Goal: Task Accomplishment & Management: Contribute content

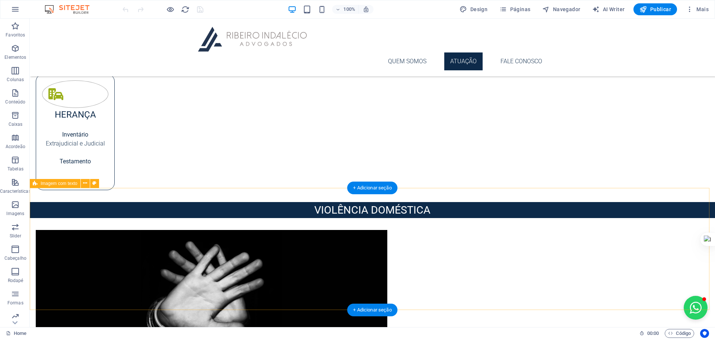
scroll to position [571, 0]
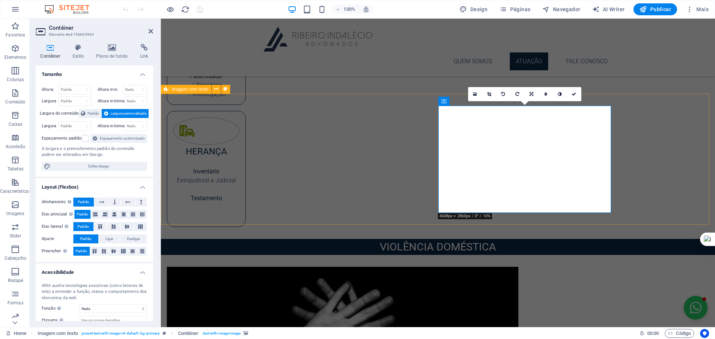
click at [113, 48] on icon at bounding box center [112, 47] width 41 height 7
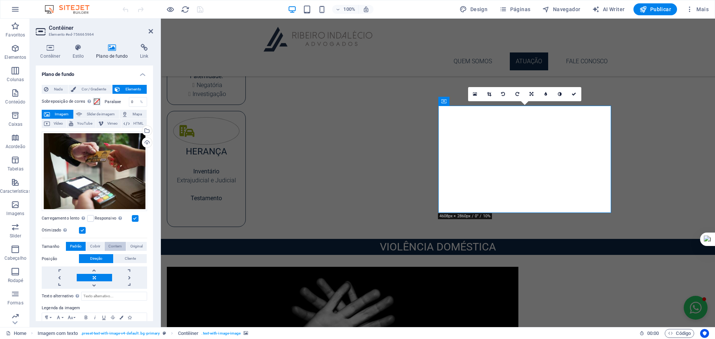
click at [111, 247] on span "Contem" at bounding box center [114, 246] width 13 height 9
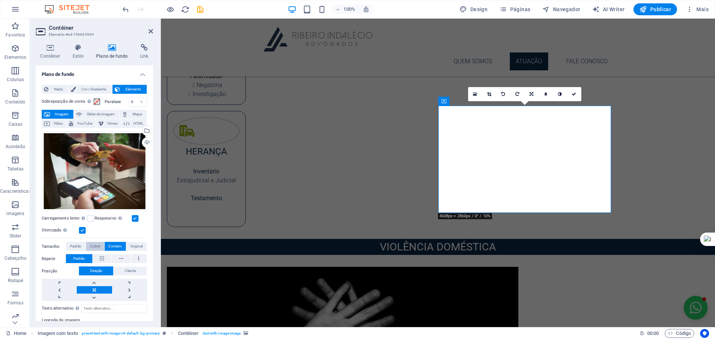
click at [91, 243] on span "Cobrir" at bounding box center [95, 246] width 10 height 9
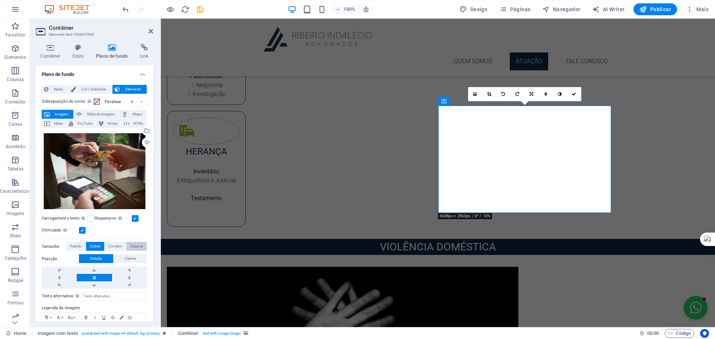
click at [136, 244] on span "Original" at bounding box center [136, 246] width 12 height 9
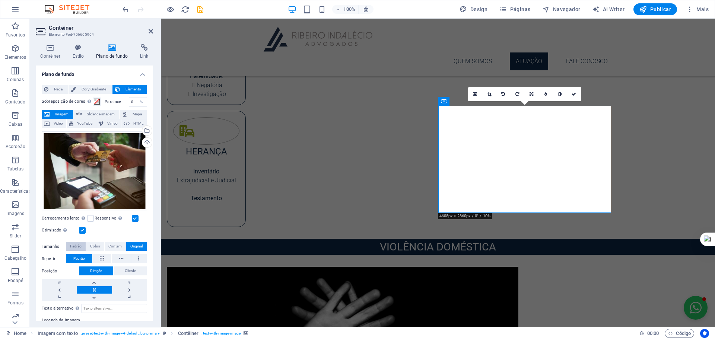
click at [74, 244] on span "Padrão" at bounding box center [76, 246] width 12 height 9
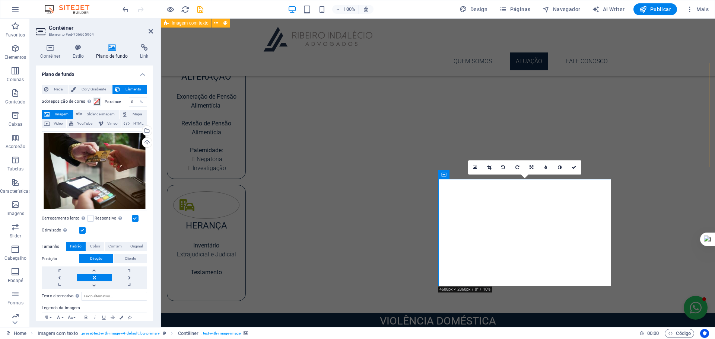
scroll to position [496, 0]
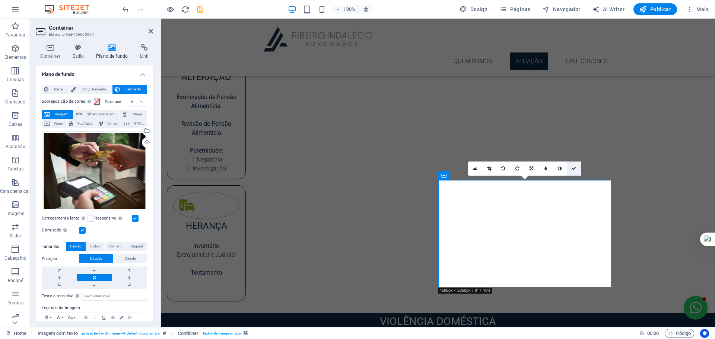
click at [575, 171] on icon at bounding box center [574, 168] width 4 height 4
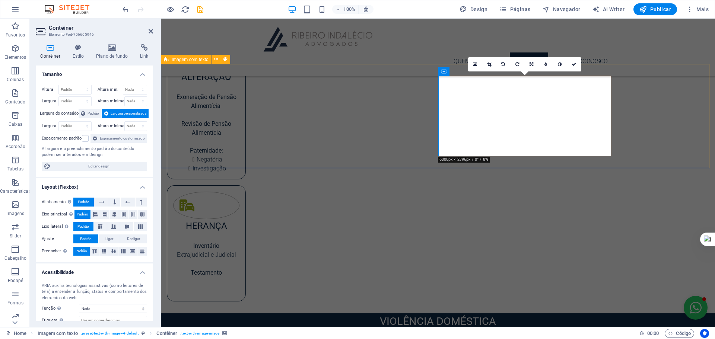
click at [82, 53] on h4 "Estilo" at bounding box center [80, 52] width 24 height 16
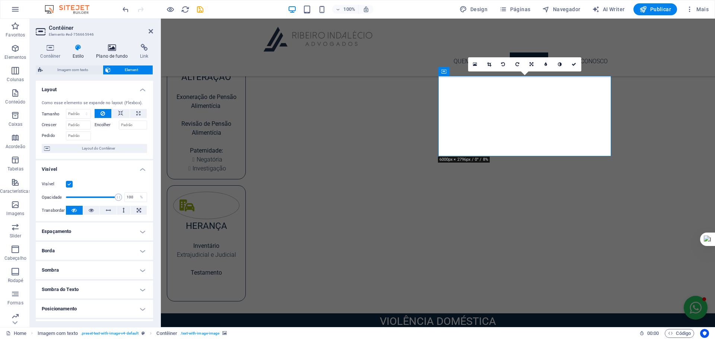
click at [110, 52] on h4 "Plano de fundo" at bounding box center [114, 52] width 44 height 16
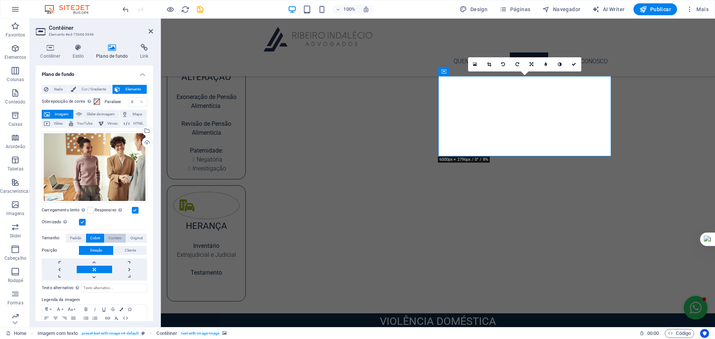
click at [109, 235] on span "Contem" at bounding box center [114, 238] width 13 height 9
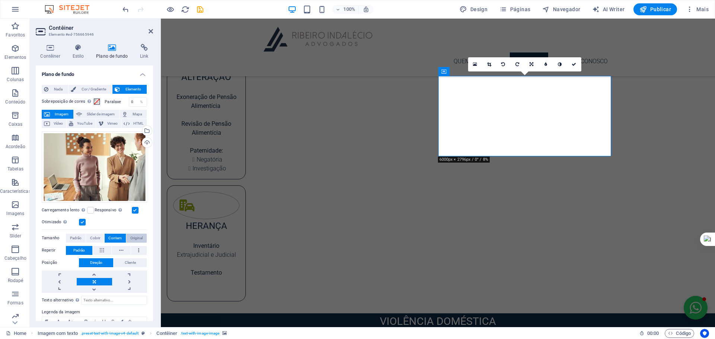
click at [136, 234] on span "Original" at bounding box center [136, 238] width 12 height 9
click at [70, 235] on span "Padrão" at bounding box center [76, 238] width 12 height 9
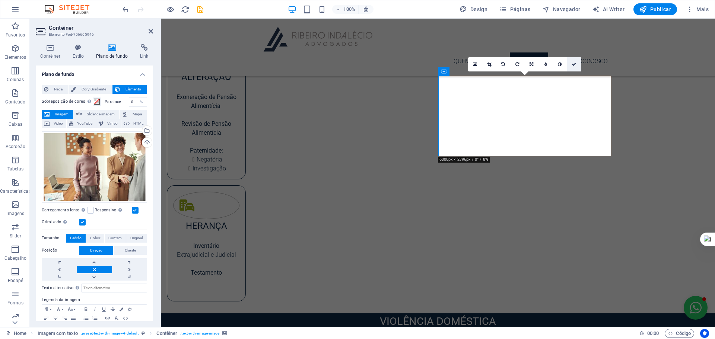
click at [575, 64] on icon at bounding box center [574, 64] width 4 height 4
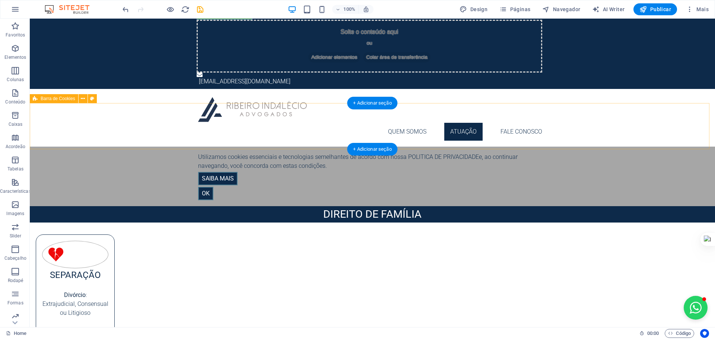
scroll to position [0, 0]
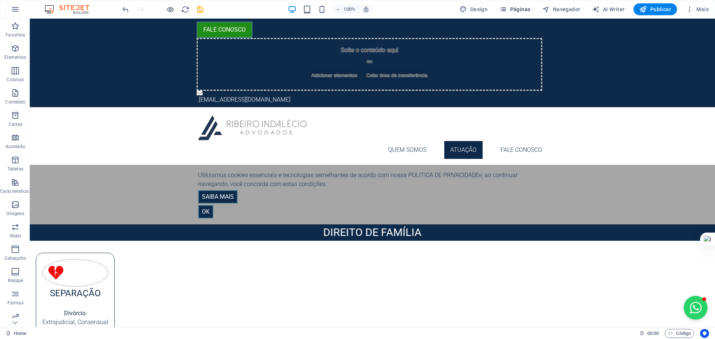
click at [529, 6] on span "Páginas" at bounding box center [514, 9] width 31 height 7
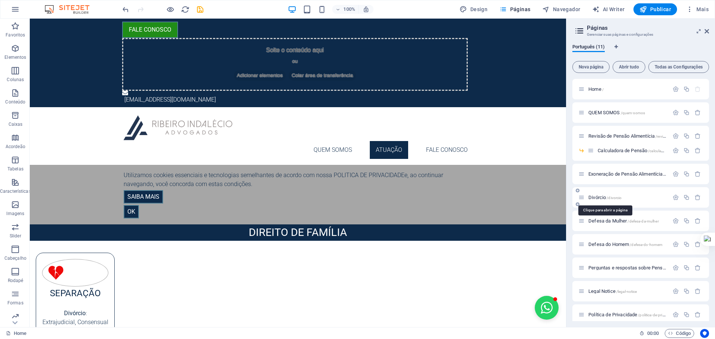
click at [602, 197] on span "Divórcio /divorcio" at bounding box center [604, 198] width 33 height 6
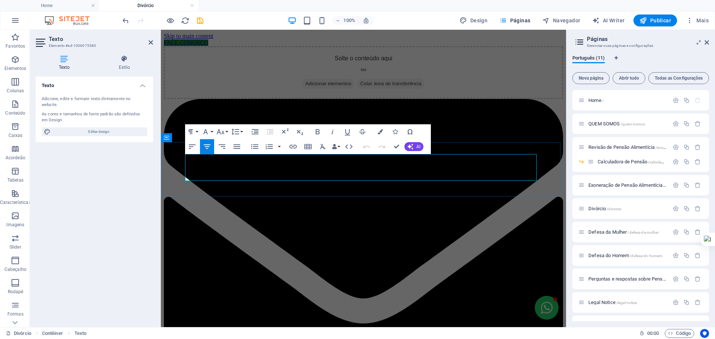
drag, startPoint x: 474, startPoint y: 168, endPoint x: 210, endPoint y: 170, distance: 264.1
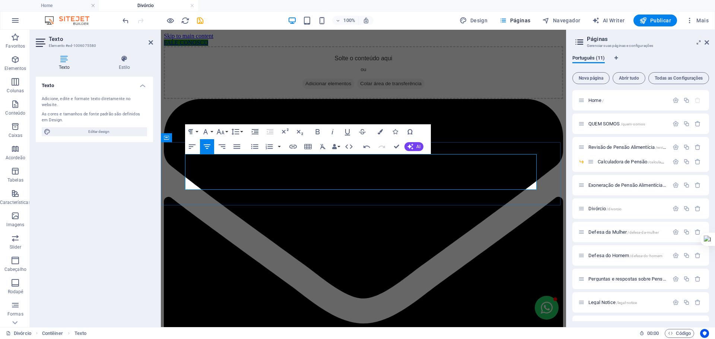
drag, startPoint x: 402, startPoint y: 168, endPoint x: 310, endPoint y: 168, distance: 92.0
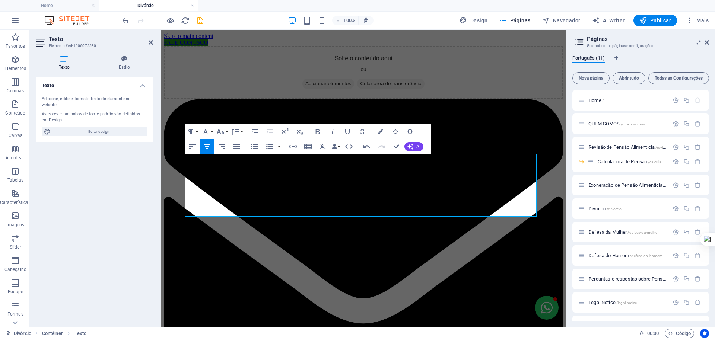
drag, startPoint x: 461, startPoint y: 194, endPoint x: 285, endPoint y: 190, distance: 176.6
click at [381, 130] on icon "button" at bounding box center [380, 131] width 5 height 5
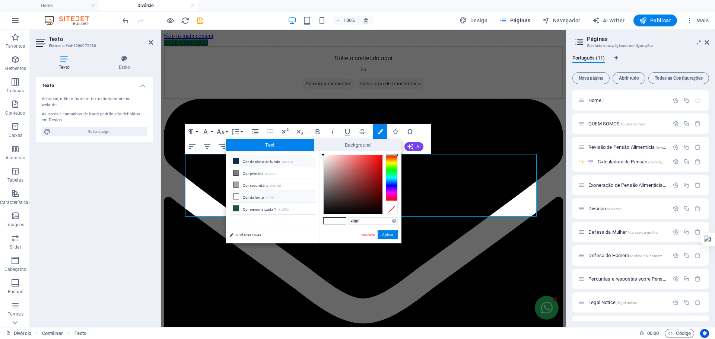
click at [248, 158] on li "Cor de plano de fundo #0d2a4a" at bounding box center [273, 161] width 86 height 12
type input "#0d2a4a"
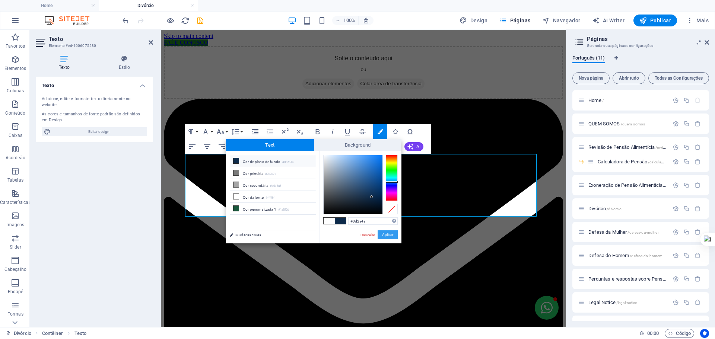
click at [393, 237] on button "Aplicar" at bounding box center [388, 235] width 20 height 9
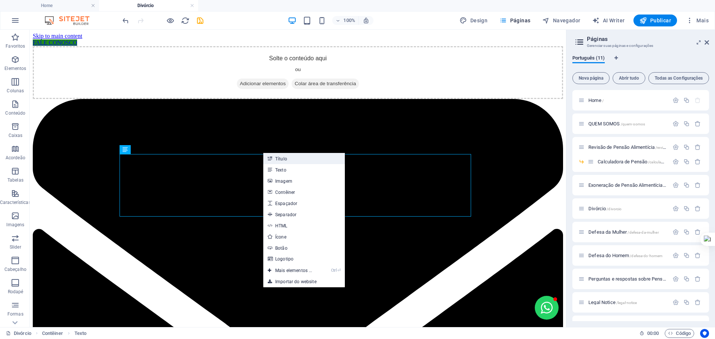
click at [300, 159] on link "Título" at bounding box center [304, 158] width 82 height 11
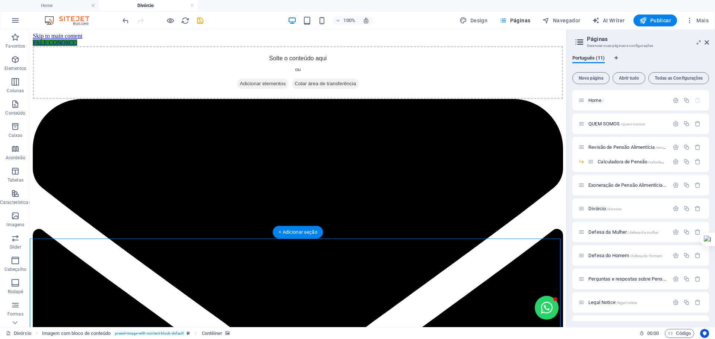
select select "px"
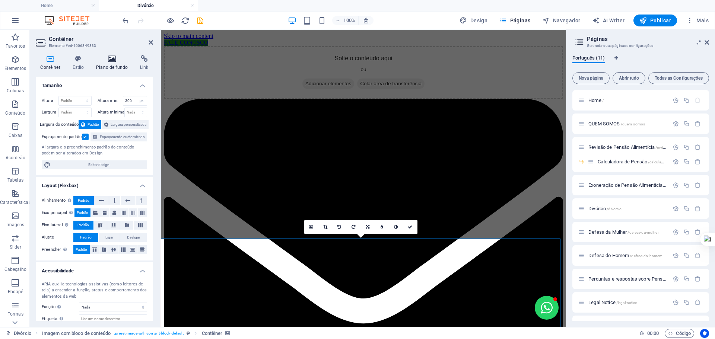
click at [125, 64] on h4 "Plano de fundo" at bounding box center [114, 63] width 44 height 16
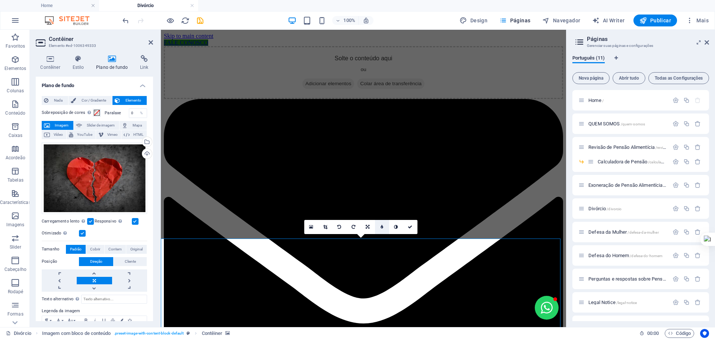
click at [380, 225] on link at bounding box center [382, 227] width 14 height 14
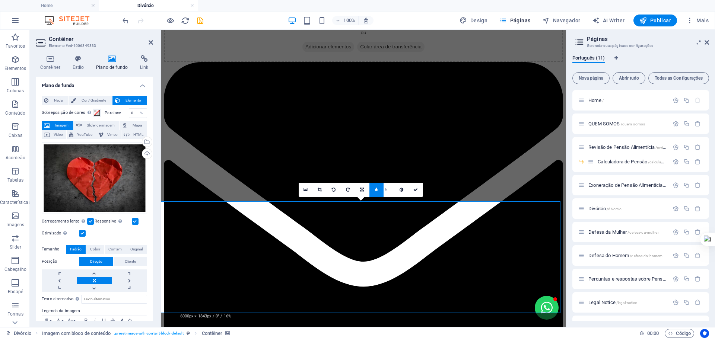
scroll to position [37, 0]
type input "6"
type input "7"
click at [413, 191] on icon at bounding box center [415, 190] width 4 height 4
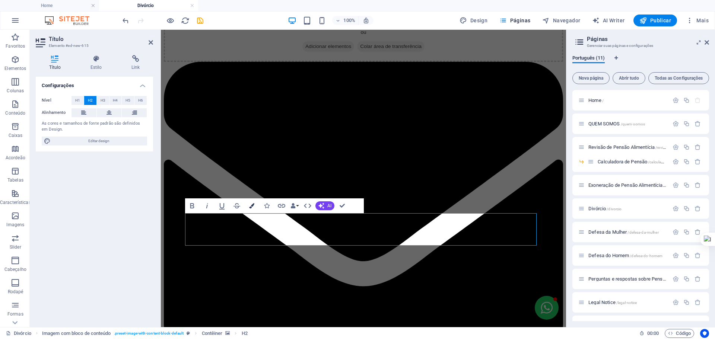
click at [254, 203] on button "Colors" at bounding box center [252, 206] width 14 height 15
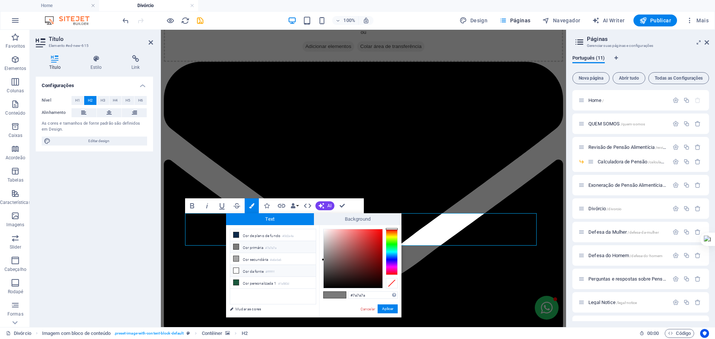
click at [250, 268] on li "Cor da fonte #ffffff" at bounding box center [273, 271] width 86 height 12
type input "#ffffff"
click at [392, 307] on button "Aplicar" at bounding box center [388, 309] width 20 height 9
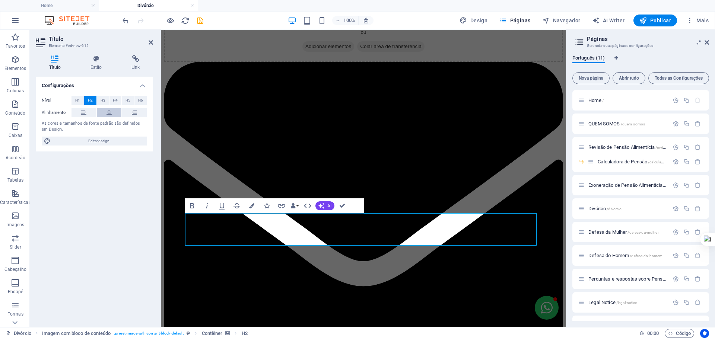
click at [107, 113] on icon at bounding box center [109, 112] width 5 height 9
drag, startPoint x: 342, startPoint y: 207, endPoint x: 339, endPoint y: 250, distance: 42.6
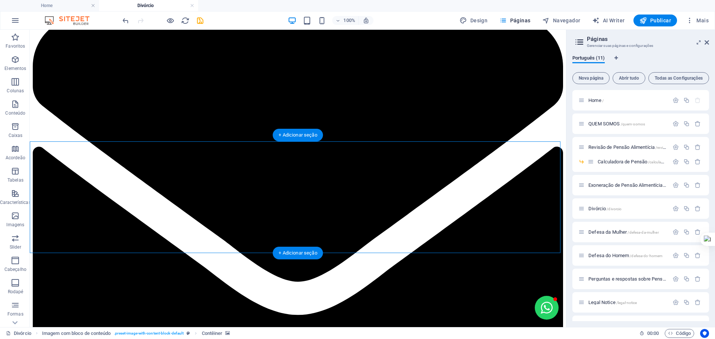
scroll to position [99, 0]
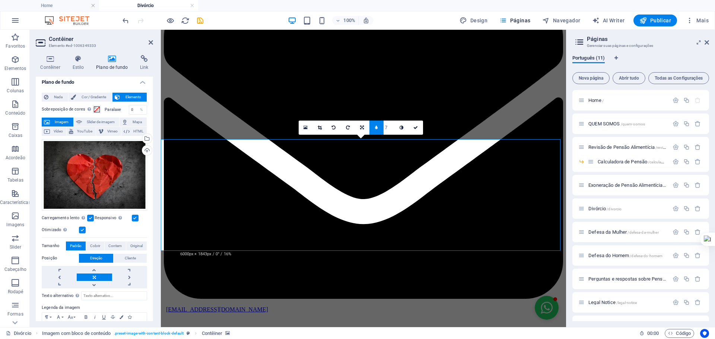
scroll to position [0, 0]
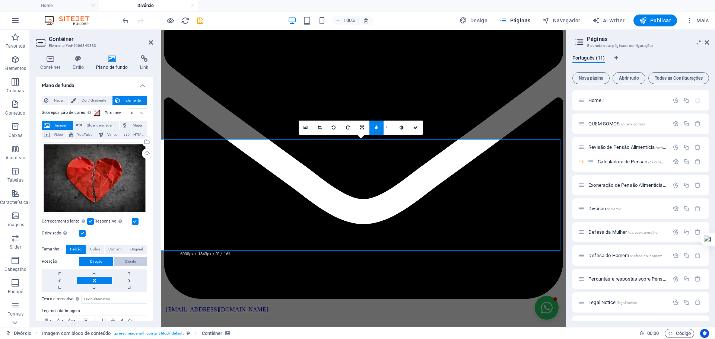
click at [133, 260] on span "Cliente" at bounding box center [130, 261] width 11 height 9
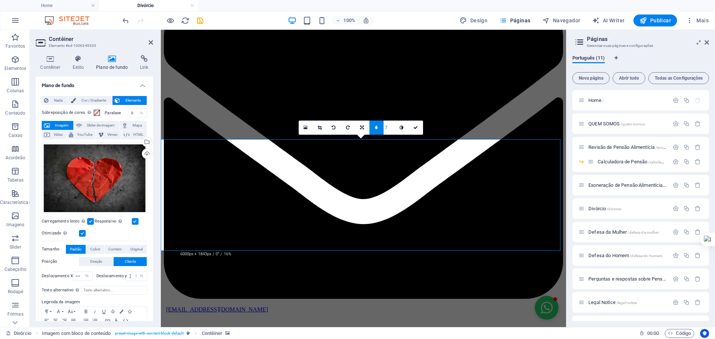
scroll to position [25, 0]
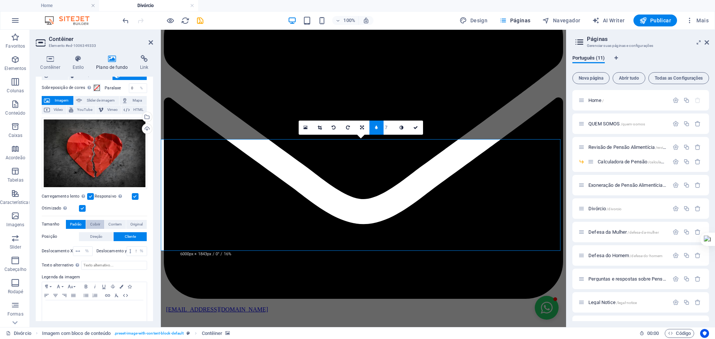
click at [101, 222] on button "Cobrir" at bounding box center [95, 224] width 18 height 9
click at [115, 221] on span "Contem" at bounding box center [114, 224] width 13 height 9
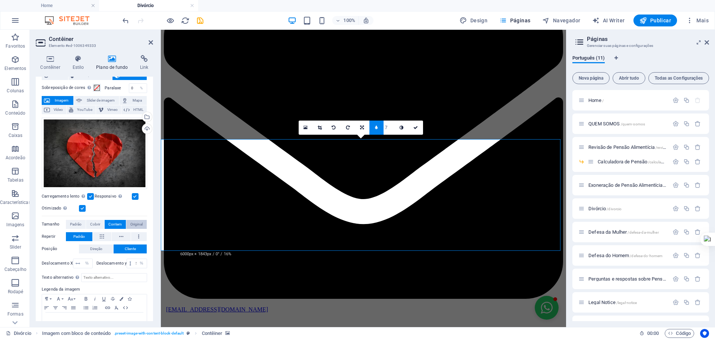
click at [130, 221] on span "Original" at bounding box center [136, 224] width 12 height 9
click at [80, 222] on span "Padrão" at bounding box center [76, 224] width 12 height 9
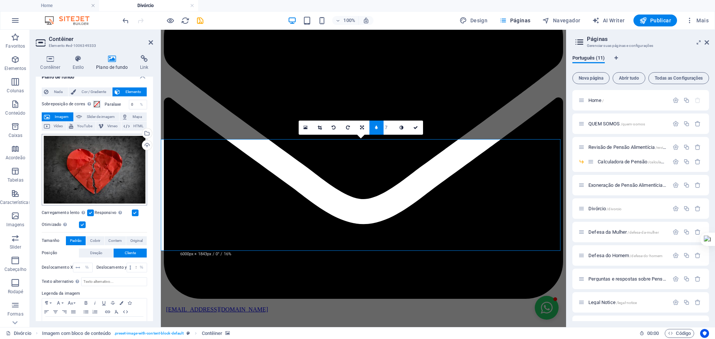
scroll to position [0, 0]
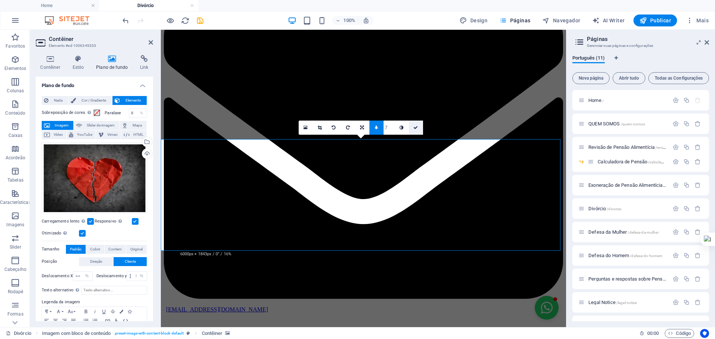
click at [413, 127] on link at bounding box center [416, 128] width 14 height 14
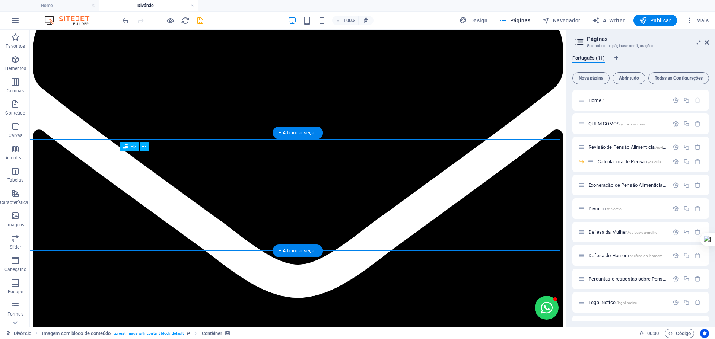
click at [146, 146] on icon at bounding box center [144, 147] width 4 height 8
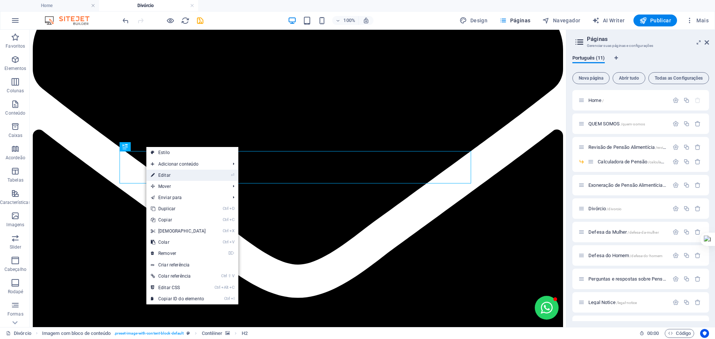
click at [169, 176] on link "⏎ Editar" at bounding box center [178, 175] width 64 height 11
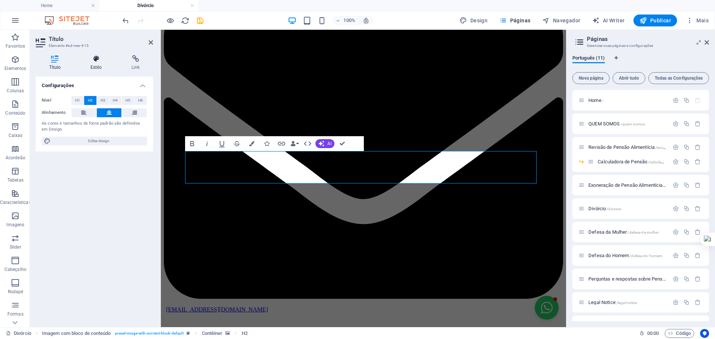
click at [93, 63] on h4 "Estilo" at bounding box center [97, 63] width 41 height 16
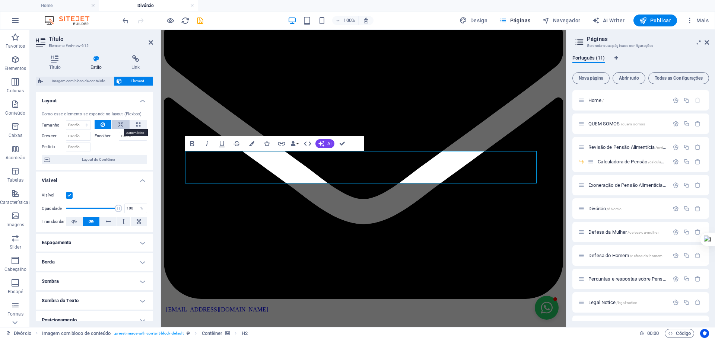
click at [118, 124] on icon at bounding box center [120, 124] width 5 height 9
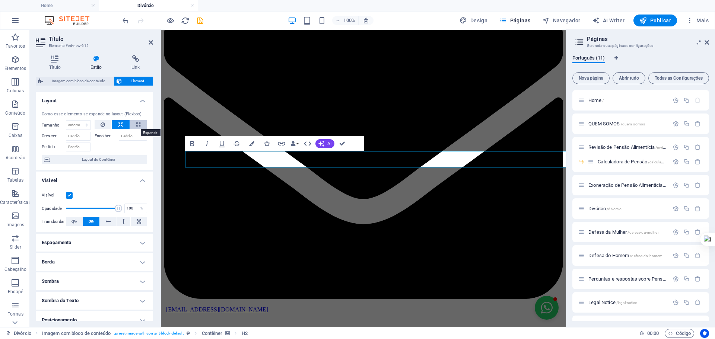
click at [136, 123] on icon at bounding box center [138, 124] width 4 height 9
type input "100"
select select "%"
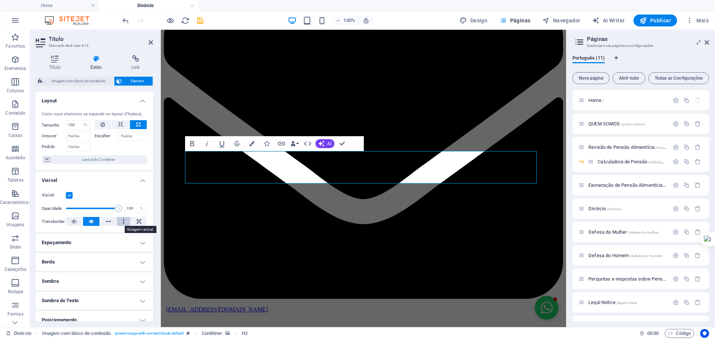
click at [121, 221] on button at bounding box center [124, 221] width 14 height 9
click at [89, 223] on icon at bounding box center [91, 221] width 5 height 9
click at [108, 243] on h4 "Espaçamento" at bounding box center [94, 243] width 117 height 18
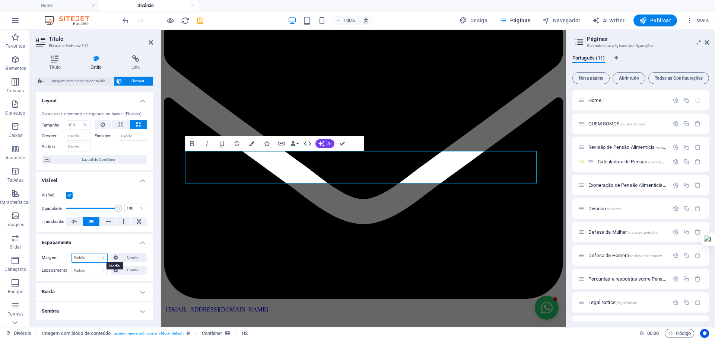
click at [102, 259] on select "Padrão automático px % rem vw vh Cliente" at bounding box center [89, 258] width 35 height 9
click at [72, 254] on select "Padrão automático px % rem vw vh Cliente" at bounding box center [89, 258] width 35 height 9
select select "DISABLED_OPTION_VALUE"
click at [107, 244] on h4 "Espaçamento" at bounding box center [94, 240] width 117 height 13
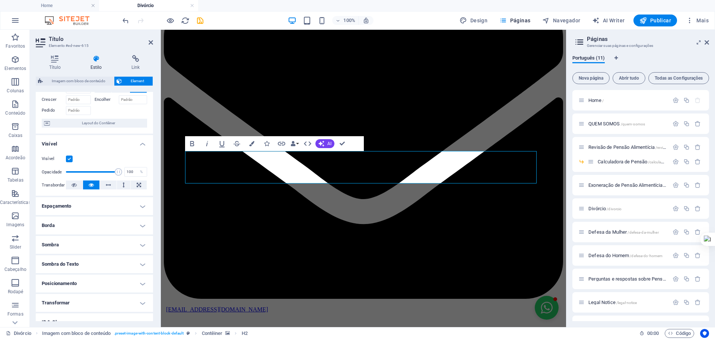
scroll to position [37, 0]
click at [93, 283] on h4 "Posicionamento" at bounding box center [94, 283] width 117 height 18
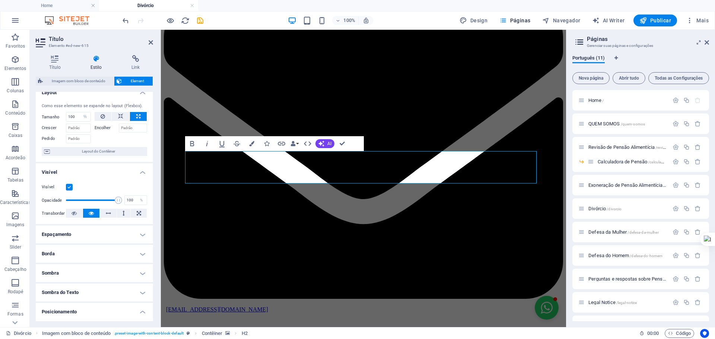
scroll to position [0, 0]
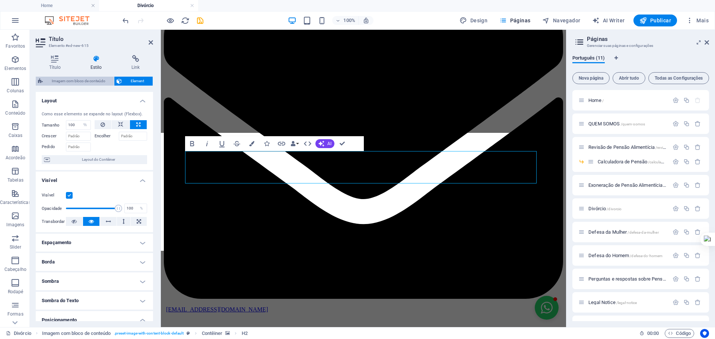
click at [88, 79] on span "Imagem com bloco de conteúdo" at bounding box center [78, 81] width 67 height 9
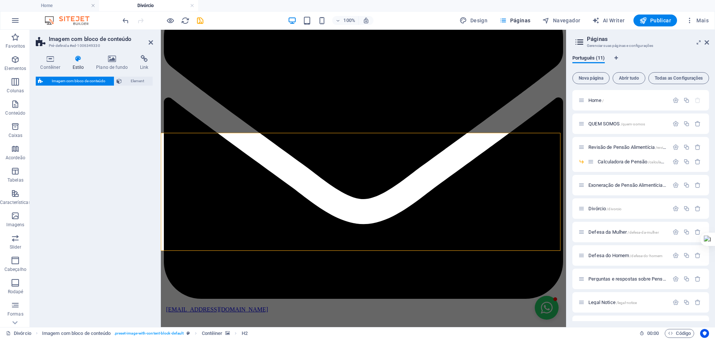
select select "rem"
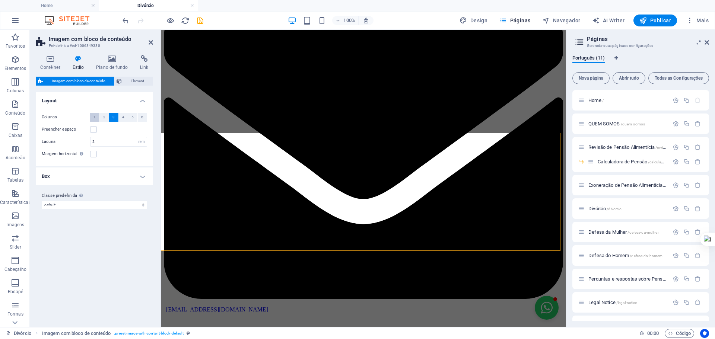
click at [96, 118] on button "1" at bounding box center [94, 117] width 9 height 9
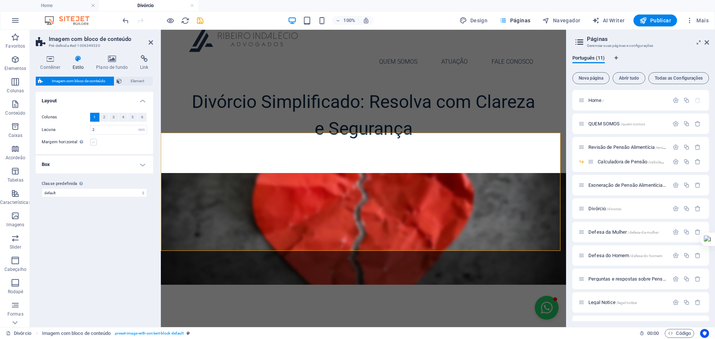
click at [95, 140] on label at bounding box center [93, 142] width 7 height 7
click at [0, 0] on input "Margem horizontal Somente se os contêineres "Largura do conteúdo" não estiverem…" at bounding box center [0, 0] width 0 height 0
click at [140, 164] on h4 "Box" at bounding box center [94, 165] width 117 height 18
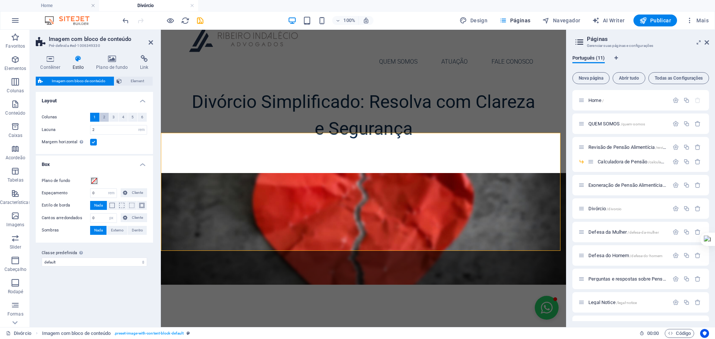
click at [104, 116] on span "2" at bounding box center [104, 117] width 2 height 9
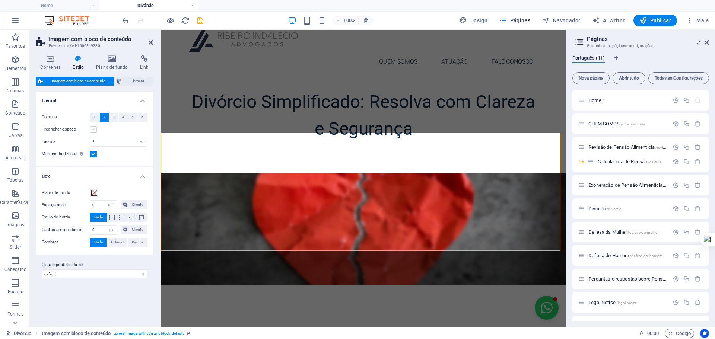
click at [95, 132] on label at bounding box center [93, 129] width 7 height 7
click at [0, 0] on input "Preencher espaço" at bounding box center [0, 0] width 0 height 0
click at [261, 200] on figure at bounding box center [363, 229] width 405 height 112
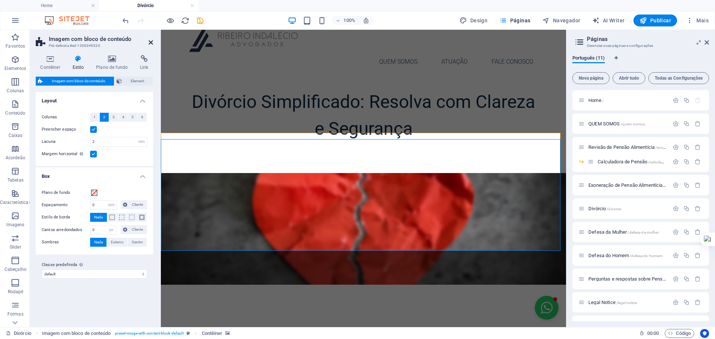
click at [151, 41] on icon at bounding box center [151, 42] width 4 height 6
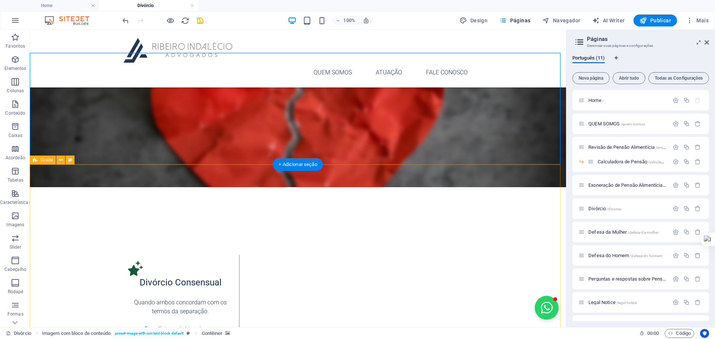
scroll to position [186, 0]
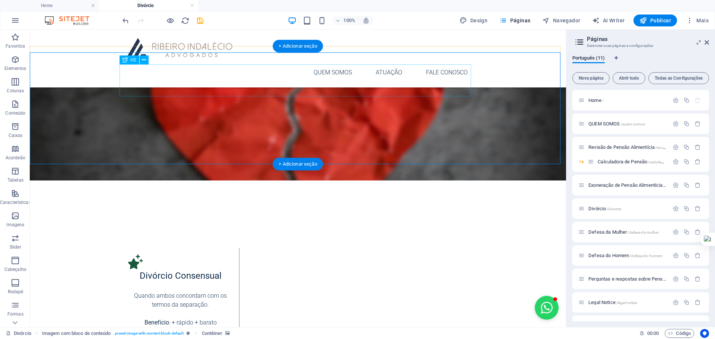
click at [328, 193] on div "Entenda seus direitos, proteja seu patrimônio e tome decisões com confiança. Co…" at bounding box center [298, 209] width 352 height 32
select select "%"
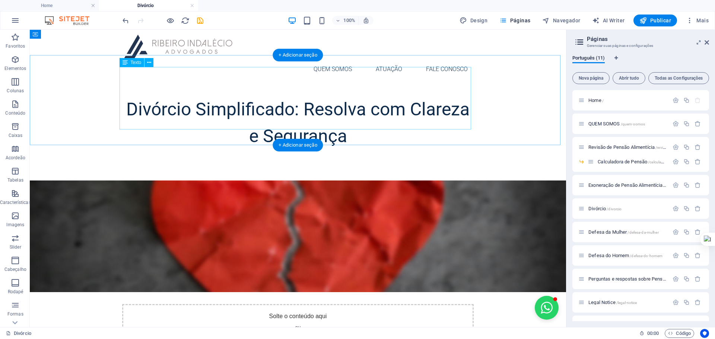
scroll to position [87, 0]
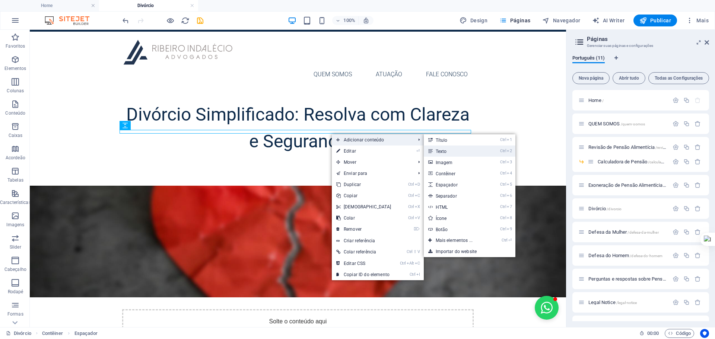
click at [450, 149] on link "Ctrl 2 Texto" at bounding box center [456, 151] width 64 height 11
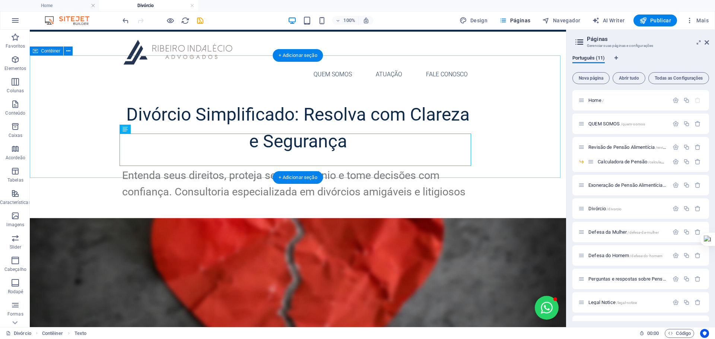
click at [509, 133] on div "Divórcio Simplificado: Resolva com Clareza e Segurança Entenda seus direitos, p…" at bounding box center [298, 150] width 536 height 122
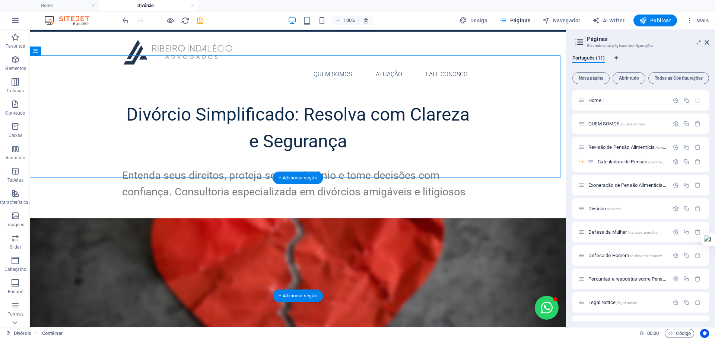
click at [368, 261] on figure at bounding box center [298, 274] width 536 height 112
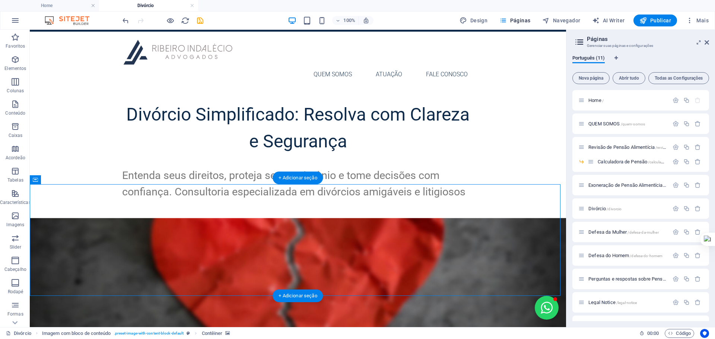
click at [368, 261] on figure at bounding box center [298, 274] width 536 height 112
select select "%"
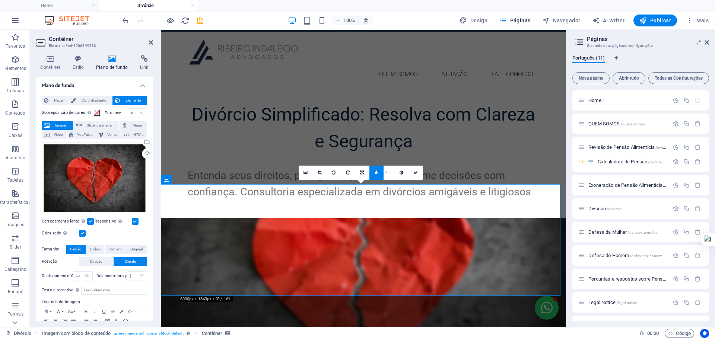
click at [374, 171] on link at bounding box center [376, 173] width 14 height 14
click at [410, 173] on icon at bounding box center [410, 173] width 4 height 4
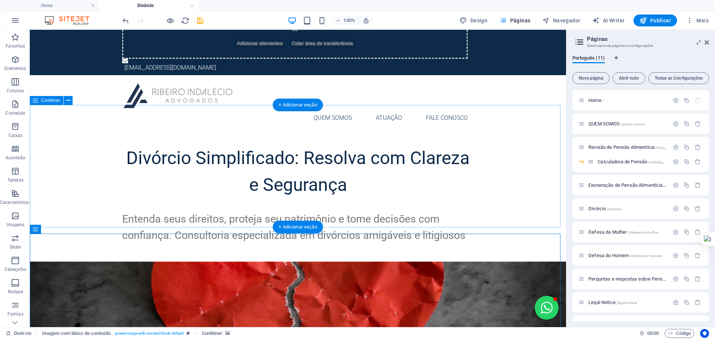
scroll to position [37, 0]
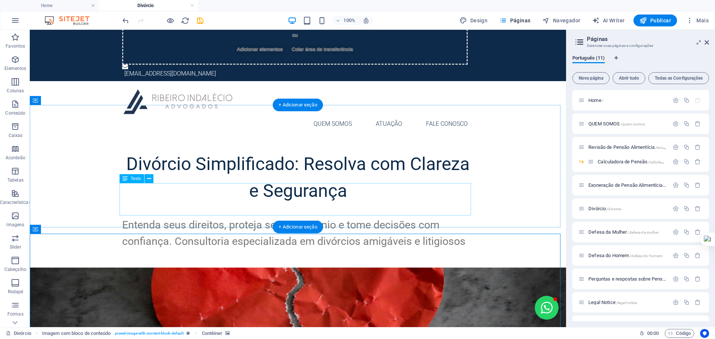
click at [390, 217] on div "Entenda seus direitos, proteja seu patrimônio e tome decisões com confiança. Co…" at bounding box center [298, 233] width 352 height 32
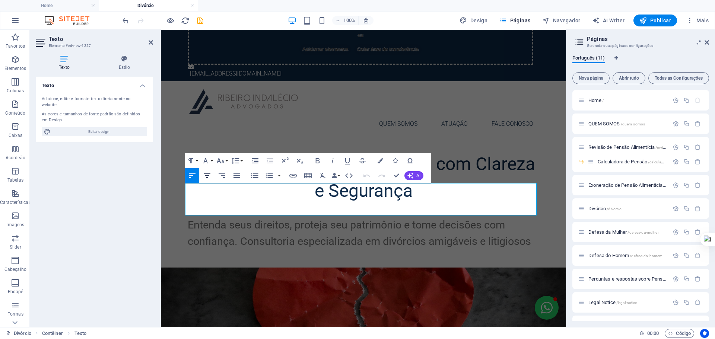
click at [208, 175] on icon "button" at bounding box center [207, 175] width 9 height 9
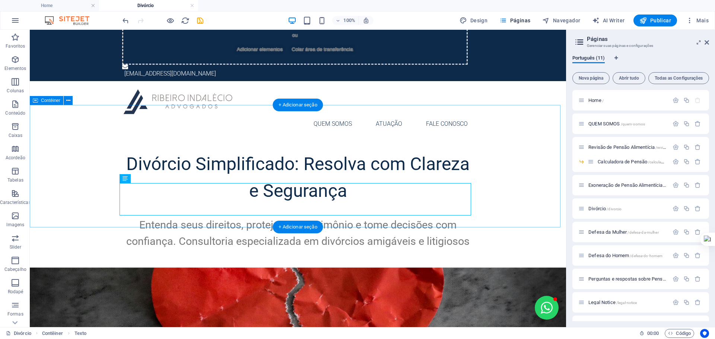
click at [506, 208] on div "Divórcio Simplificado: Resolva com Clareza e Segurança Entenda seus direitos, p…" at bounding box center [298, 200] width 536 height 122
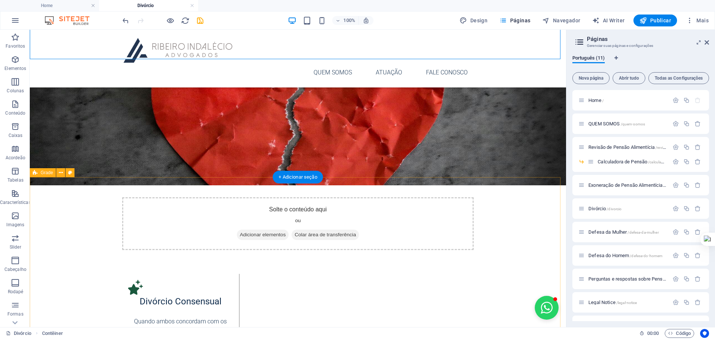
scroll to position [248, 0]
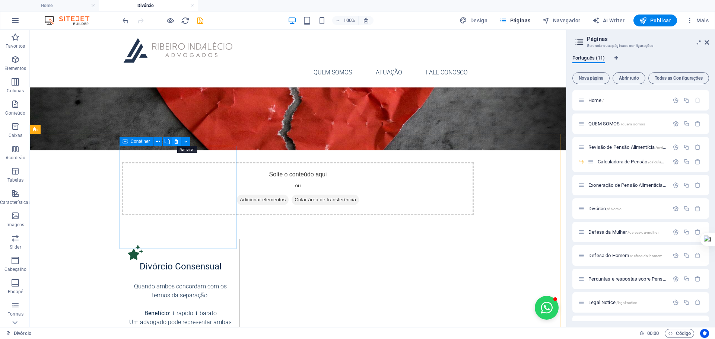
click at [175, 141] on icon at bounding box center [176, 142] width 4 height 8
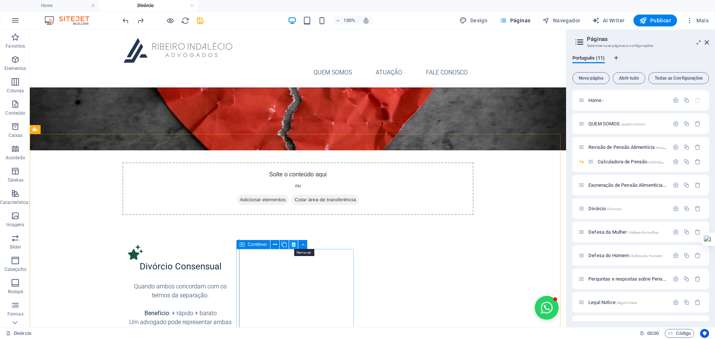
click at [292, 245] on icon at bounding box center [294, 245] width 4 height 8
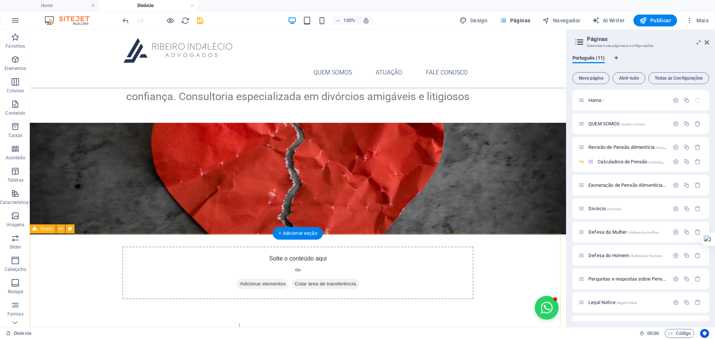
scroll to position [149, 0]
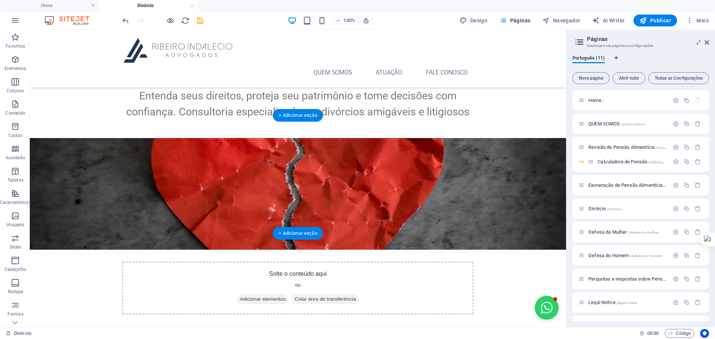
click at [501, 217] on figure at bounding box center [298, 194] width 536 height 112
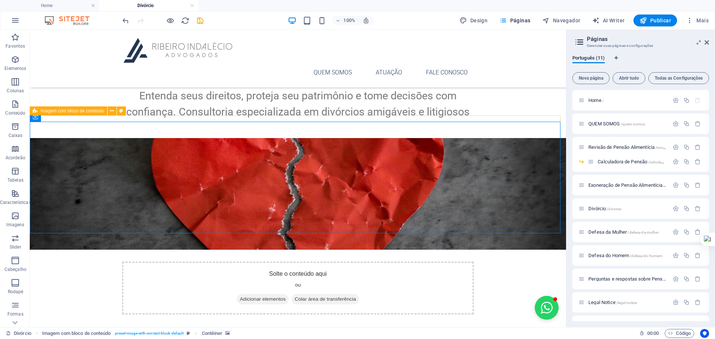
click at [37, 117] on icon at bounding box center [35, 117] width 5 height 9
click at [117, 202] on figure at bounding box center [298, 194] width 536 height 112
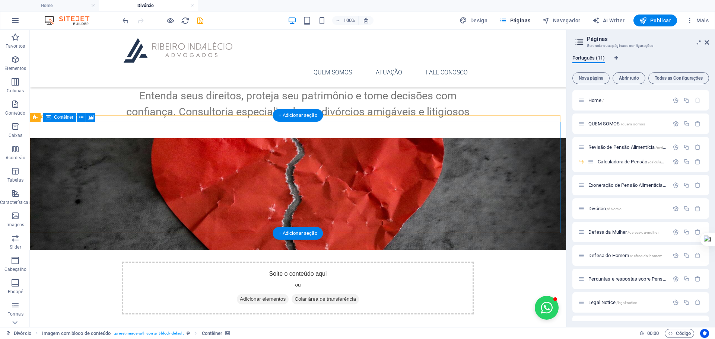
click at [122, 262] on div "Solte o conteúdo aqui ou Adicionar elementos Colar área de transferência" at bounding box center [298, 288] width 352 height 53
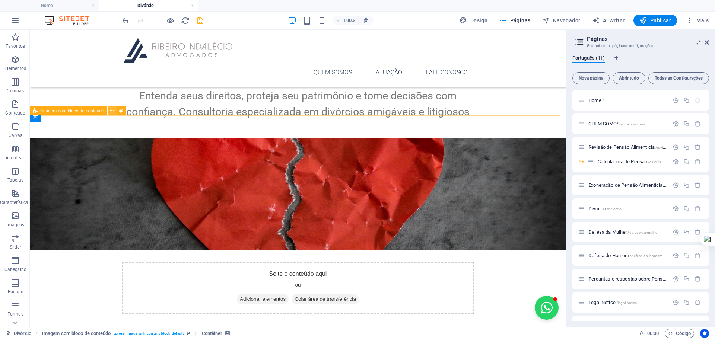
click at [114, 112] on button at bounding box center [112, 111] width 9 height 9
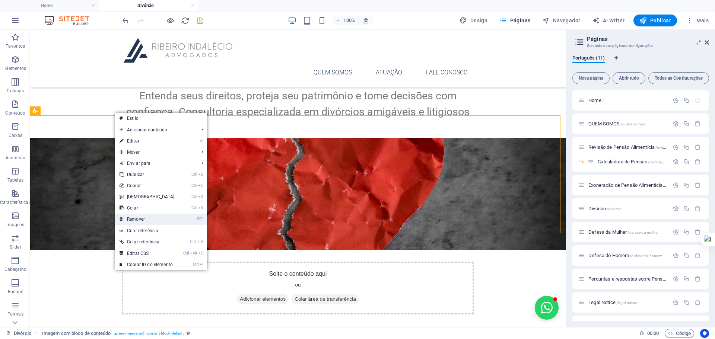
click at [156, 216] on link "⌦ Remover" at bounding box center [147, 219] width 64 height 11
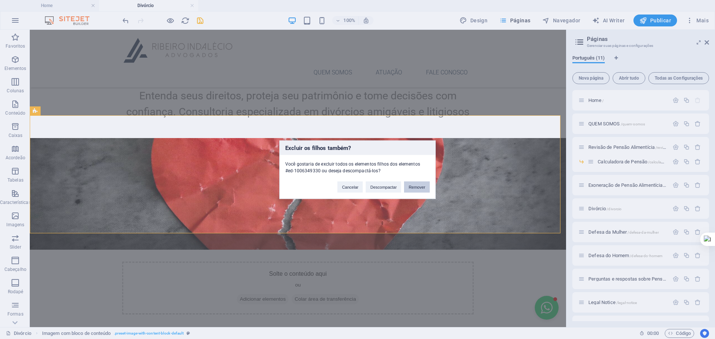
click at [413, 190] on button "Remover" at bounding box center [417, 186] width 26 height 11
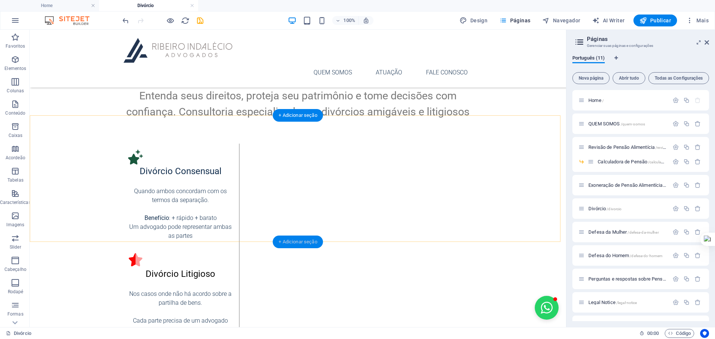
click at [295, 238] on div "+ Adicionar seção" at bounding box center [298, 242] width 50 height 13
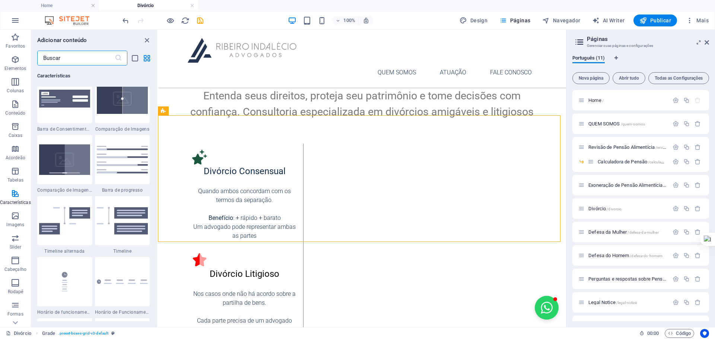
scroll to position [3041, 0]
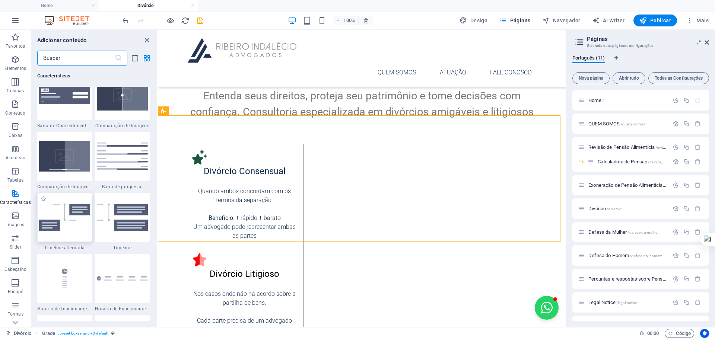
click at [76, 216] on img at bounding box center [64, 218] width 51 height 28
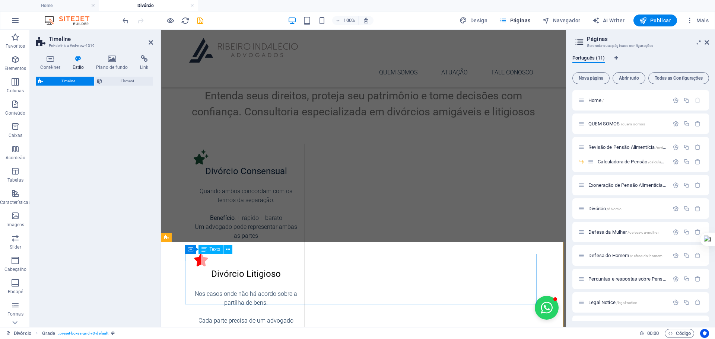
select select "rem"
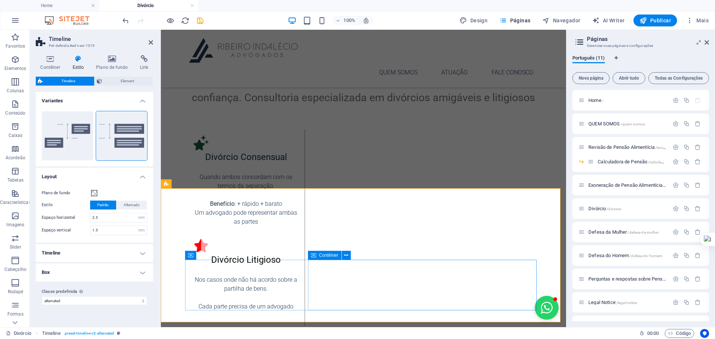
scroll to position [223, 0]
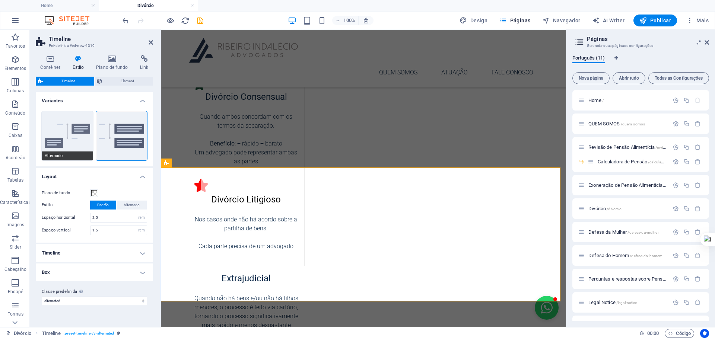
click at [66, 131] on button "Alternado" at bounding box center [67, 135] width 51 height 49
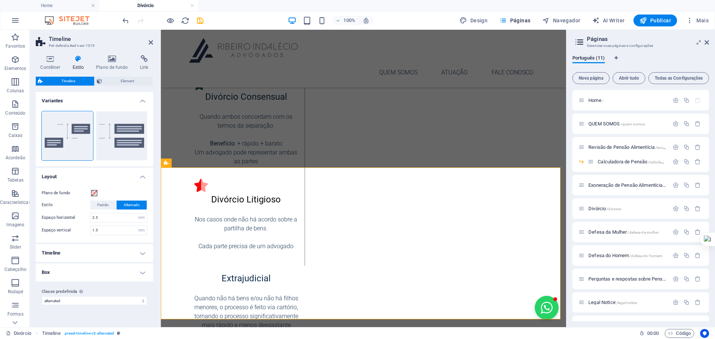
click at [142, 254] on h4 "Timeline" at bounding box center [94, 253] width 117 height 18
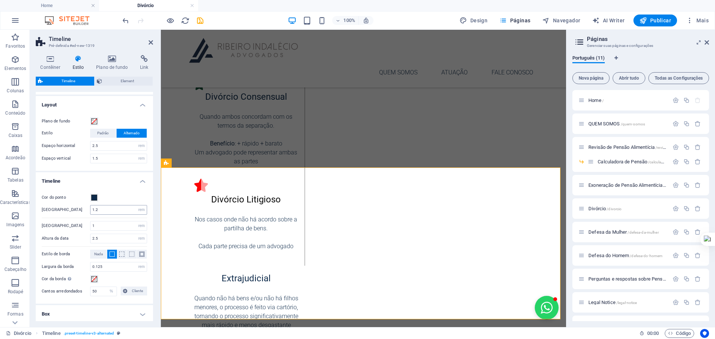
scroll to position [74, 0]
click at [111, 60] on icon at bounding box center [112, 58] width 41 height 7
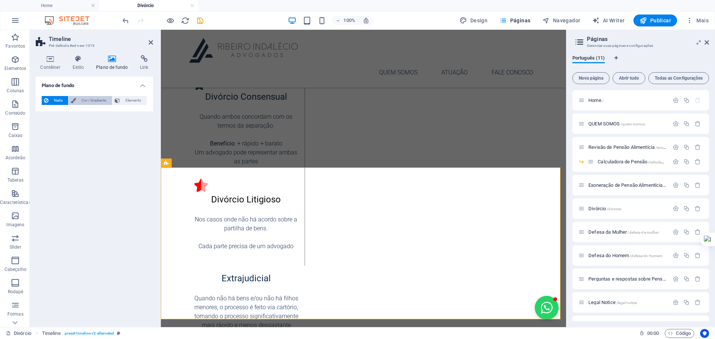
click at [81, 99] on span "Cor / Gradiente" at bounding box center [93, 100] width 31 height 9
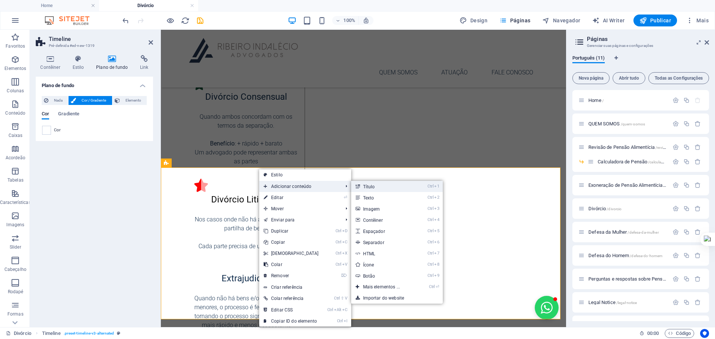
click at [384, 187] on link "Ctrl 1 Título" at bounding box center [383, 186] width 64 height 11
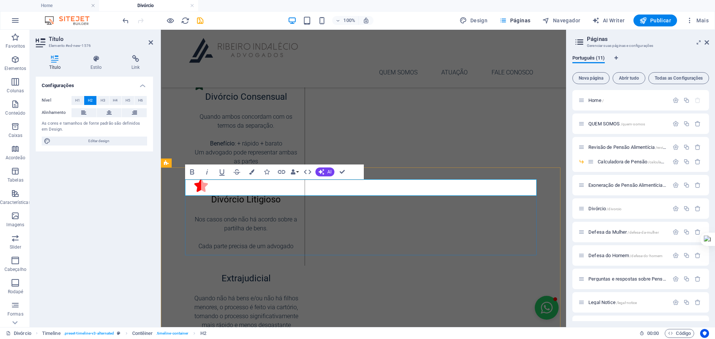
drag, startPoint x: 253, startPoint y: 186, endPoint x: 177, endPoint y: 187, distance: 75.6
click at [102, 115] on button at bounding box center [109, 112] width 25 height 9
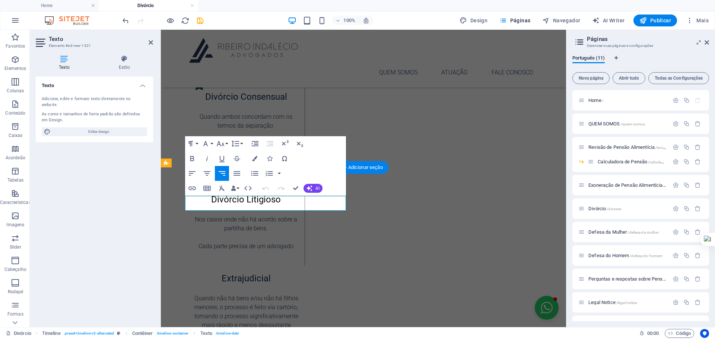
drag, startPoint x: 244, startPoint y: 203, endPoint x: 232, endPoint y: 203, distance: 11.9
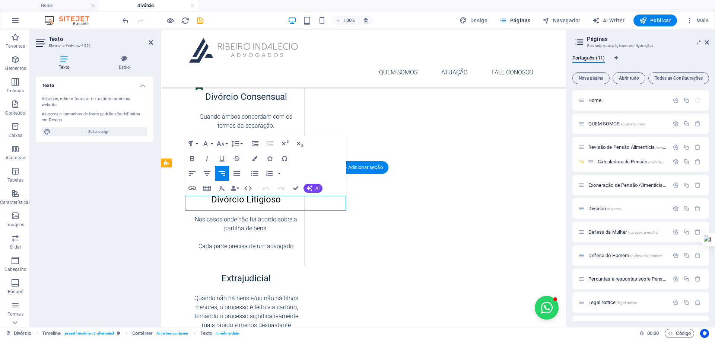
drag, startPoint x: 247, startPoint y: 203, endPoint x: 356, endPoint y: 197, distance: 109.7
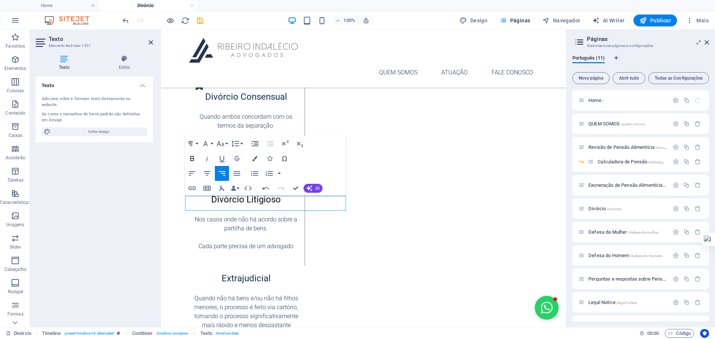
click at [193, 157] on icon "button" at bounding box center [192, 158] width 4 height 5
drag, startPoint x: 296, startPoint y: 188, endPoint x: 371, endPoint y: 218, distance: 81.3
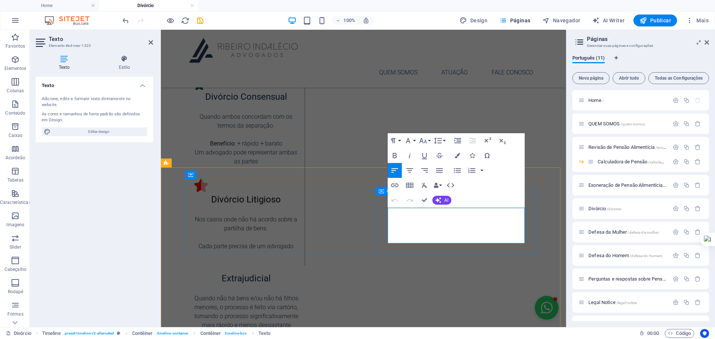
drag, startPoint x: 411, startPoint y: 237, endPoint x: 378, endPoint y: 199, distance: 50.5
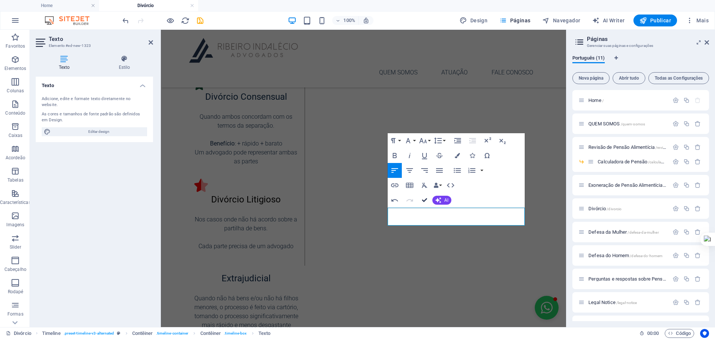
drag, startPoint x: 426, startPoint y: 193, endPoint x: 424, endPoint y: 215, distance: 22.1
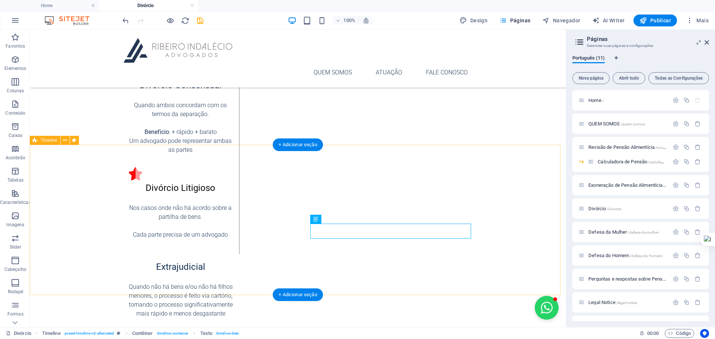
scroll to position [248, 0]
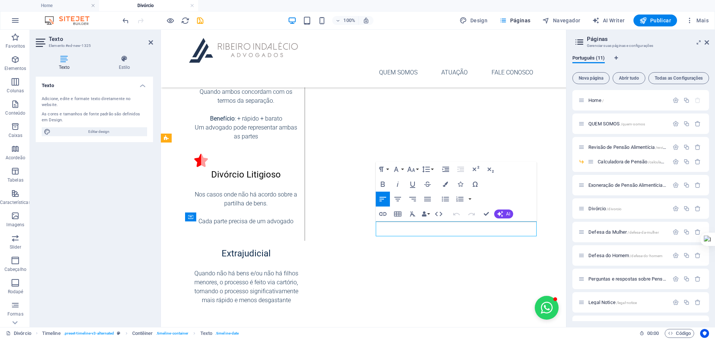
drag, startPoint x: 421, startPoint y: 229, endPoint x: 377, endPoint y: 229, distance: 44.0
drag, startPoint x: 377, startPoint y: 228, endPoint x: 445, endPoint y: 228, distance: 68.2
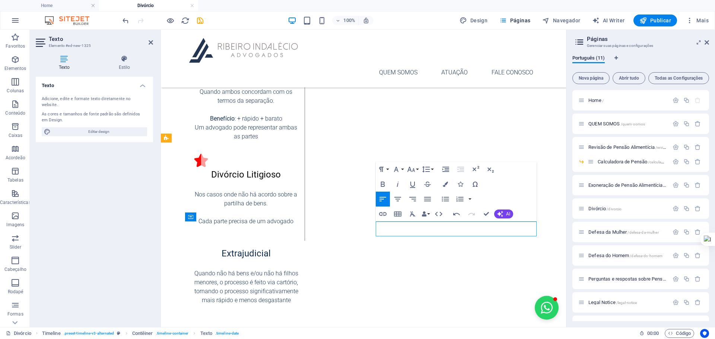
drag, startPoint x: 376, startPoint y: 230, endPoint x: 442, endPoint y: 230, distance: 65.9
click at [383, 183] on icon "button" at bounding box center [382, 184] width 9 height 9
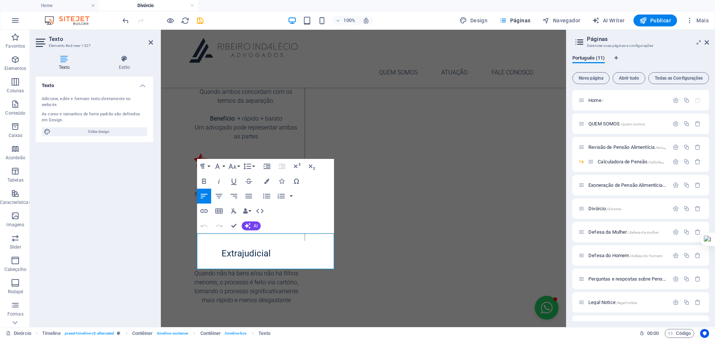
drag, startPoint x: 219, startPoint y: 261, endPoint x: 318, endPoint y: 256, distance: 98.9
click at [161, 226] on html "Skip to main content FALE CONOSCO Solte o conteúdo aqui ou Adicionar elementos …" at bounding box center [363, 253] width 405 height 944
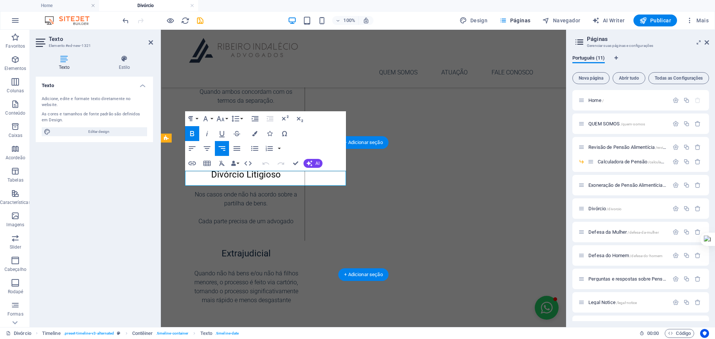
drag, startPoint x: 246, startPoint y: 178, endPoint x: 164, endPoint y: 178, distance: 82.3
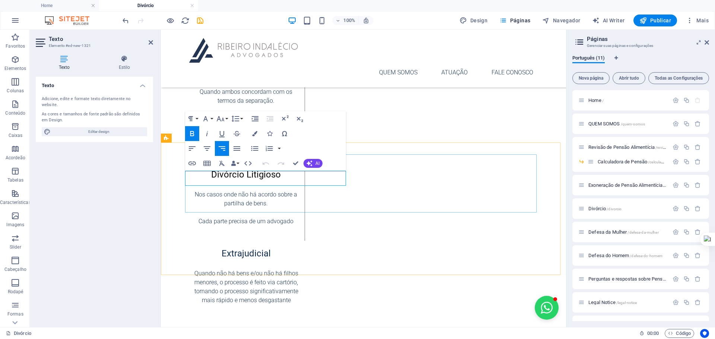
drag, startPoint x: 248, startPoint y: 178, endPoint x: 225, endPoint y: 176, distance: 23.5
drag, startPoint x: 248, startPoint y: 178, endPoint x: 183, endPoint y: 178, distance: 64.8
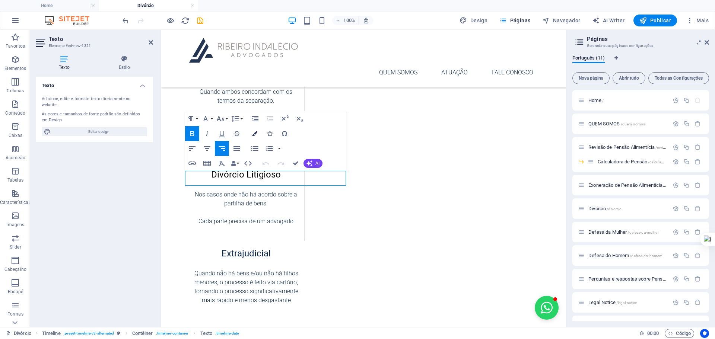
click at [251, 136] on button "Colors" at bounding box center [255, 133] width 14 height 15
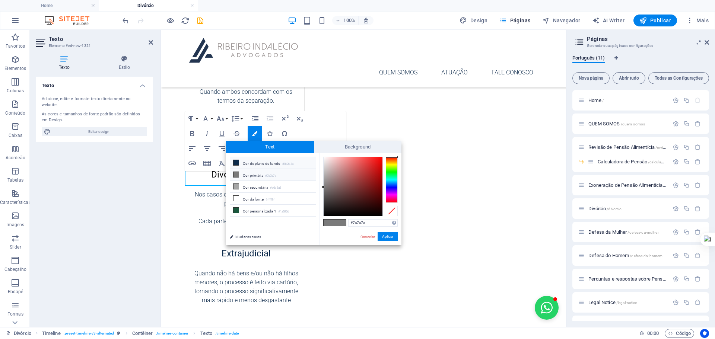
click at [251, 160] on li "Cor de plano de fundo #0d2a4a" at bounding box center [273, 163] width 86 height 12
type input "#0d2a4a"
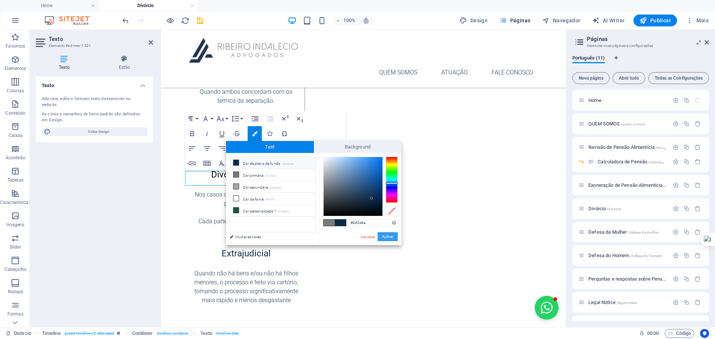
click at [387, 238] on button "Aplicar" at bounding box center [388, 236] width 20 height 9
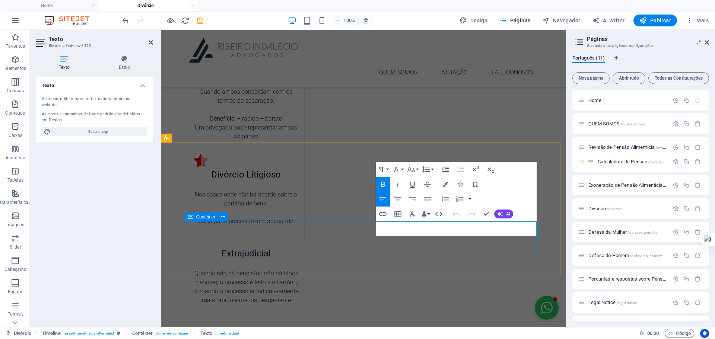
drag, startPoint x: 444, startPoint y: 228, endPoint x: 363, endPoint y: 228, distance: 80.4
click at [446, 183] on icon "button" at bounding box center [445, 184] width 5 height 5
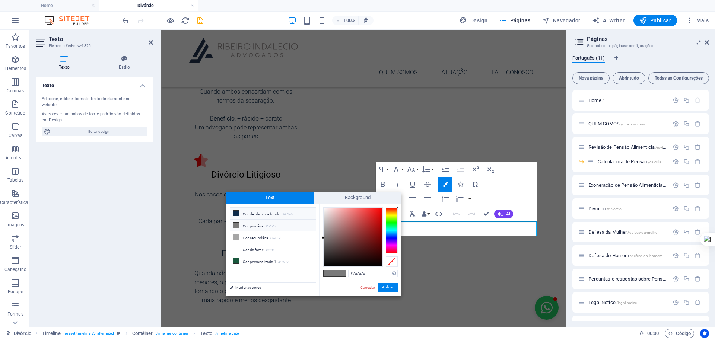
click at [255, 216] on li "Cor de plano de fundo #0d2a4a" at bounding box center [273, 214] width 86 height 12
type input "#0d2a4a"
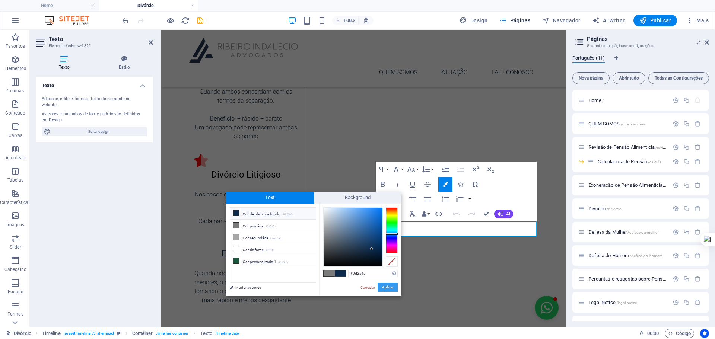
click at [387, 285] on button "Aplicar" at bounding box center [388, 287] width 20 height 9
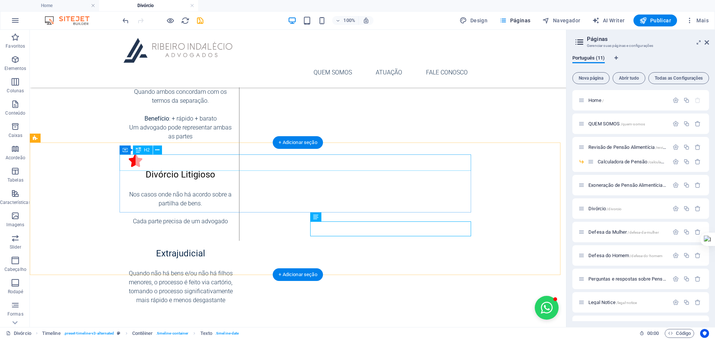
click at [296, 335] on div "Como Funciona Nosso Processo" at bounding box center [298, 343] width 352 height 16
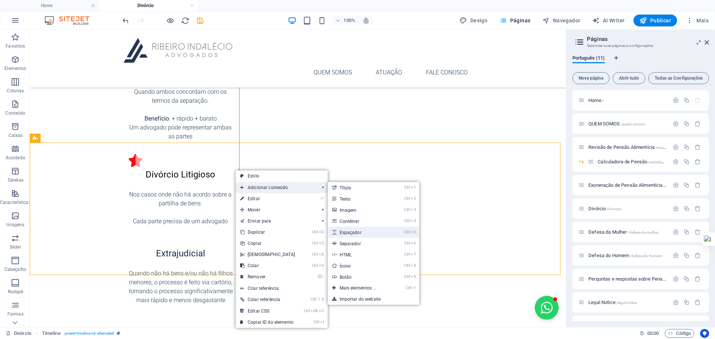
click at [366, 232] on link "Ctrl 5 Espaçador" at bounding box center [360, 232] width 64 height 11
select select "px"
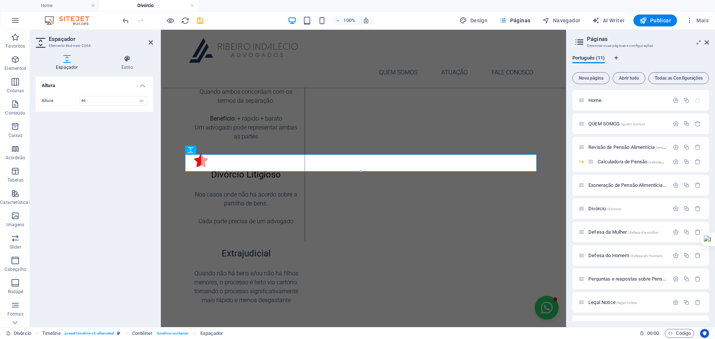
type input "4"
type input "20"
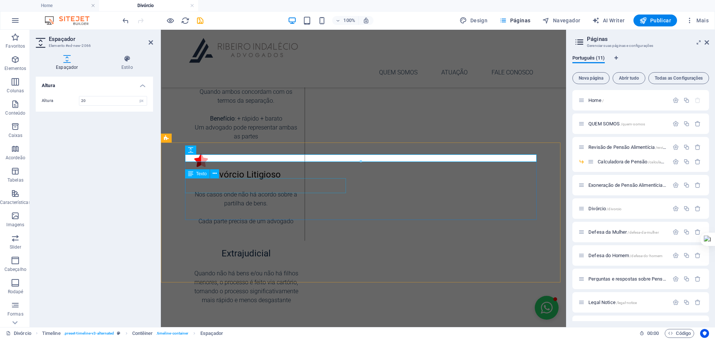
drag, startPoint x: 223, startPoint y: 174, endPoint x: 377, endPoint y: 192, distance: 154.5
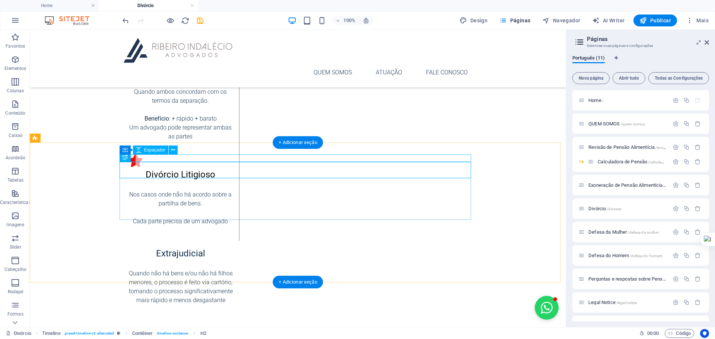
click at [288, 335] on div at bounding box center [298, 338] width 352 height 7
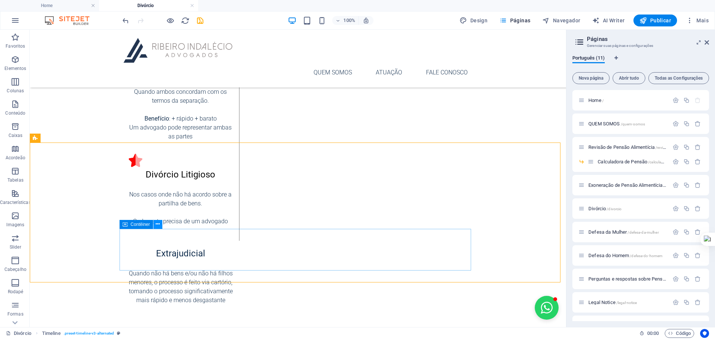
click at [157, 224] on icon at bounding box center [158, 224] width 4 height 8
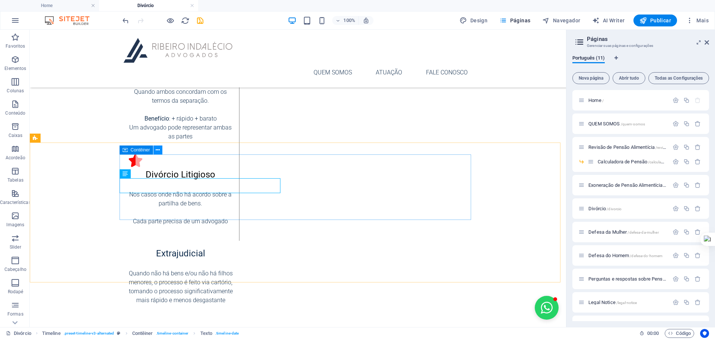
click at [158, 150] on icon at bounding box center [158, 150] width 4 height 8
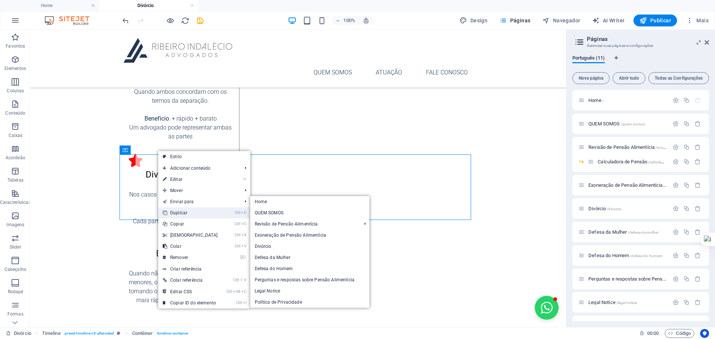
click at [183, 210] on link "Ctrl D Duplicar" at bounding box center [190, 212] width 64 height 11
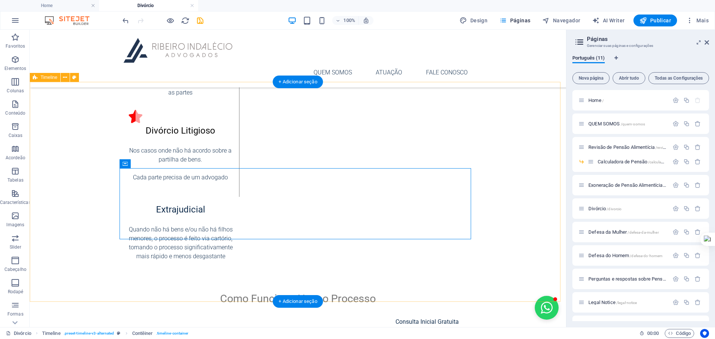
scroll to position [310, 0]
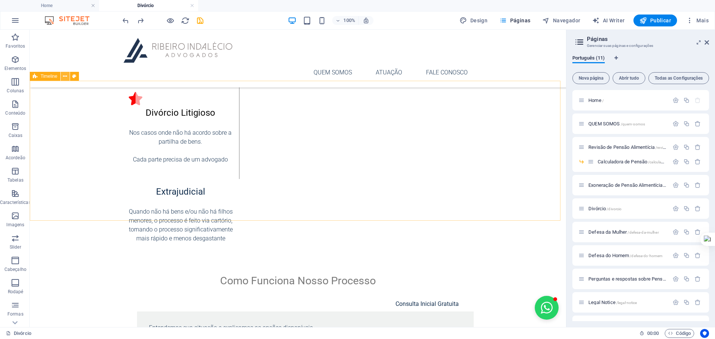
click at [66, 76] on icon at bounding box center [65, 77] width 4 height 8
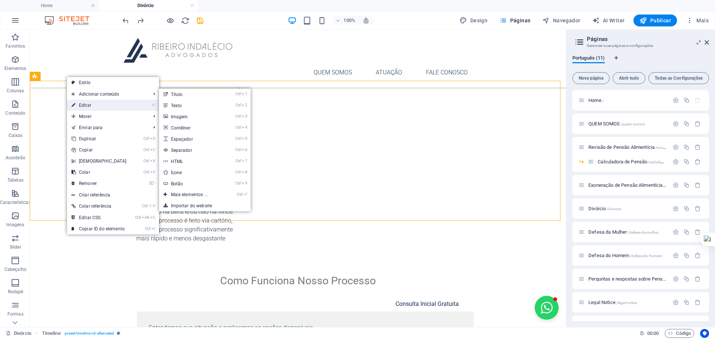
click at [89, 103] on link "⏎ Editar" at bounding box center [99, 105] width 64 height 11
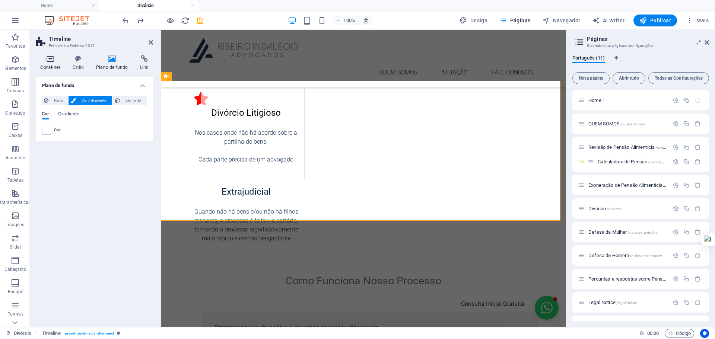
click at [48, 65] on h4 "Contêiner" at bounding box center [52, 63] width 32 height 16
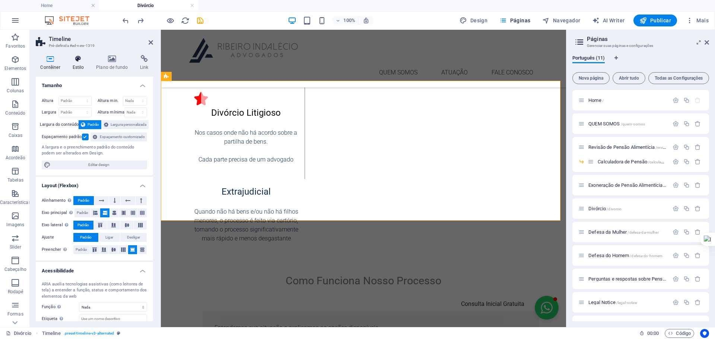
click at [74, 63] on h4 "Estilo" at bounding box center [80, 63] width 24 height 16
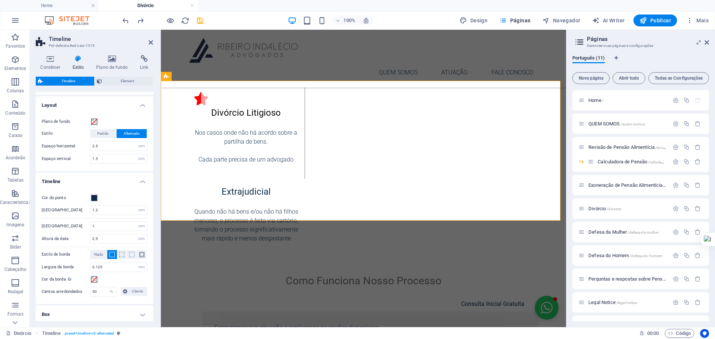
scroll to position [74, 0]
click at [121, 251] on span at bounding box center [121, 251] width 5 height 5
click at [111, 252] on span at bounding box center [112, 251] width 5 height 5
click at [131, 251] on span at bounding box center [131, 251] width 5 height 5
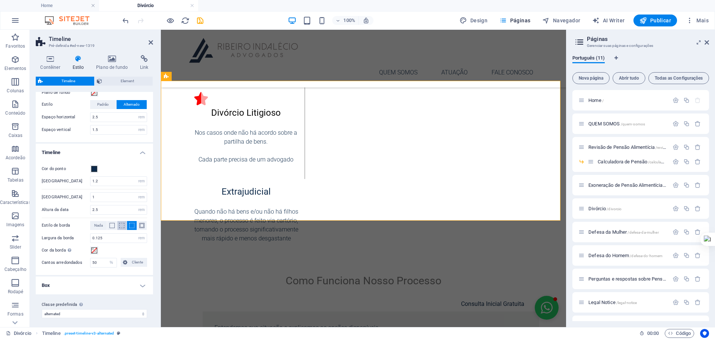
scroll to position [104, 0]
click at [137, 281] on h4 "Box" at bounding box center [94, 283] width 117 height 18
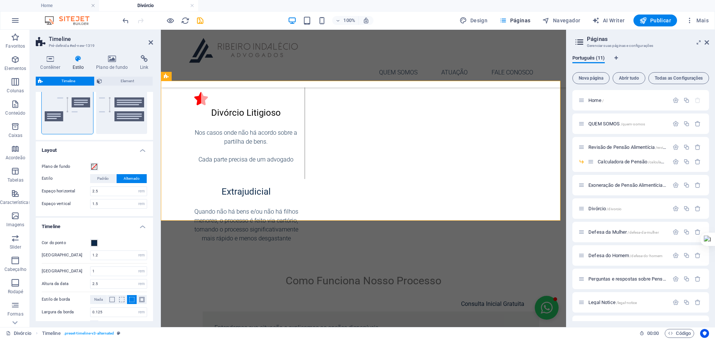
scroll to position [0, 0]
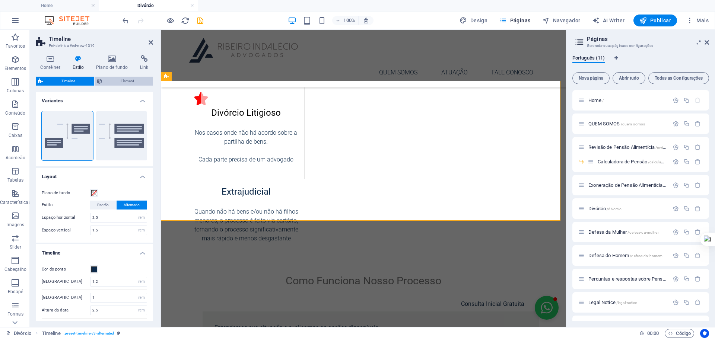
click at [125, 77] on span "Element" at bounding box center [127, 81] width 47 height 9
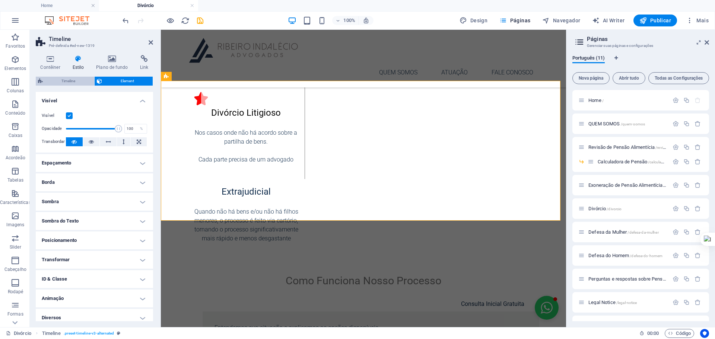
click at [73, 79] on span "Timeline" at bounding box center [68, 81] width 47 height 9
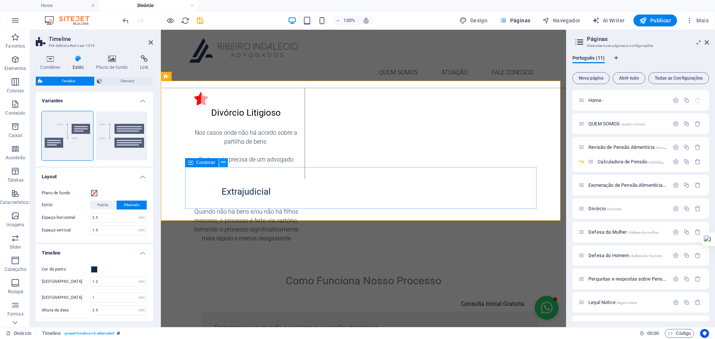
click at [220, 162] on button at bounding box center [223, 162] width 9 height 9
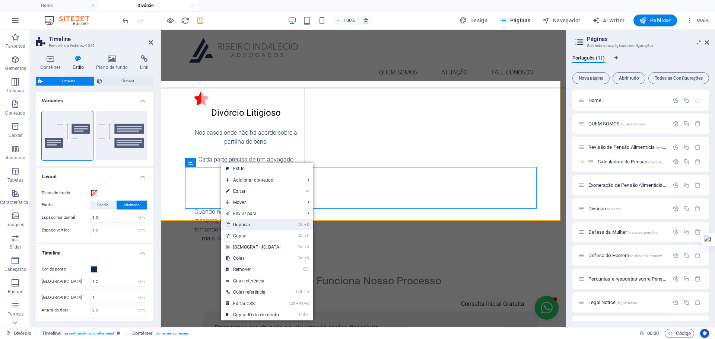
click at [254, 227] on link "Ctrl D Duplicar" at bounding box center [253, 224] width 64 height 11
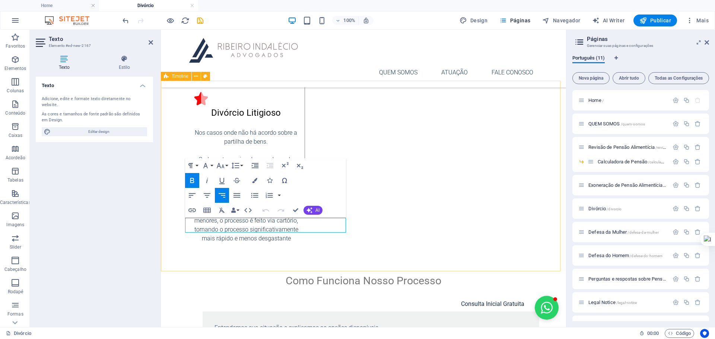
drag, startPoint x: 254, startPoint y: 224, endPoint x: 175, endPoint y: 224, distance: 78.2
drag, startPoint x: 187, startPoint y: 223, endPoint x: 290, endPoint y: 225, distance: 103.6
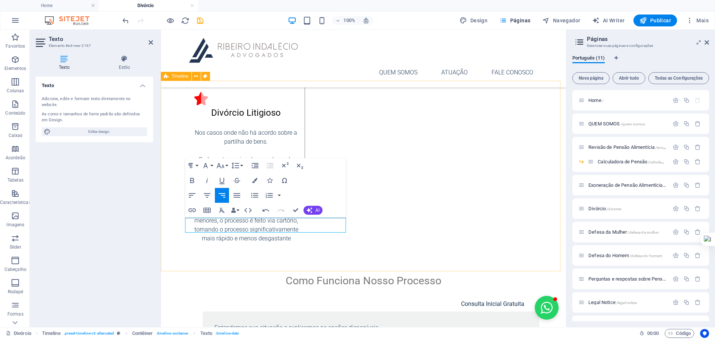
drag, startPoint x: 234, startPoint y: 225, endPoint x: 168, endPoint y: 225, distance: 65.9
drag, startPoint x: 186, startPoint y: 226, endPoint x: 248, endPoint y: 226, distance: 61.5
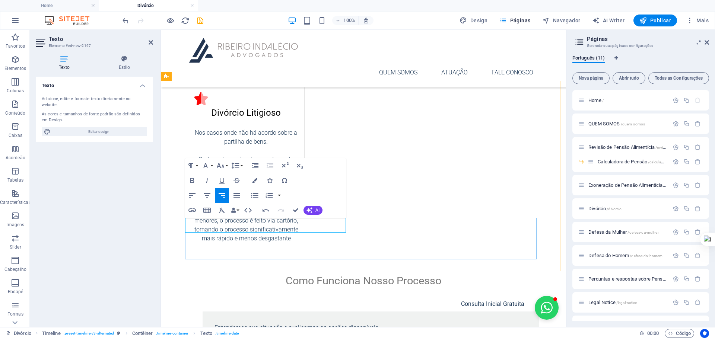
click at [257, 181] on icon "button" at bounding box center [254, 180] width 5 height 5
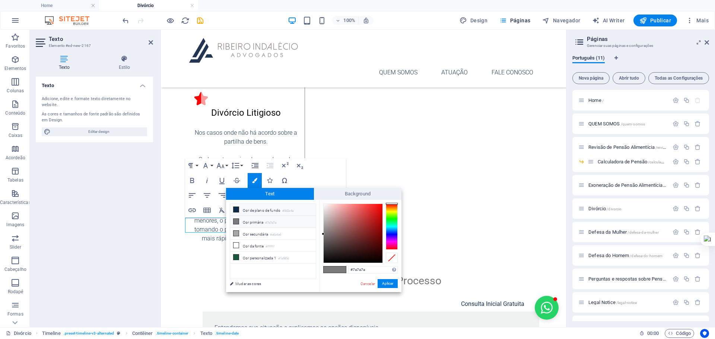
click at [260, 209] on li "Cor de plano de fundo #0d2a4a" at bounding box center [273, 210] width 86 height 12
type input "#0d2a4a"
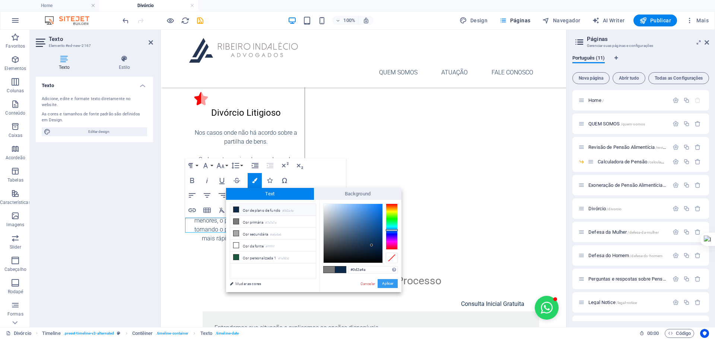
click at [386, 284] on button "Aplicar" at bounding box center [388, 283] width 20 height 9
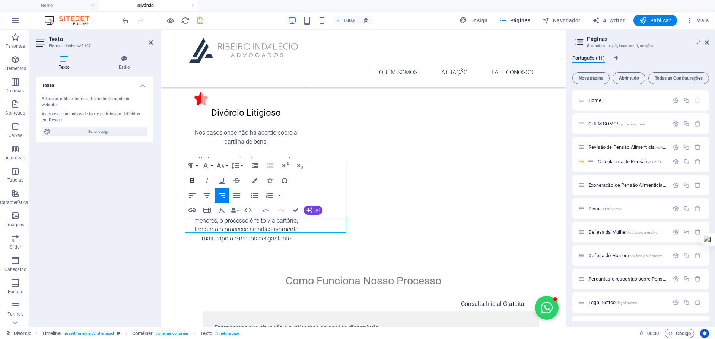
click at [190, 180] on icon "button" at bounding box center [192, 180] width 4 height 5
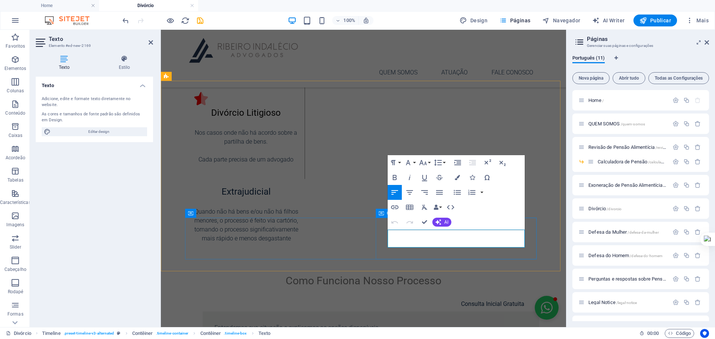
drag, startPoint x: 428, startPoint y: 247, endPoint x: 362, endPoint y: 223, distance: 70.0
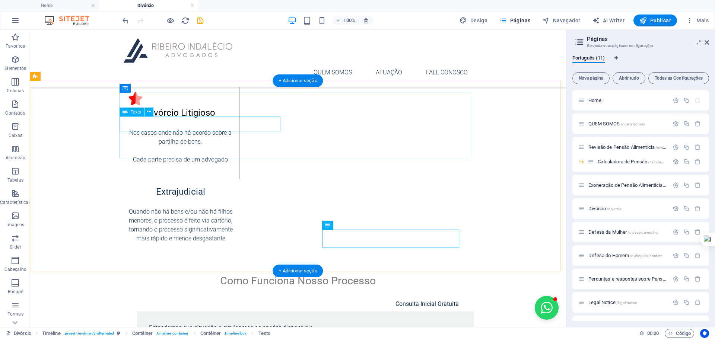
click at [267, 297] on div "Consulta Inicial Gratuita" at bounding box center [290, 304] width 337 height 15
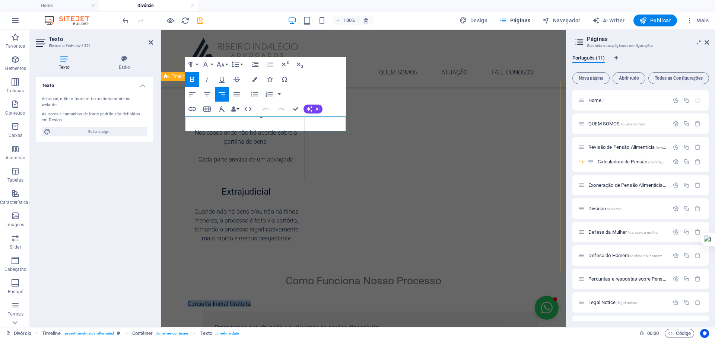
drag, startPoint x: 247, startPoint y: 123, endPoint x: 170, endPoint y: 117, distance: 77.3
click at [191, 77] on icon "button" at bounding box center [192, 79] width 4 height 5
click at [256, 79] on icon "button" at bounding box center [254, 79] width 5 height 5
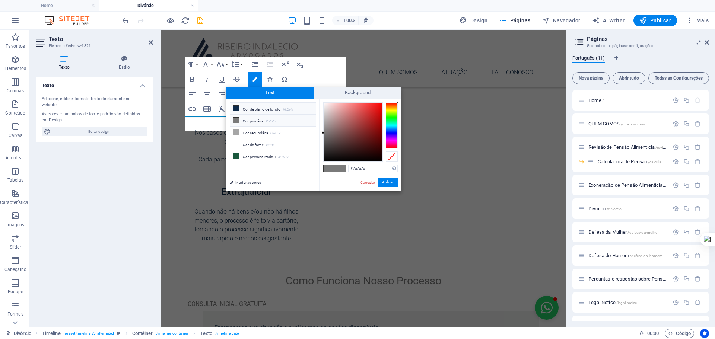
drag, startPoint x: 256, startPoint y: 110, endPoint x: 270, endPoint y: 112, distance: 15.1
click at [256, 110] on li "Cor de plano de fundo #0d2a4a" at bounding box center [273, 109] width 86 height 12
type input "#0d2a4a"
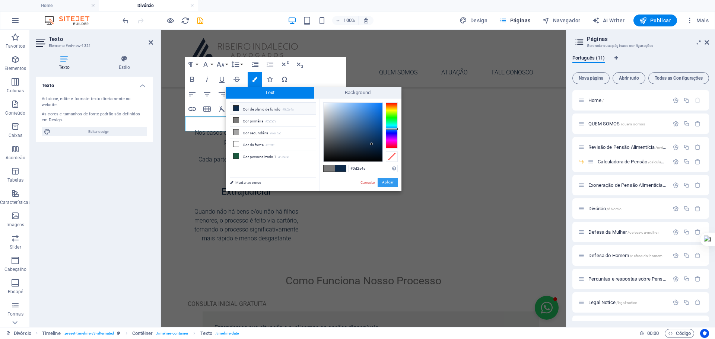
click at [394, 182] on button "Aplicar" at bounding box center [388, 182] width 20 height 9
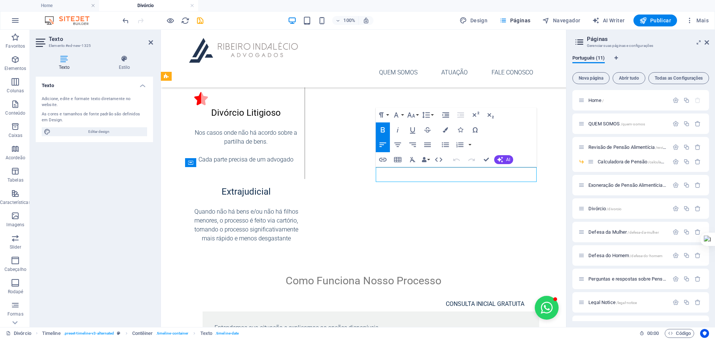
drag, startPoint x: 457, startPoint y: 178, endPoint x: 377, endPoint y: 174, distance: 79.8
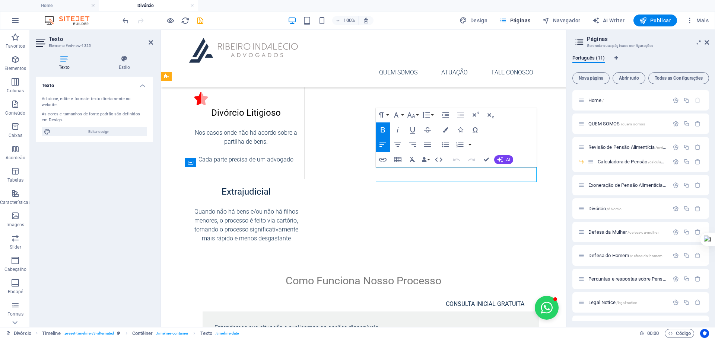
click at [383, 128] on icon "button" at bounding box center [382, 130] width 9 height 9
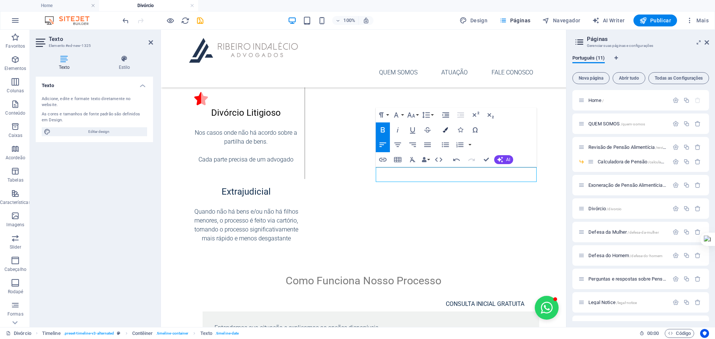
click at [446, 129] on icon "button" at bounding box center [445, 129] width 5 height 5
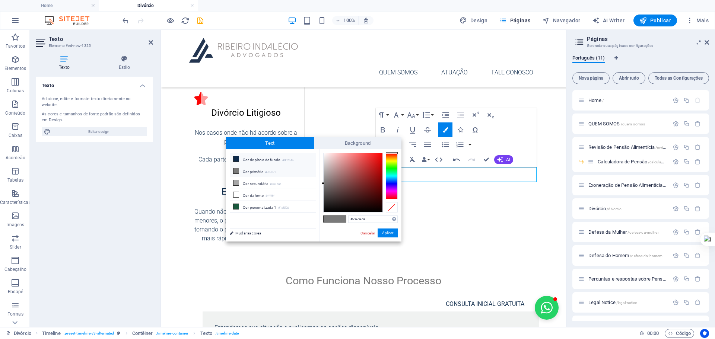
click at [253, 157] on li "Cor de plano de fundo #0d2a4a" at bounding box center [273, 159] width 86 height 12
type input "#0d2a4a"
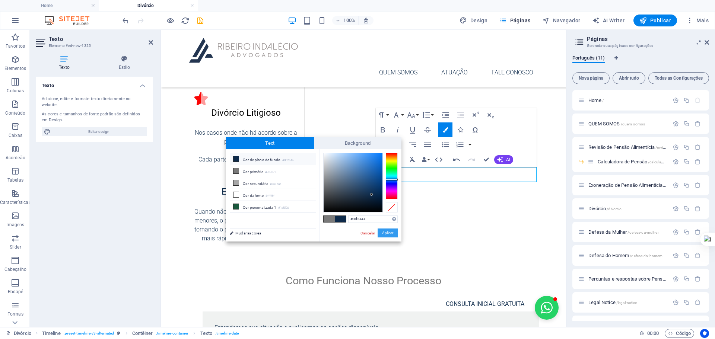
click at [390, 234] on button "Aplicar" at bounding box center [388, 233] width 20 height 9
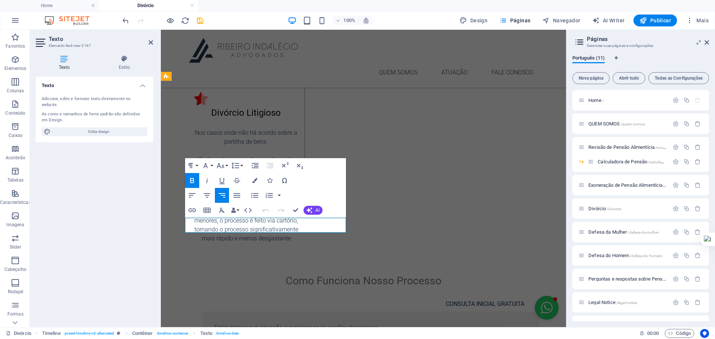
click at [191, 176] on icon "button" at bounding box center [192, 180] width 9 height 9
click at [262, 183] on div "Colors Icons Special Characters" at bounding box center [270, 180] width 44 height 15
click at [253, 181] on icon "button" at bounding box center [254, 180] width 5 height 5
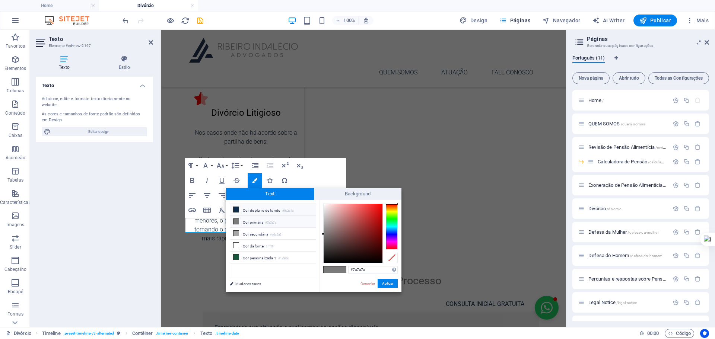
click at [264, 213] on li "Cor de plano de fundo #0d2a4a" at bounding box center [273, 210] width 86 height 12
type input "#0d2a4a"
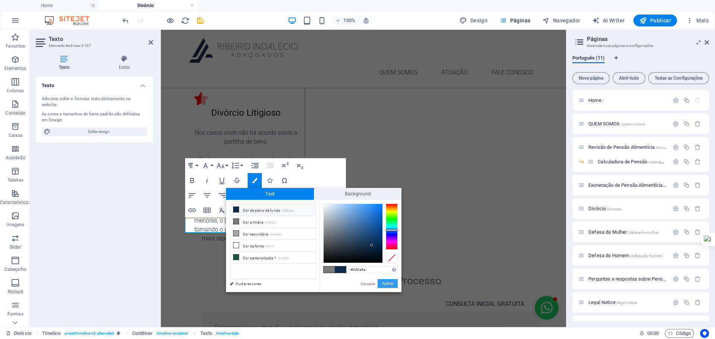
click at [393, 283] on button "Aplicar" at bounding box center [388, 283] width 20 height 9
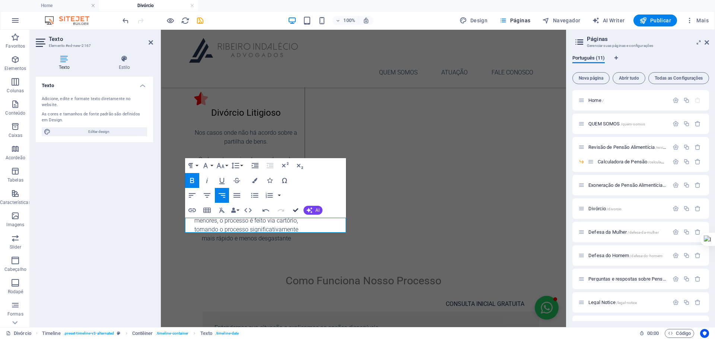
drag, startPoint x: 298, startPoint y: 209, endPoint x: 247, endPoint y: 179, distance: 58.8
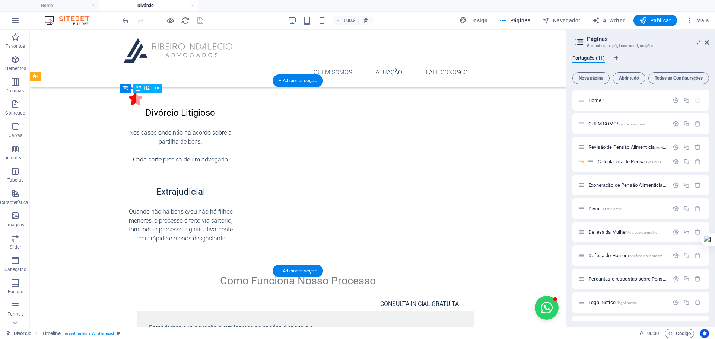
click at [280, 273] on div "Como Funciona Nosso Processo" at bounding box center [298, 281] width 352 height 16
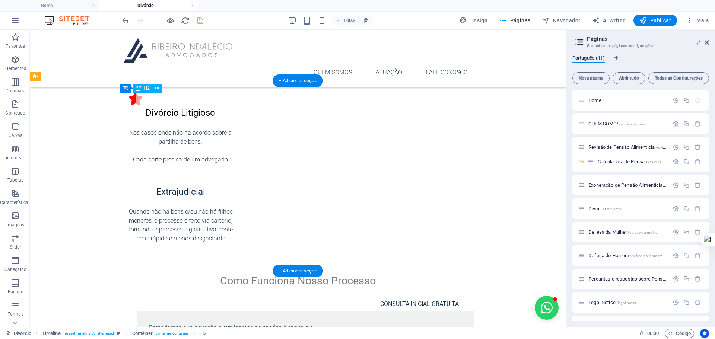
click at [280, 273] on div "Como Funciona Nosso Processo" at bounding box center [298, 281] width 352 height 16
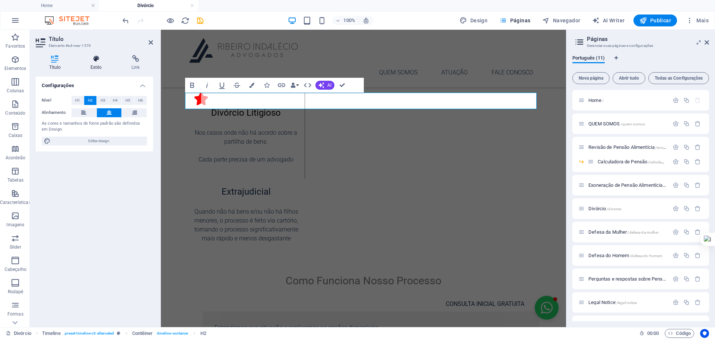
click at [91, 59] on icon at bounding box center [96, 58] width 38 height 7
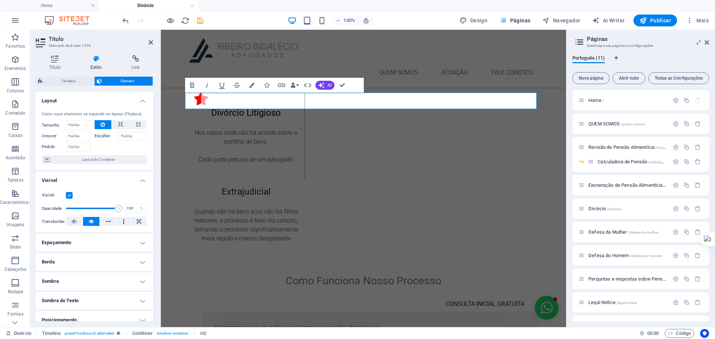
click at [97, 279] on h4 "Sombra" at bounding box center [94, 282] width 117 height 18
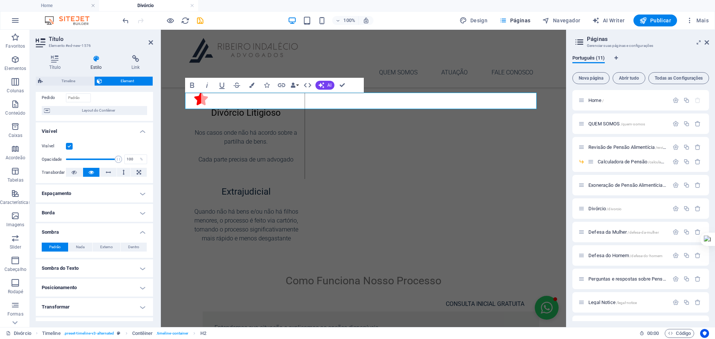
scroll to position [50, 0]
click at [82, 243] on span "Nada" at bounding box center [80, 246] width 9 height 9
click at [101, 246] on span "Externo" at bounding box center [106, 246] width 13 height 9
type input "2"
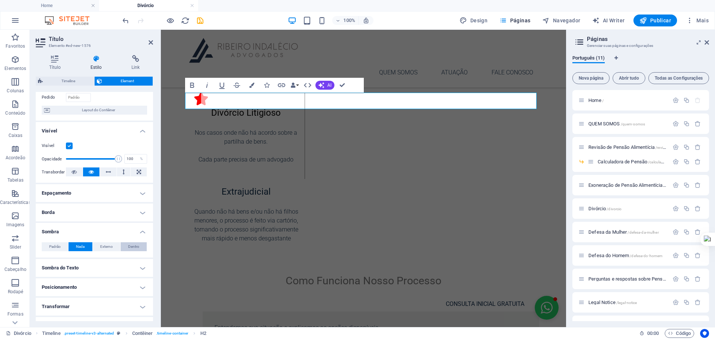
type input "4"
click at [72, 258] on span at bounding box center [70, 259] width 6 height 6
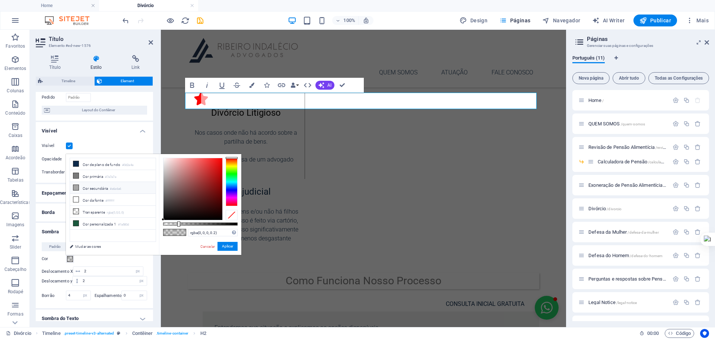
click at [95, 187] on li "Cor secundária #a6a6a6" at bounding box center [113, 188] width 86 height 12
type input "#a6a6a6"
click at [223, 245] on button "Aplicar" at bounding box center [228, 246] width 20 height 9
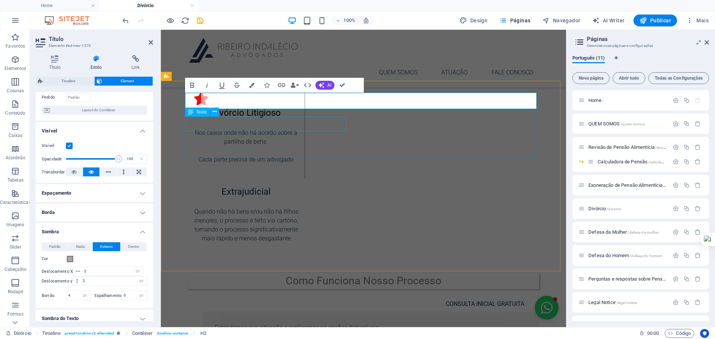
click at [235, 297] on div "CONSULTA INICIAL GRATUITA" at bounding box center [356, 304] width 337 height 15
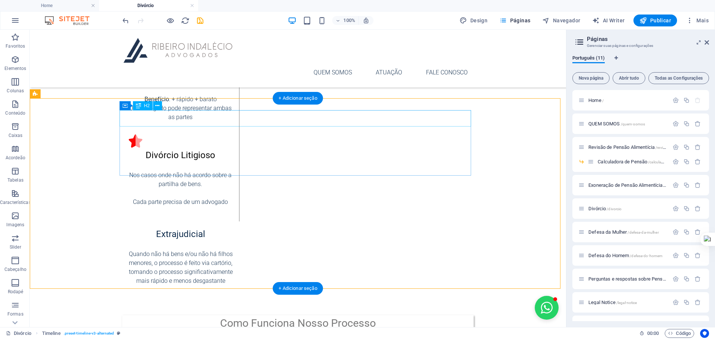
scroll to position [266, 0]
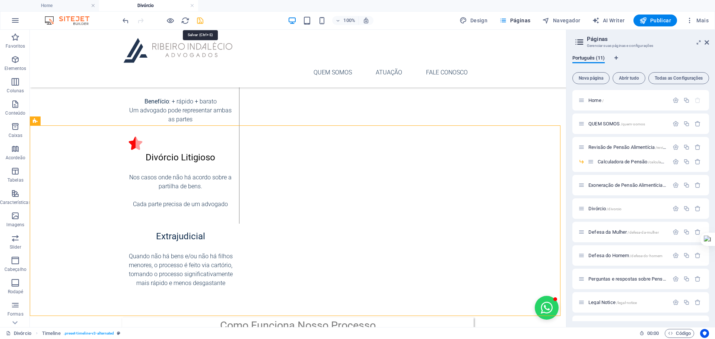
click at [199, 20] on icon "save" at bounding box center [200, 20] width 9 height 9
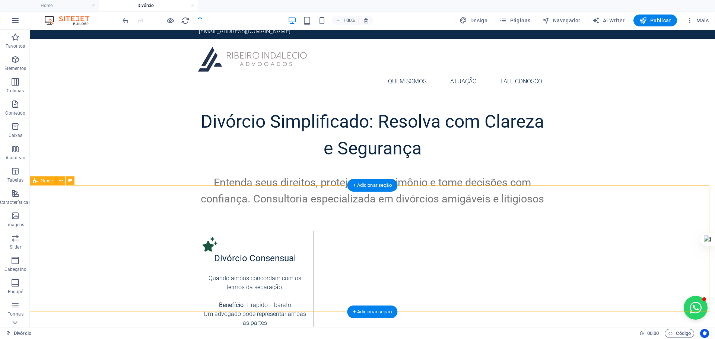
scroll to position [79, 0]
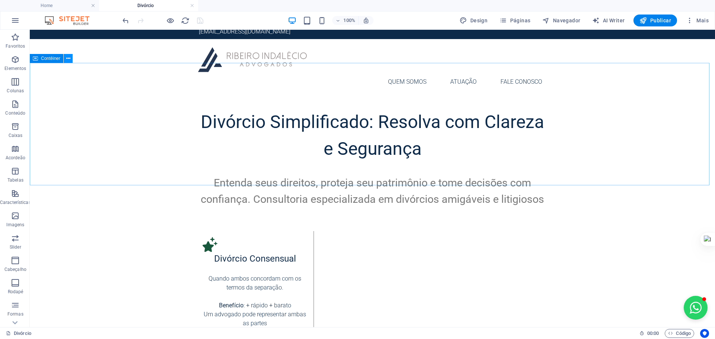
click at [71, 58] on button at bounding box center [68, 58] width 9 height 9
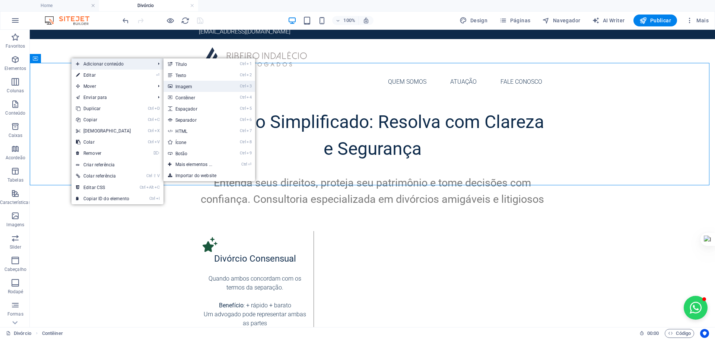
click at [182, 87] on link "Ctrl 3 Imagem" at bounding box center [196, 86] width 64 height 11
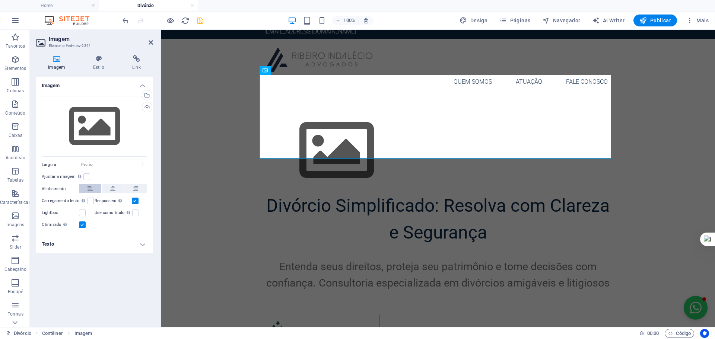
click at [88, 190] on icon at bounding box center [90, 188] width 5 height 9
click at [150, 95] on div "Selecione arquivos do gerenciador de arquivos, galeria de fotos ou faça upload …" at bounding box center [146, 96] width 11 height 11
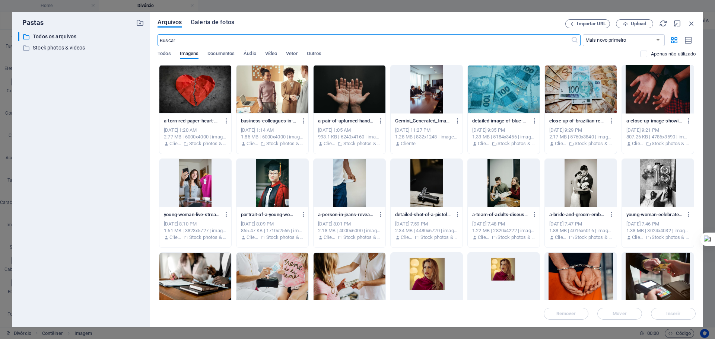
click at [213, 21] on span "Galeria de fotos" at bounding box center [213, 22] width 44 height 9
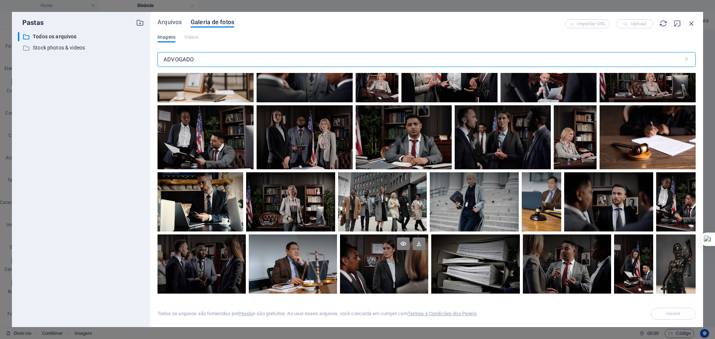
scroll to position [335, 0]
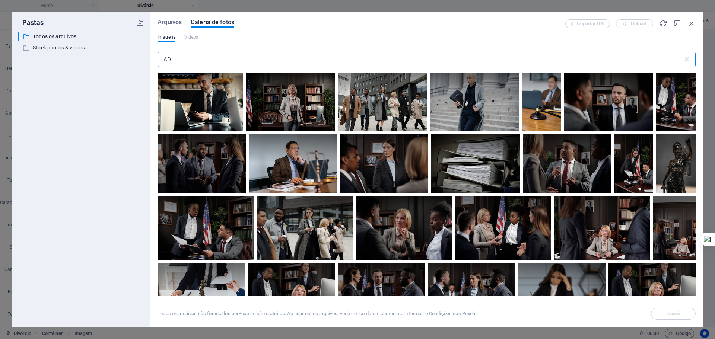
type input "A"
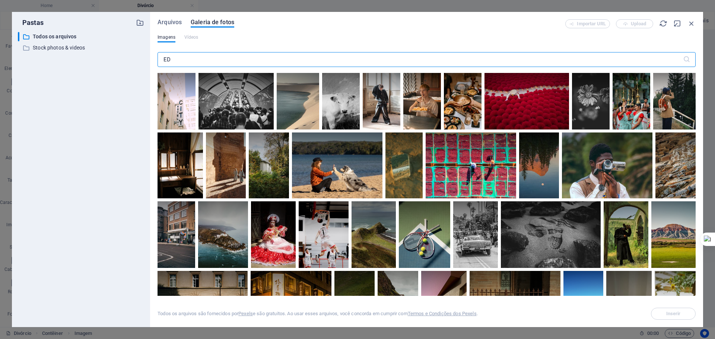
type input "E"
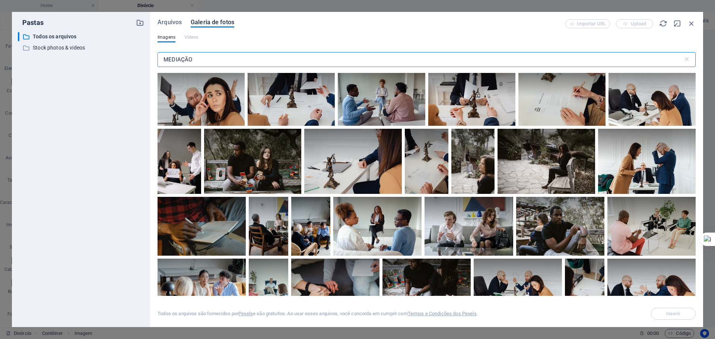
scroll to position [0, 0]
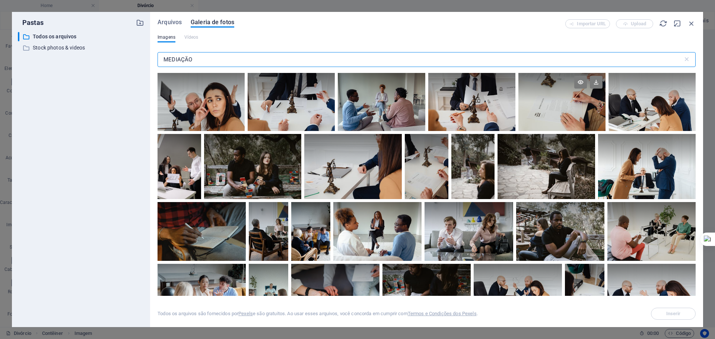
type input "MEDIAÇÃO"
click at [533, 105] on div at bounding box center [561, 102] width 87 height 58
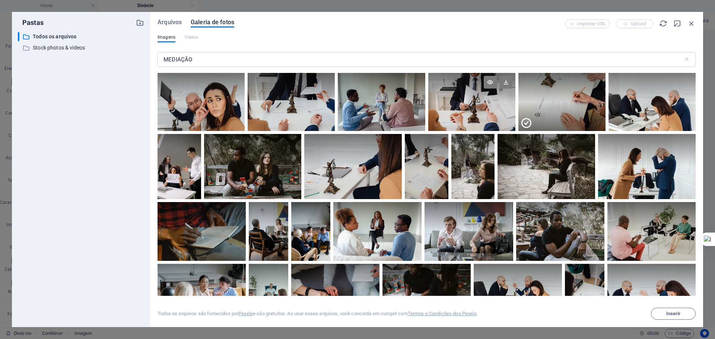
click at [466, 107] on div at bounding box center [471, 102] width 87 height 58
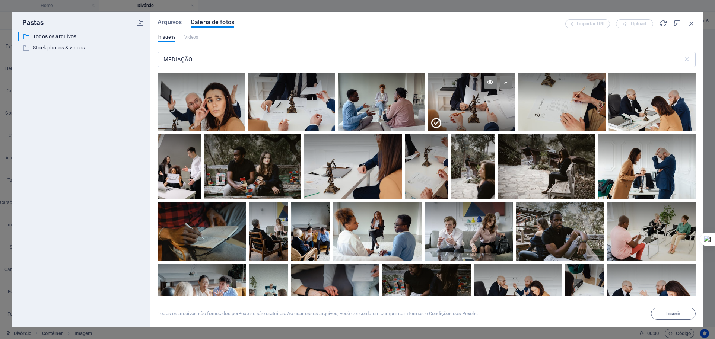
click at [473, 105] on div at bounding box center [471, 116] width 87 height 29
click at [473, 105] on div at bounding box center [471, 102] width 87 height 58
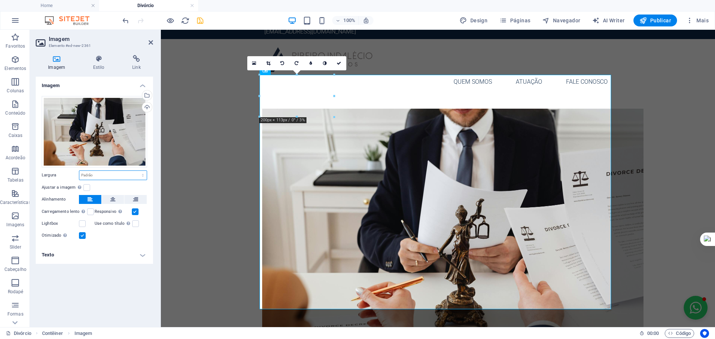
click at [96, 177] on select "Padrão automático px rem % em vh vw" at bounding box center [112, 175] width 67 height 9
click at [79, 171] on select "Padrão automático px rem % em vh vw" at bounding box center [112, 175] width 67 height 9
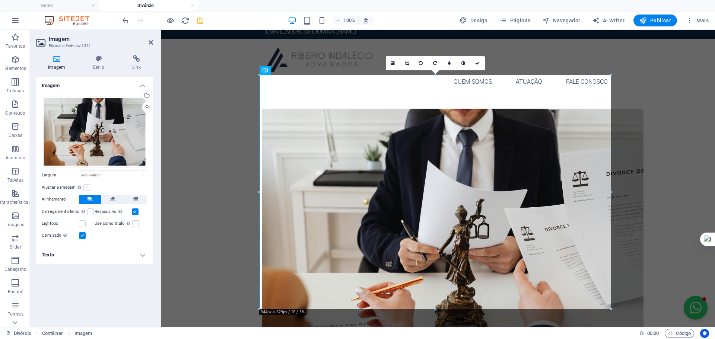
click at [84, 186] on label at bounding box center [86, 187] width 7 height 7
click at [0, 0] on input "Ajustar a imagem Ajustar a imagem automaticamente a uma largura e altura fixas" at bounding box center [0, 0] width 0 height 0
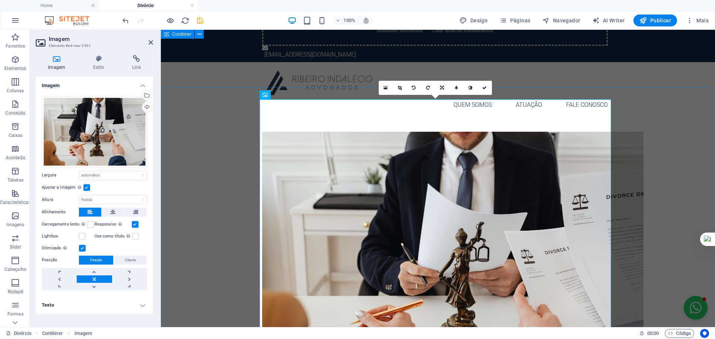
scroll to position [55, 0]
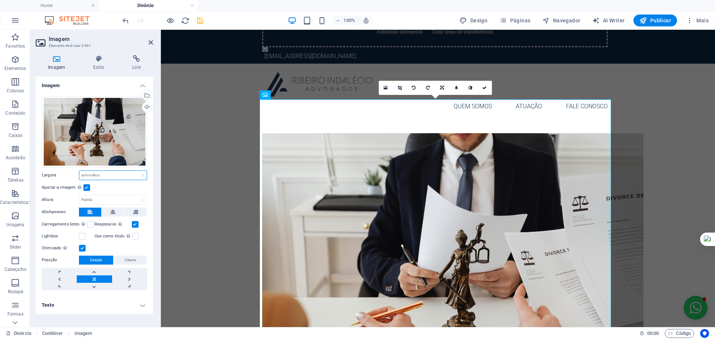
click at [116, 175] on select "Padrão automático px rem % em vh vw" at bounding box center [112, 175] width 67 height 9
select select "px"
click at [136, 171] on select "Padrão automático px rem % em vh vw" at bounding box center [112, 175] width 67 height 9
type input "944"
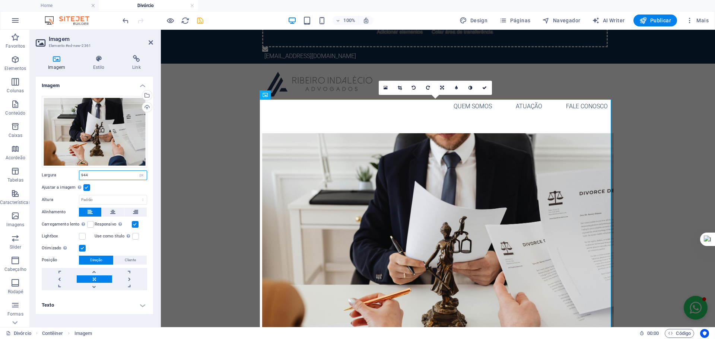
click at [106, 178] on input "944" at bounding box center [112, 175] width 67 height 9
click at [122, 178] on input "944" at bounding box center [112, 175] width 67 height 9
click at [140, 176] on select "Padrão automático px rem % em vh vw" at bounding box center [141, 175] width 10 height 9
select select "%"
click at [136, 171] on select "Padrão automático px rem % em vh vw" at bounding box center [141, 175] width 10 height 9
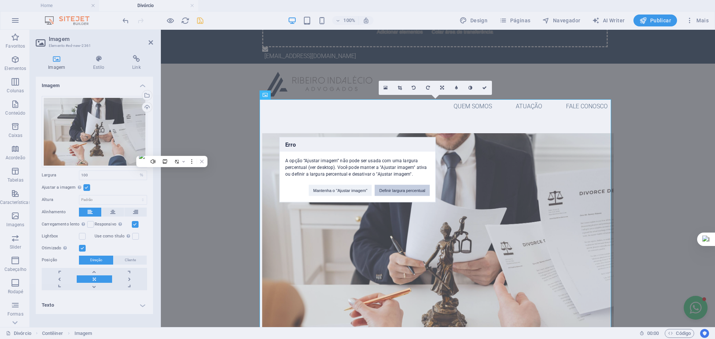
click at [394, 190] on button "Definir largura percentual" at bounding box center [402, 190] width 55 height 11
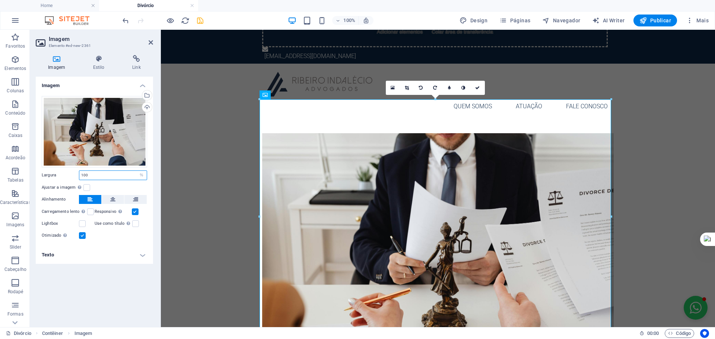
click at [103, 175] on input "100" at bounding box center [112, 175] width 67 height 9
drag, startPoint x: 103, startPoint y: 175, endPoint x: 12, endPoint y: 183, distance: 91.9
click at [23, 182] on section "Favoritos Elementos Colunas Conteúdo Caixas Acordeão Tabelas Características Im…" at bounding box center [357, 179] width 715 height 298
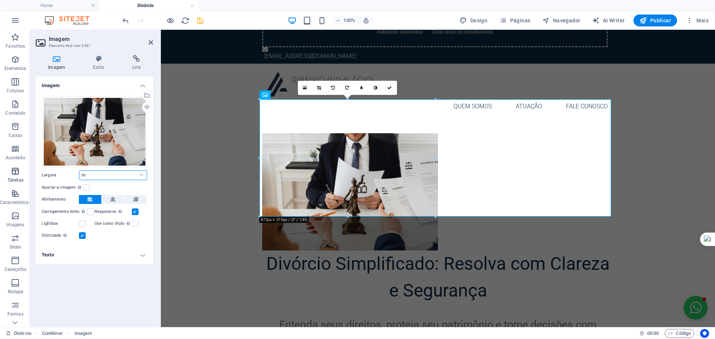
type input "50"
click at [651, 167] on div "Divórcio Simplificado: Resolva com Clareza e Segurança Entenda seus direitos, p…" at bounding box center [438, 240] width 554 height 239
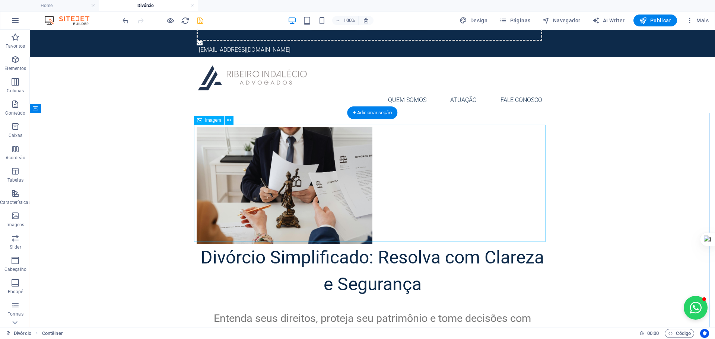
scroll to position [87, 0]
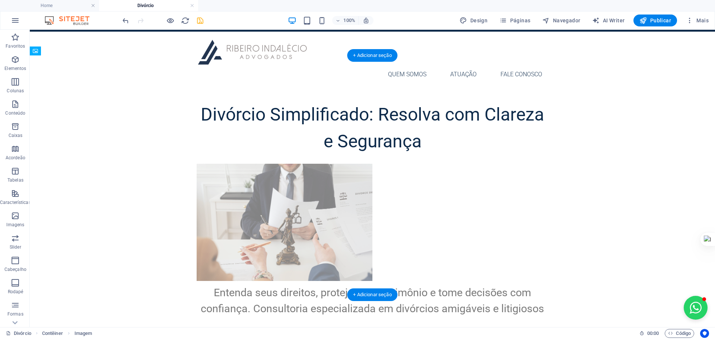
drag, startPoint x: 294, startPoint y: 128, endPoint x: 285, endPoint y: 233, distance: 104.7
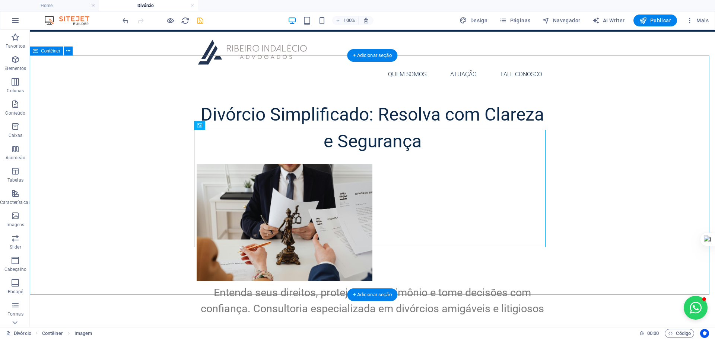
click at [614, 171] on div "Divórcio Simplificado: Resolva com Clareza e Segurança Entenda seus direitos, p…" at bounding box center [372, 208] width 685 height 239
click at [235, 175] on figure at bounding box center [373, 222] width 352 height 117
click at [292, 174] on figure at bounding box center [373, 222] width 352 height 117
select select "%"
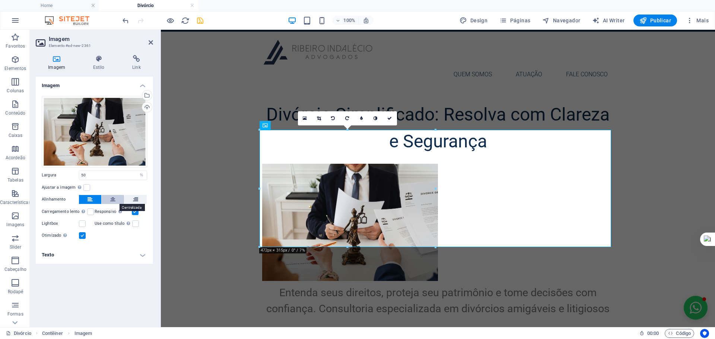
click at [111, 198] on icon at bounding box center [112, 199] width 5 height 9
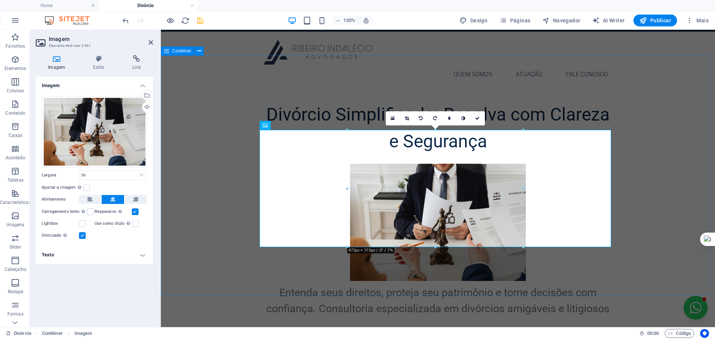
click at [661, 135] on div "Divórcio Simplificado: Resolva com Clareza e Segurança Entenda seus direitos, p…" at bounding box center [438, 208] width 554 height 239
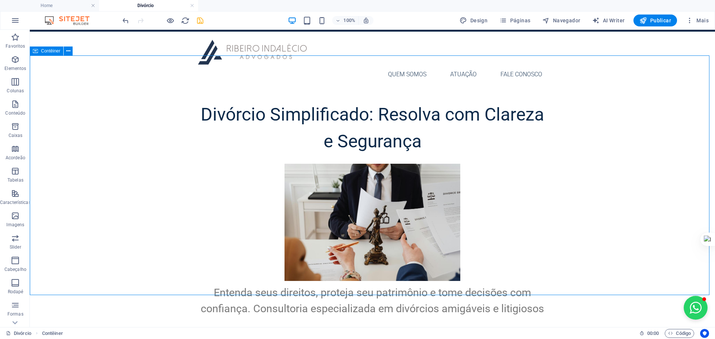
click at [661, 134] on div "Divórcio Simplificado: Resolva com Clareza e Segurança Entenda seus direitos, p…" at bounding box center [372, 208] width 685 height 239
click at [600, 165] on div "Divórcio Simplificado: Resolva com Clareza e Segurança Entenda seus direitos, p…" at bounding box center [372, 208] width 685 height 239
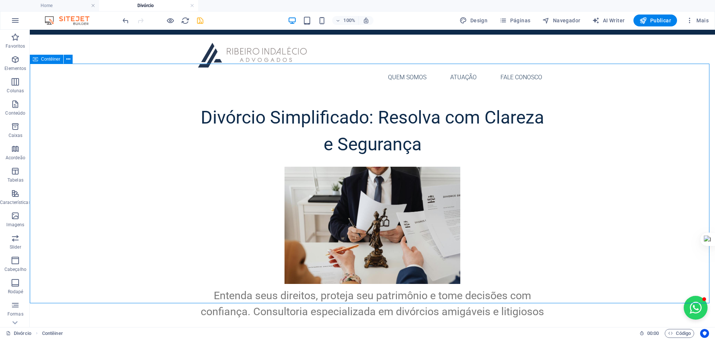
scroll to position [99, 0]
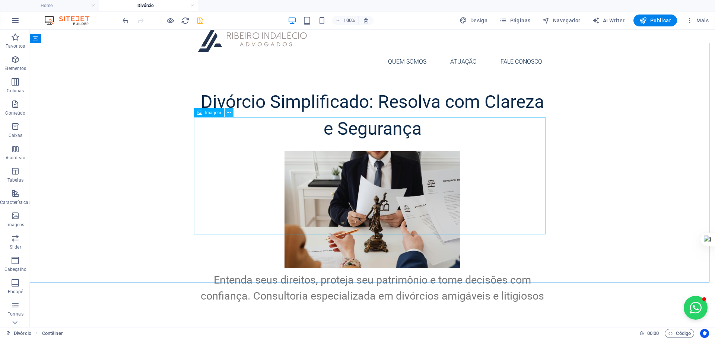
click at [226, 114] on button at bounding box center [229, 112] width 9 height 9
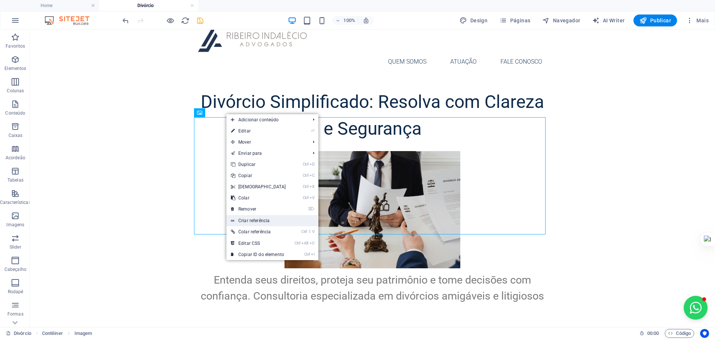
click at [257, 219] on link "Criar referência" at bounding box center [272, 220] width 92 height 11
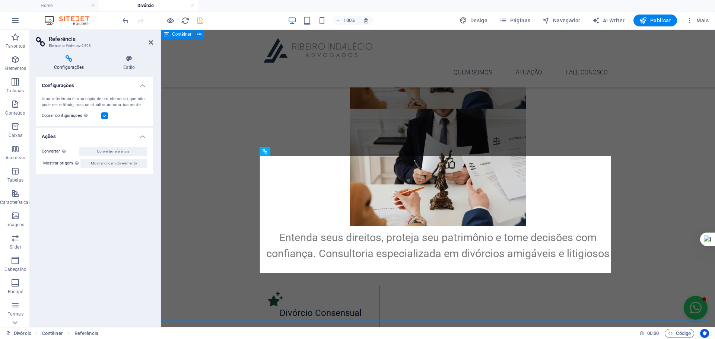
scroll to position [248, 0]
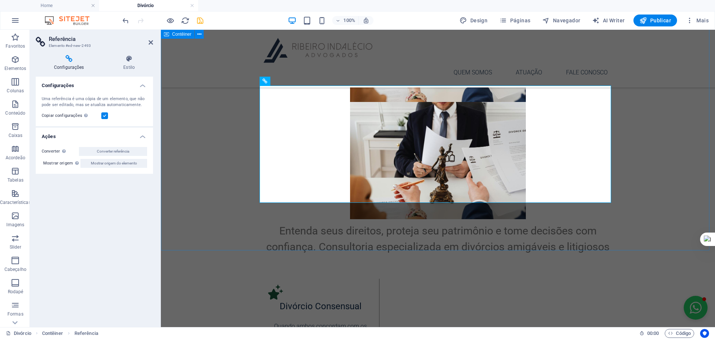
click at [237, 150] on div "Divórcio Simplificado: Resolva com Clareza e Segurança Entenda seus direitos, p…" at bounding box center [438, 88] width 554 height 357
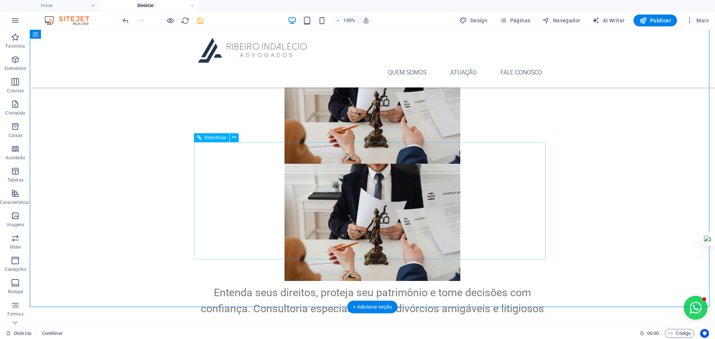
scroll to position [174, 0]
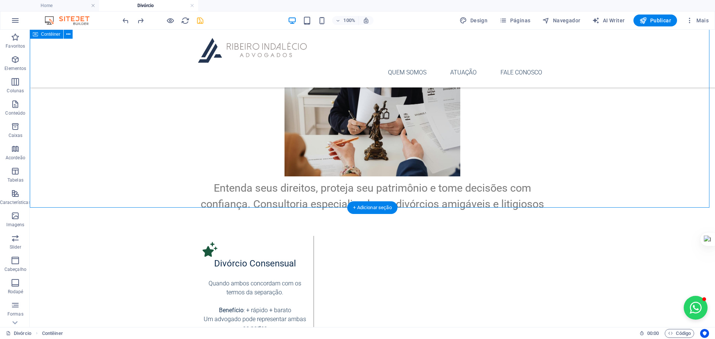
click at [626, 137] on div "Divórcio Simplificado: Resolva com Clareza e Segurança Entenda seus direitos, p…" at bounding box center [372, 104] width 685 height 239
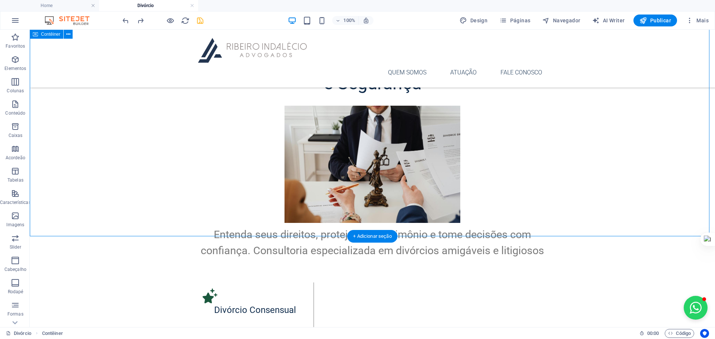
scroll to position [112, 0]
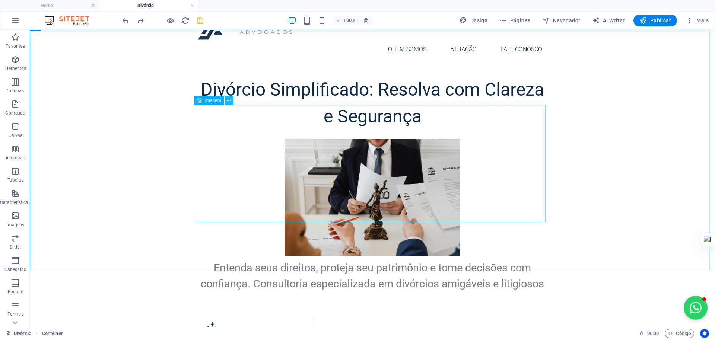
click at [231, 101] on icon at bounding box center [229, 101] width 4 height 8
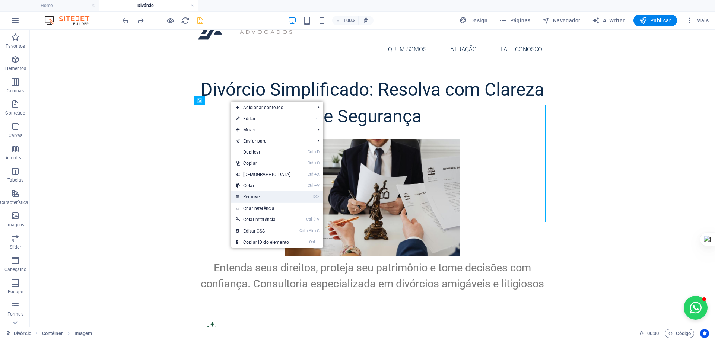
click at [263, 192] on link "⌦ Remover" at bounding box center [263, 196] width 64 height 11
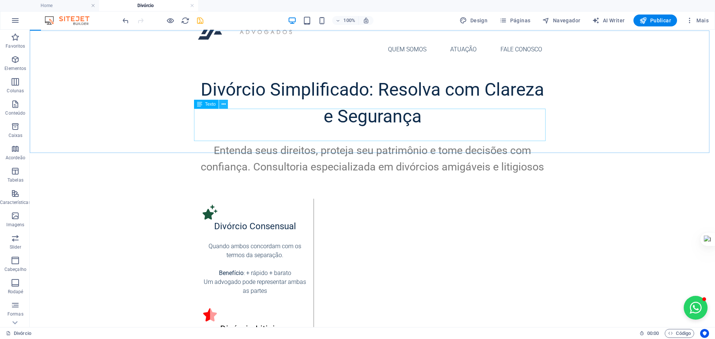
click at [224, 103] on icon at bounding box center [224, 105] width 4 height 8
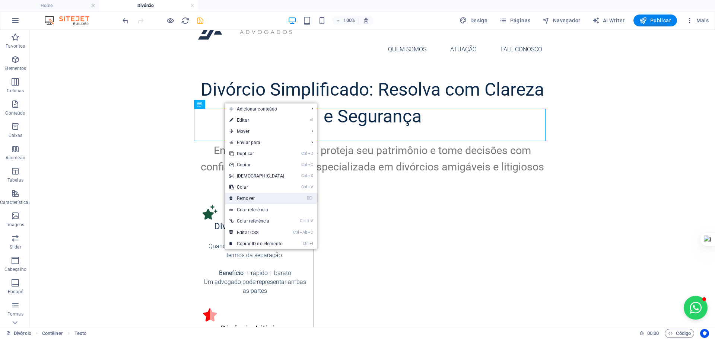
drag, startPoint x: 256, startPoint y: 198, endPoint x: 185, endPoint y: 140, distance: 91.8
click at [256, 198] on link "⌦ Remover" at bounding box center [257, 198] width 64 height 11
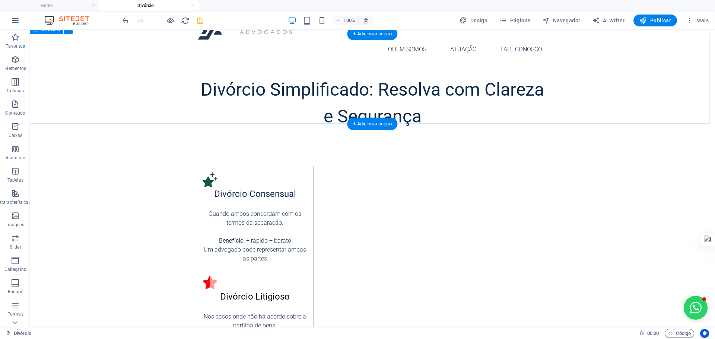
scroll to position [99, 0]
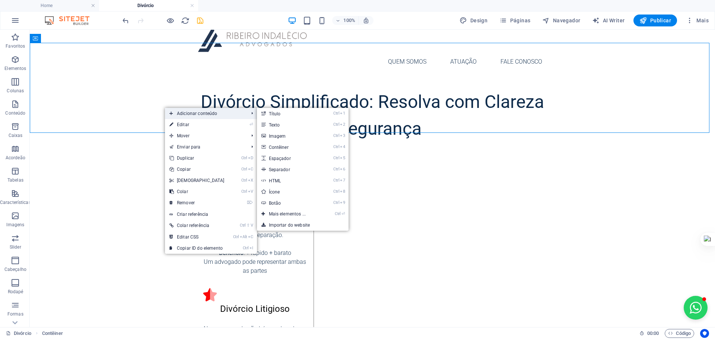
click at [209, 111] on span "Adicionar conteúdo" at bounding box center [205, 113] width 81 height 11
click at [299, 213] on link "Ctrl ⏎ Mais elementos ..." at bounding box center [289, 214] width 64 height 11
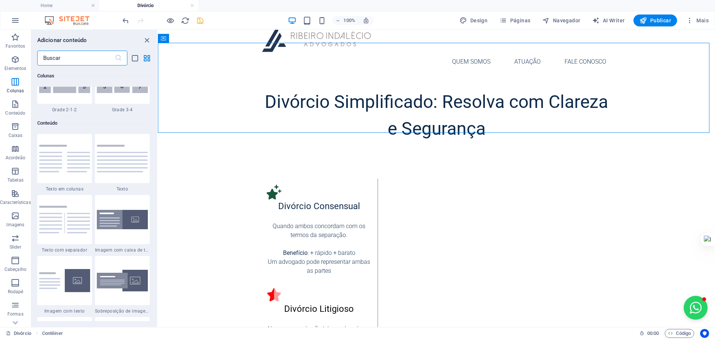
scroll to position [1271, 0]
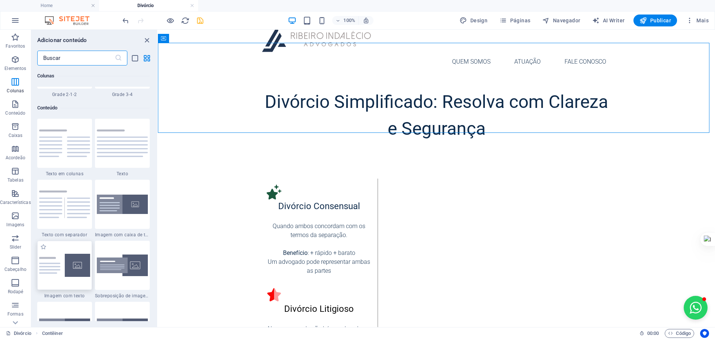
click at [66, 264] on img at bounding box center [64, 265] width 51 height 23
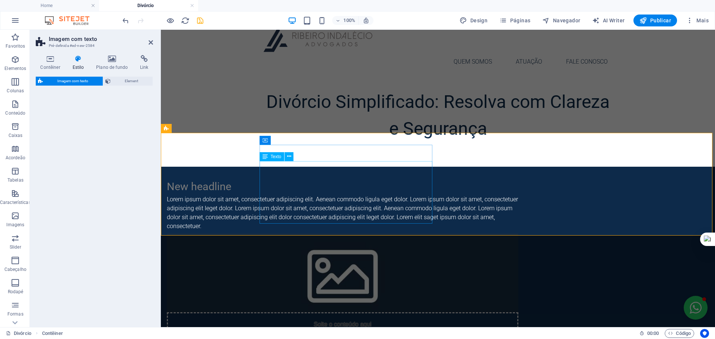
select select "rem"
select select "px"
select select "preset-text-with-image-v4-default"
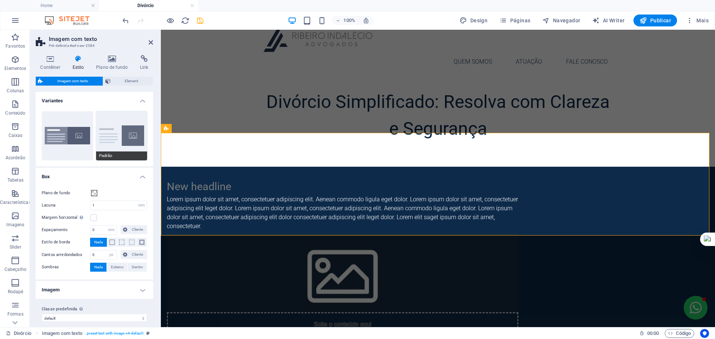
click at [119, 129] on button "Padrão" at bounding box center [121, 135] width 51 height 49
type input "2"
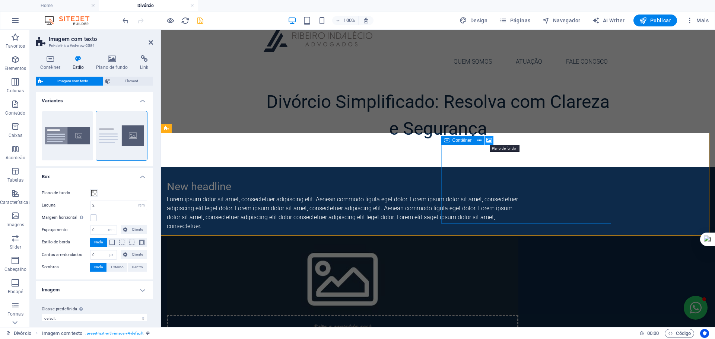
click at [489, 142] on icon at bounding box center [489, 141] width 6 height 8
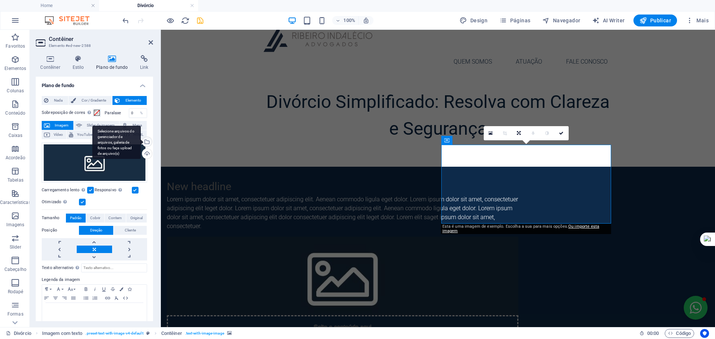
click at [147, 140] on div "Selecione arquivos do gerenciador de arquivos, galeria de fotos ou faça upload …" at bounding box center [146, 142] width 11 height 11
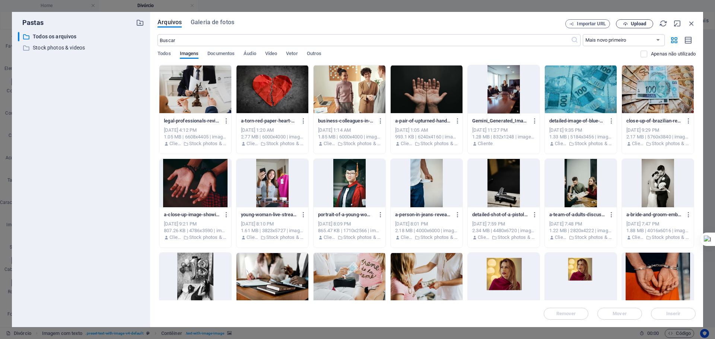
click at [635, 23] on span "Upload" at bounding box center [638, 24] width 15 height 4
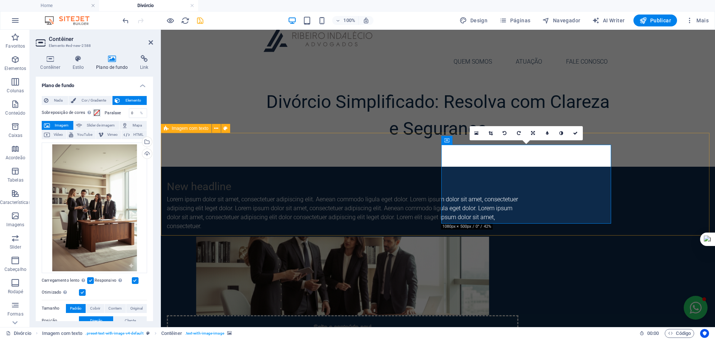
click at [657, 167] on div "New headline Lorem ipsum dolor sit amet, consectetuer adipiscing elit. Aenean c…" at bounding box center [438, 273] width 554 height 213
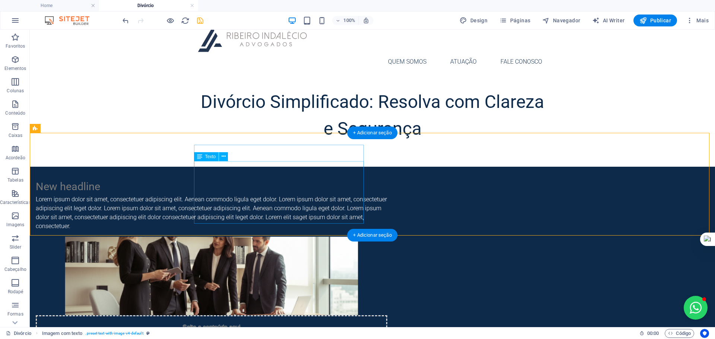
click at [250, 195] on div "Lorem ipsum dolor sit amet, consectetuer adipiscing elit. Aenean commodo ligula…" at bounding box center [212, 213] width 352 height 36
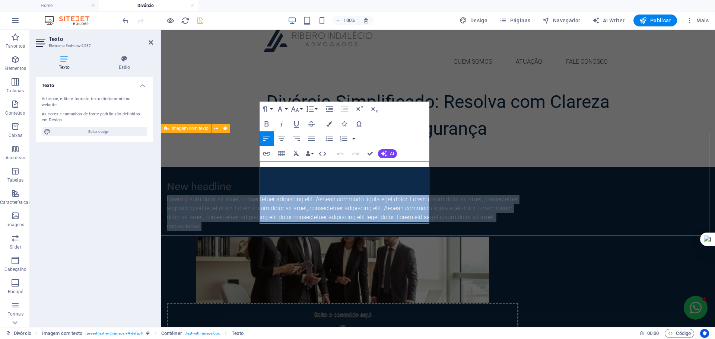
drag, startPoint x: 355, startPoint y: 217, endPoint x: 222, endPoint y: 150, distance: 148.6
click at [222, 167] on div "New headline Lorem ipsum dolor sit amet, consectetuer adipiscing elit. Aenean c…" at bounding box center [438, 267] width 554 height 201
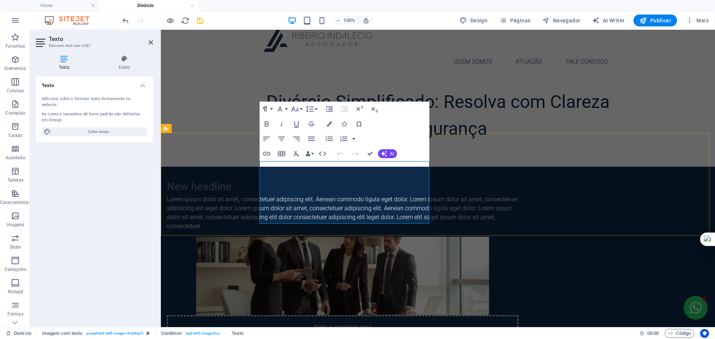
click at [347, 195] on p "Lorem ipsum dolor sit amet, consectetuer adipiscing elit. Aenean commodo ligula…" at bounding box center [343, 213] width 352 height 36
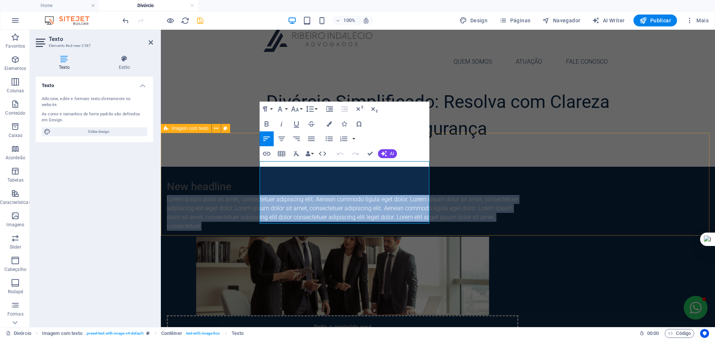
drag, startPoint x: 356, startPoint y: 218, endPoint x: 241, endPoint y: 161, distance: 128.6
click at [241, 167] on div "New headline Lorem ipsum dolor sit amet, consectetuer adipiscing elit. Aenean c…" at bounding box center [438, 273] width 554 height 213
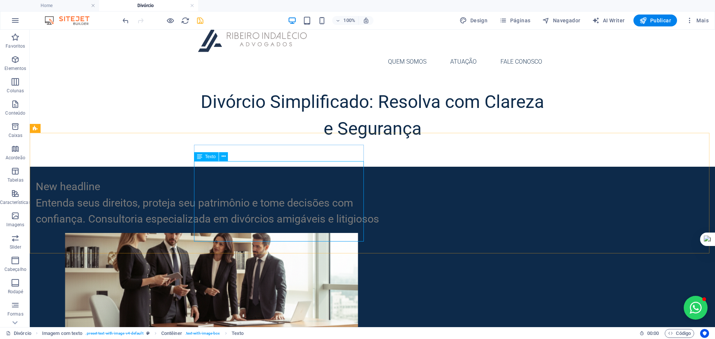
click at [231, 155] on div "Texto" at bounding box center [213, 156] width 39 height 9
click at [231, 142] on icon at bounding box center [232, 141] width 4 height 8
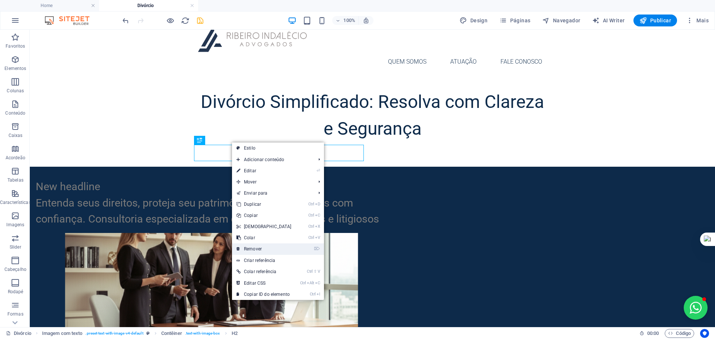
click at [263, 247] on link "⌦ Remover" at bounding box center [264, 249] width 64 height 11
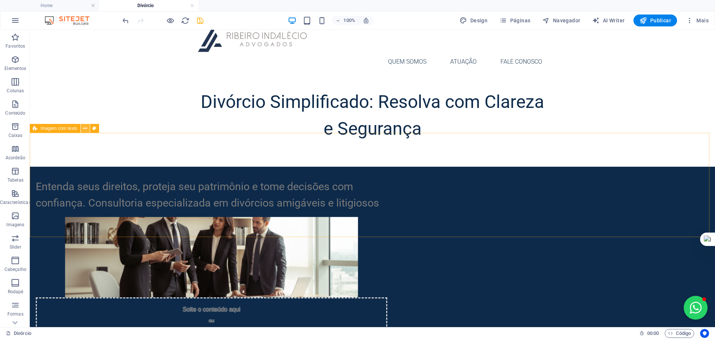
click at [86, 128] on icon at bounding box center [85, 129] width 4 height 8
click at [92, 126] on button at bounding box center [94, 128] width 9 height 9
select select "rem"
select select "px"
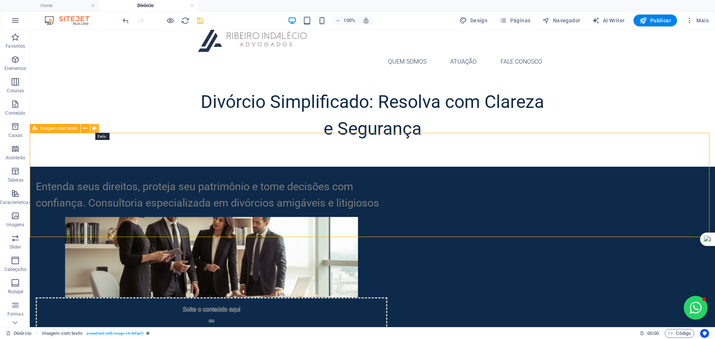
select select "preset-text-with-image-v4-default"
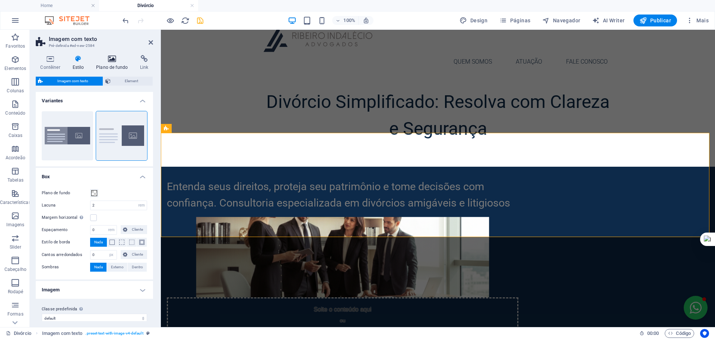
click at [112, 62] on icon at bounding box center [112, 58] width 41 height 7
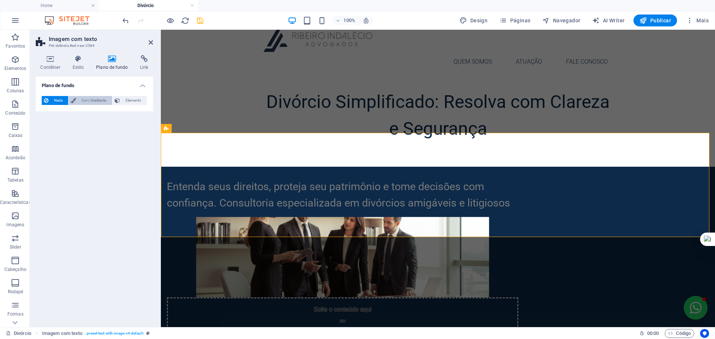
click at [91, 101] on span "Cor / Gradiente" at bounding box center [93, 100] width 31 height 9
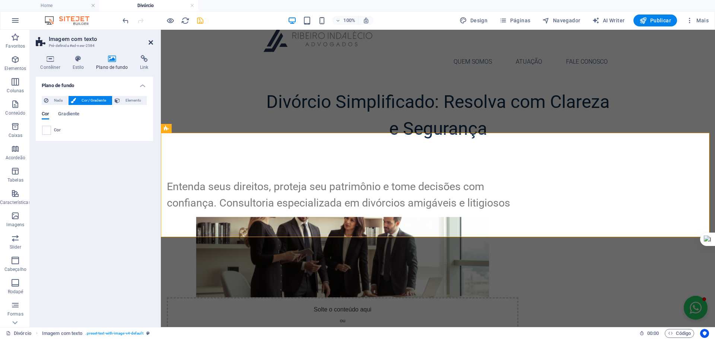
drag, startPoint x: 152, startPoint y: 41, endPoint x: 155, endPoint y: 88, distance: 46.2
click at [152, 41] on icon at bounding box center [151, 42] width 4 height 6
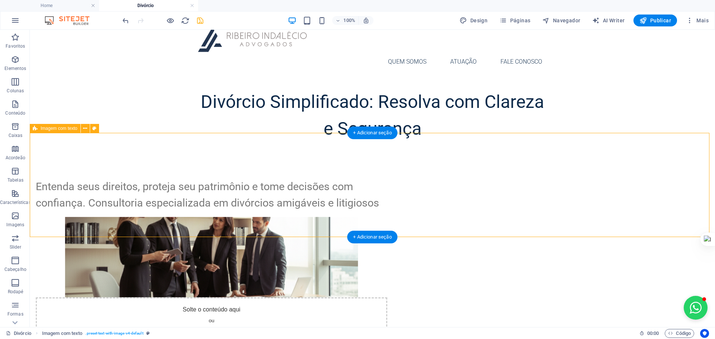
click at [619, 167] on div "Entenda seus direitos, proteja seu patrimônio e tome decisões com confiança. Co…" at bounding box center [372, 264] width 685 height 195
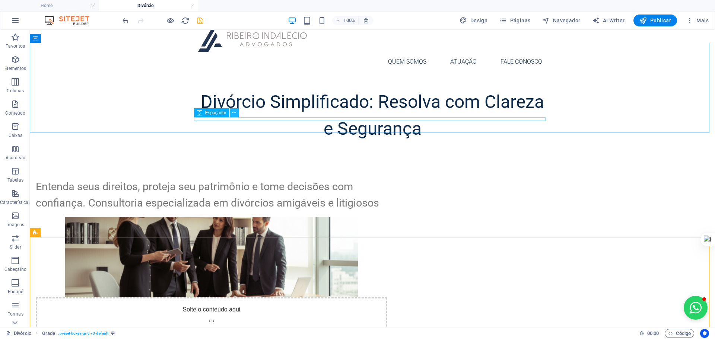
click at [235, 114] on icon at bounding box center [234, 113] width 4 height 8
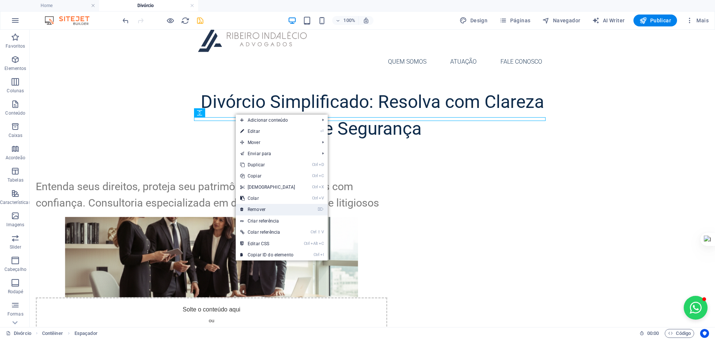
click at [260, 211] on link "⌦ Remover" at bounding box center [268, 209] width 64 height 11
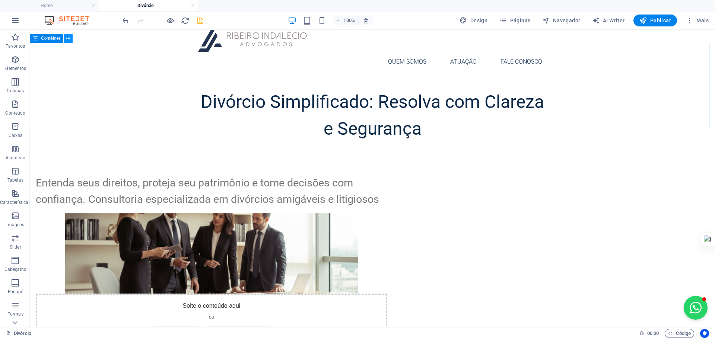
click at [67, 40] on icon at bounding box center [68, 39] width 4 height 8
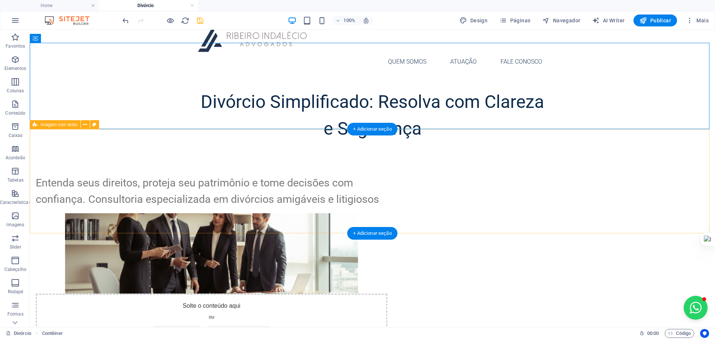
scroll to position [161, 0]
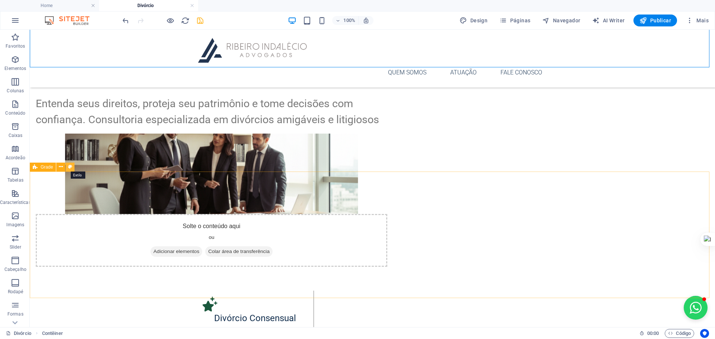
click at [70, 167] on icon at bounding box center [70, 167] width 4 height 8
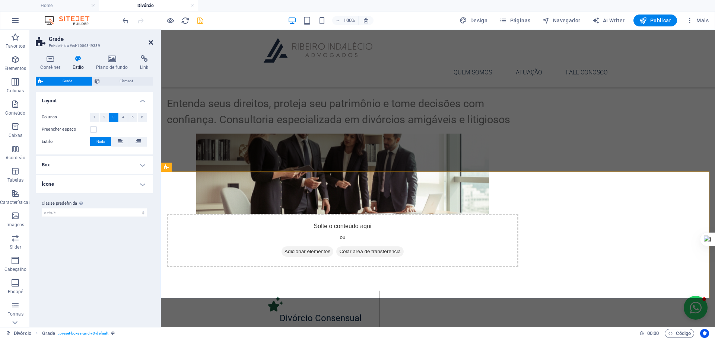
click at [149, 43] on icon at bounding box center [151, 42] width 4 height 6
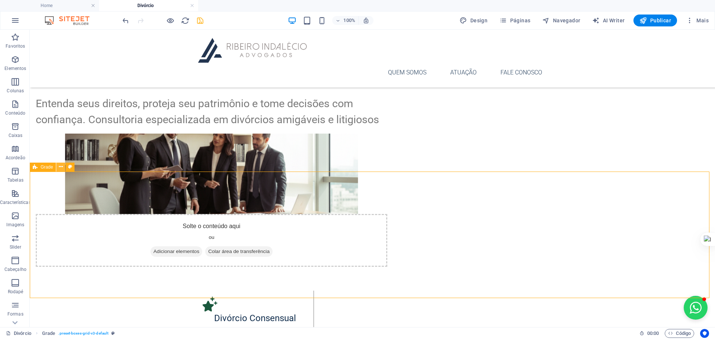
click at [61, 168] on icon at bounding box center [61, 167] width 4 height 8
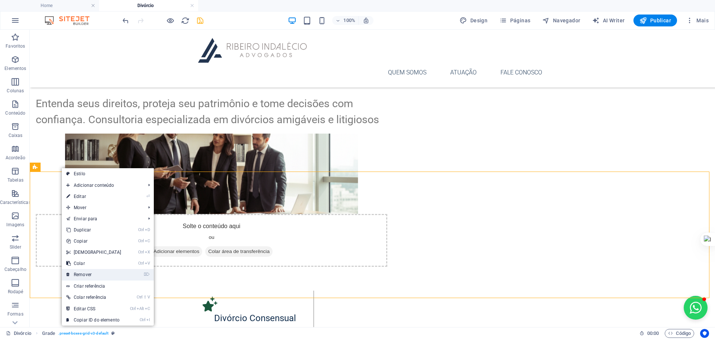
click at [92, 273] on link "⌦ Remover" at bounding box center [94, 274] width 64 height 11
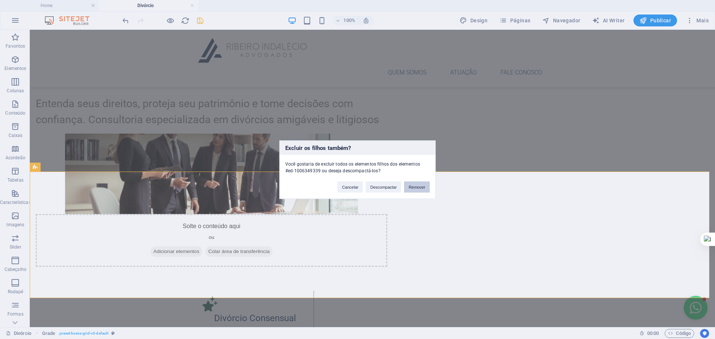
click at [419, 186] on button "Remover" at bounding box center [417, 186] width 26 height 11
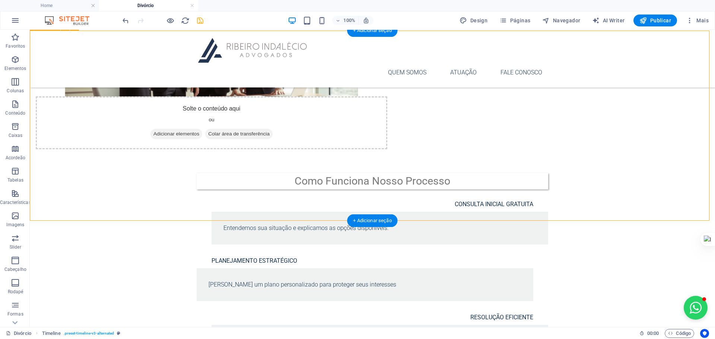
scroll to position [307, 0]
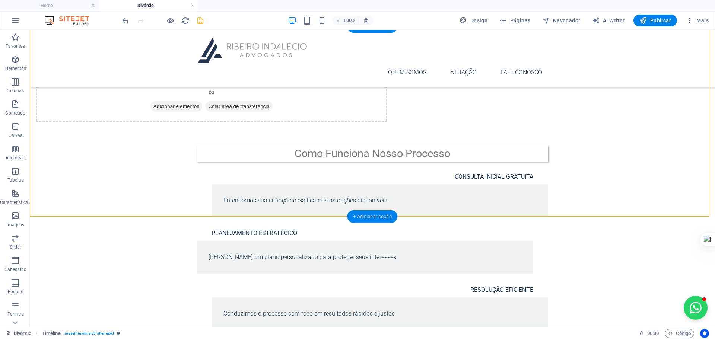
click at [374, 216] on div "+ Adicionar seção" at bounding box center [372, 216] width 50 height 13
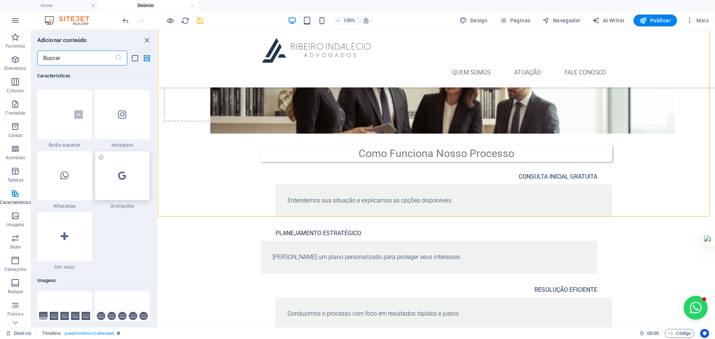
scroll to position [3650, 0]
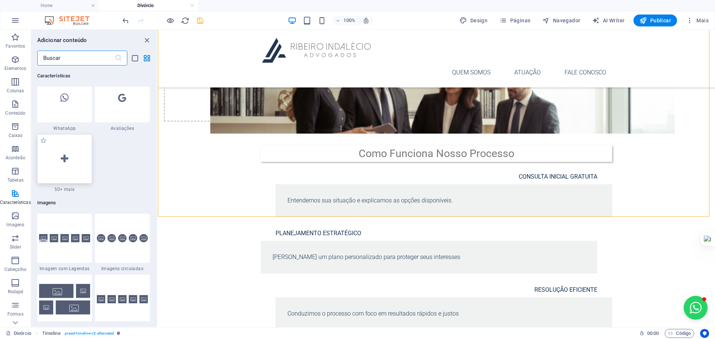
click at [64, 161] on icon at bounding box center [64, 159] width 7 height 10
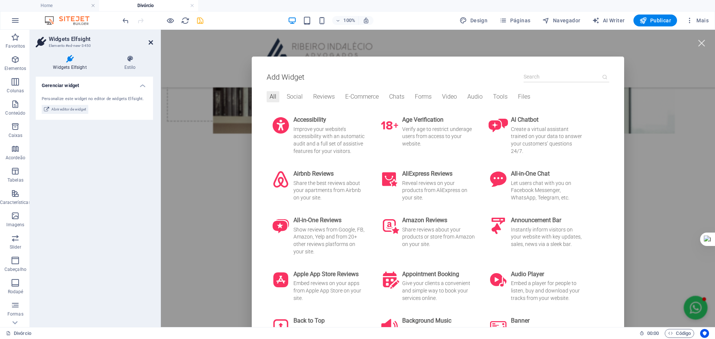
click at [149, 43] on icon at bounding box center [151, 42] width 4 height 6
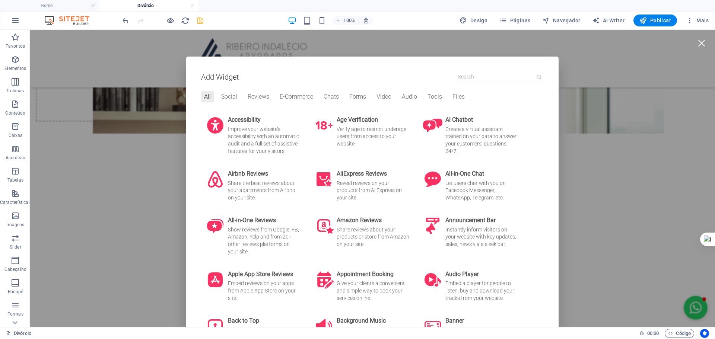
click at [693, 40] on div at bounding box center [701, 43] width 17 height 17
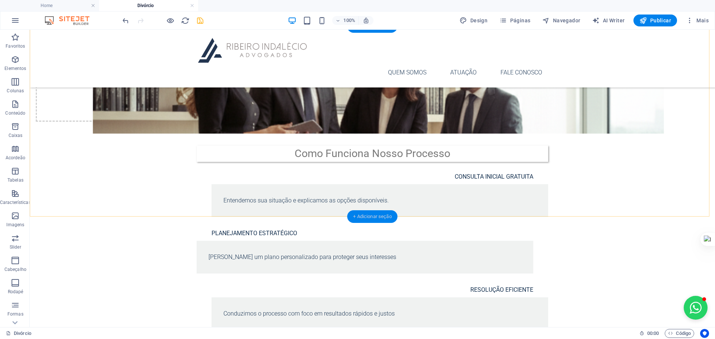
click at [362, 213] on div "+ Adicionar seção" at bounding box center [372, 216] width 50 height 13
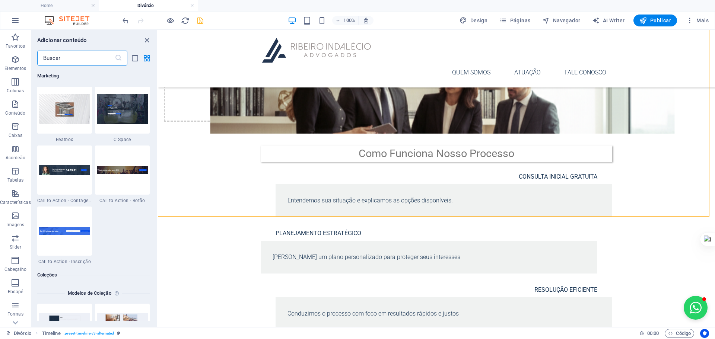
scroll to position [6629, 0]
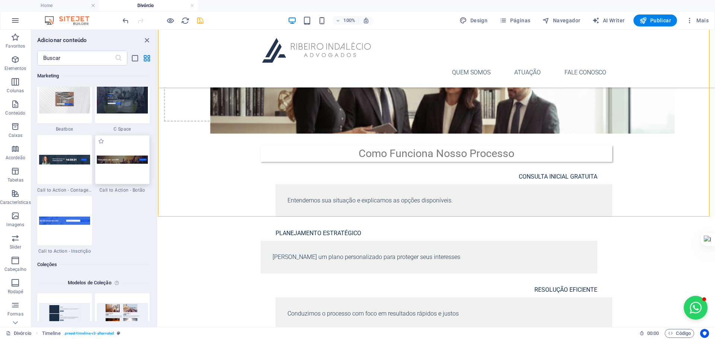
click at [119, 162] on img at bounding box center [122, 160] width 51 height 8
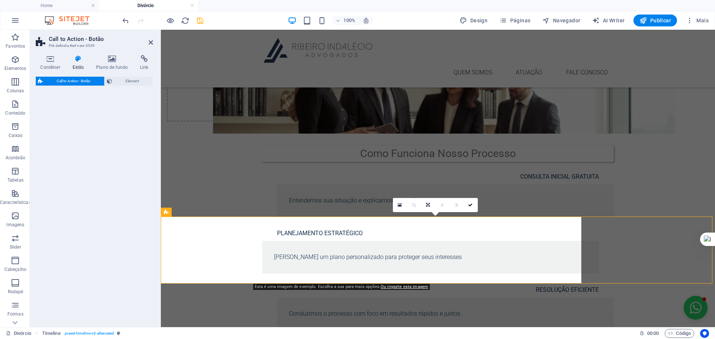
select select "rem"
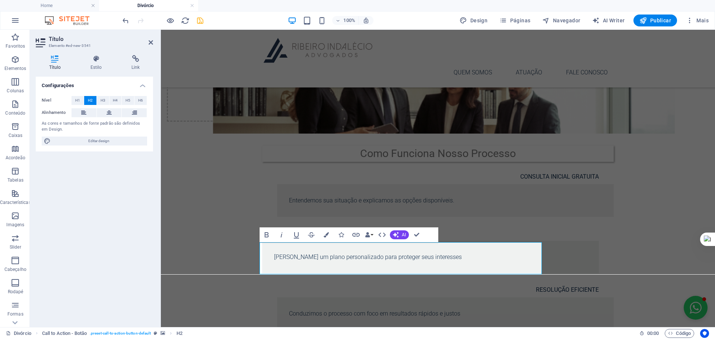
scroll to position [305, 0]
click at [343, 235] on icon "button" at bounding box center [341, 234] width 5 height 5
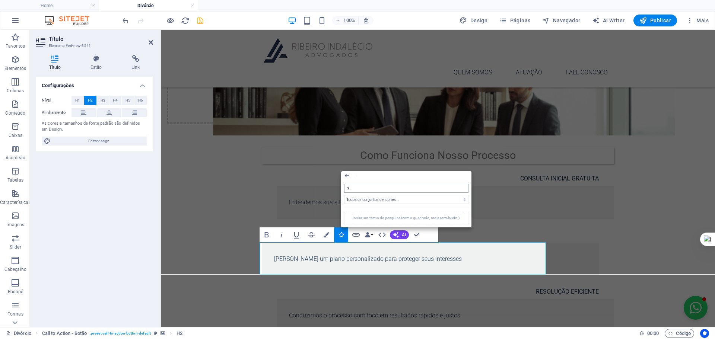
type input "se"
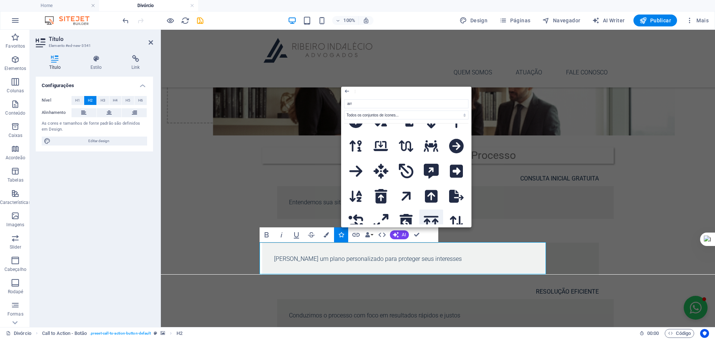
scroll to position [2271, 0]
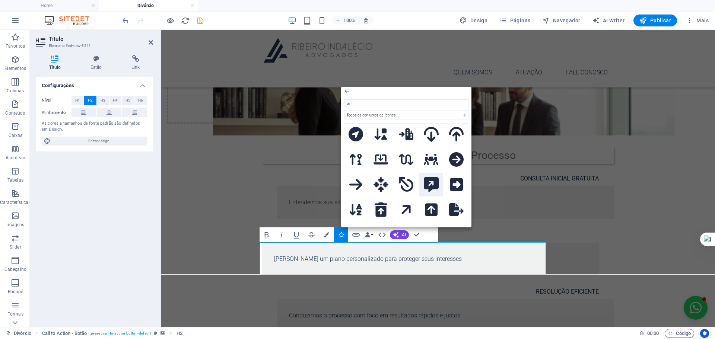
click at [432, 177] on icon at bounding box center [431, 184] width 15 height 15
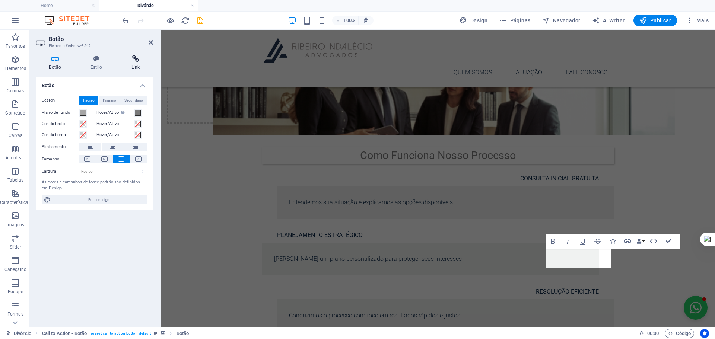
click at [137, 57] on icon at bounding box center [135, 58] width 35 height 7
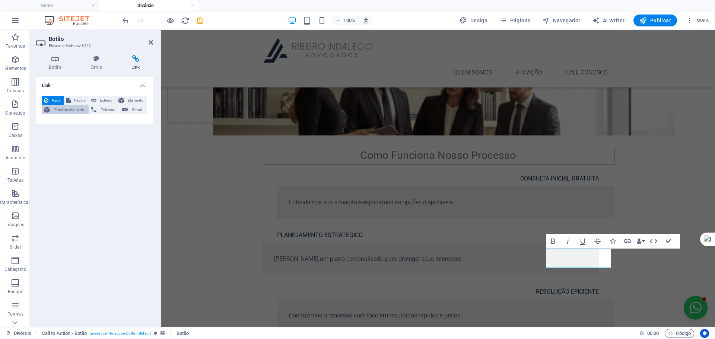
click at [70, 111] on span "Próximo elemento" at bounding box center [69, 109] width 34 height 9
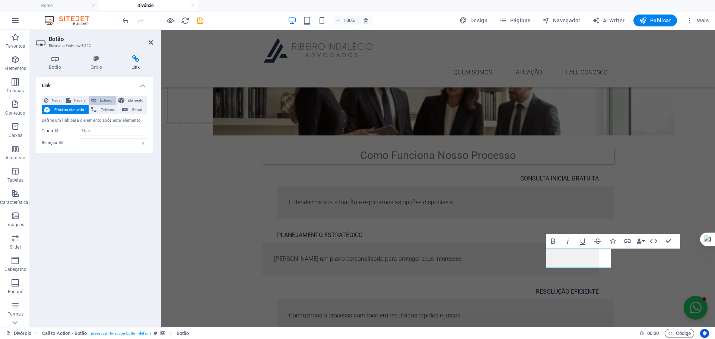
click at [109, 99] on span "Externo" at bounding box center [106, 100] width 15 height 9
select select "blank"
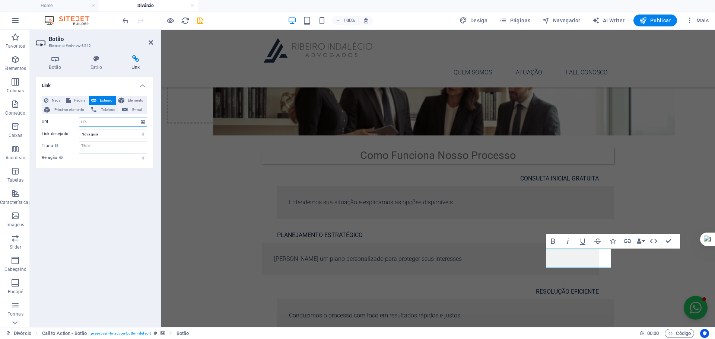
paste input "https://familia-jur-528e2faa.base44.app/"
type input "https://familia-jur-528e2faa.base44.app/"
click at [101, 130] on select "Nova guia Mesma guia Sobreposição" at bounding box center [113, 134] width 68 height 9
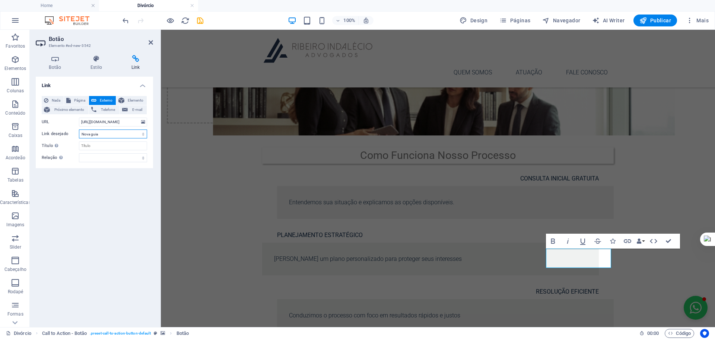
click at [79, 130] on select "Nova guia Mesma guia Sobreposição" at bounding box center [113, 134] width 68 height 9
click at [105, 145] on input "Título A descrição adicional do link não deve ser igual ao texto do link. O tít…" at bounding box center [113, 146] width 68 height 9
drag, startPoint x: 105, startPoint y: 145, endPoint x: 50, endPoint y: 145, distance: 55.1
click at [56, 146] on div "Título A descrição adicional do link não deve ser igual ao texto do link. O tít…" at bounding box center [94, 146] width 105 height 9
type input "f"
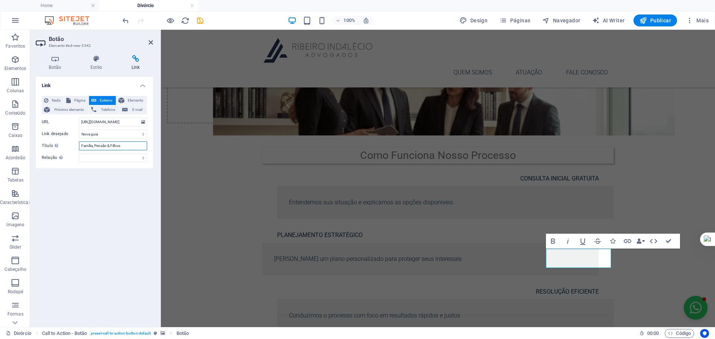
type input "Família, Pensão & Filhos"
click at [88, 212] on div "Link Nada Página Externo Elemento Próximo elemento Telefone E-mail Página Home …" at bounding box center [94, 199] width 117 height 245
click at [151, 43] on icon at bounding box center [151, 42] width 4 height 6
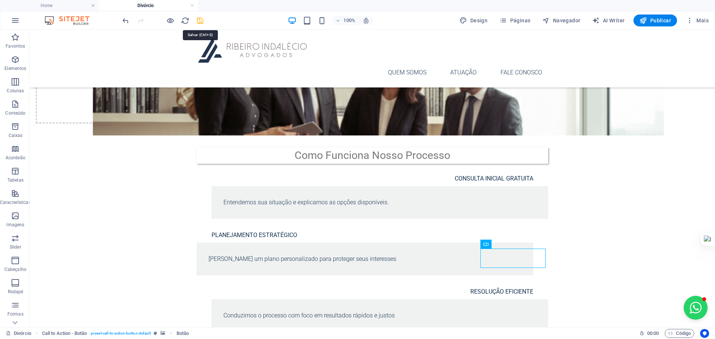
drag, startPoint x: 201, startPoint y: 23, endPoint x: 376, endPoint y: 176, distance: 232.8
click at [201, 23] on icon "save" at bounding box center [200, 20] width 9 height 9
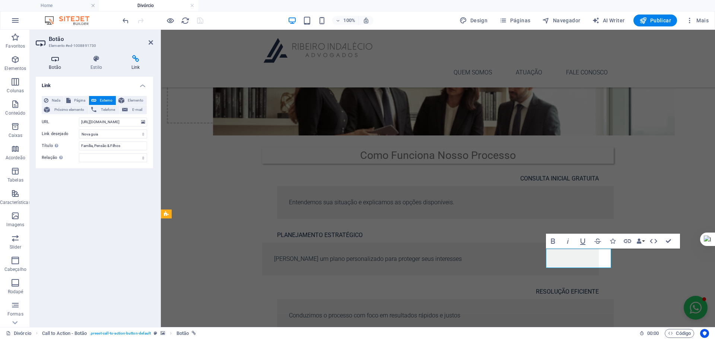
click at [54, 59] on icon at bounding box center [55, 58] width 39 height 7
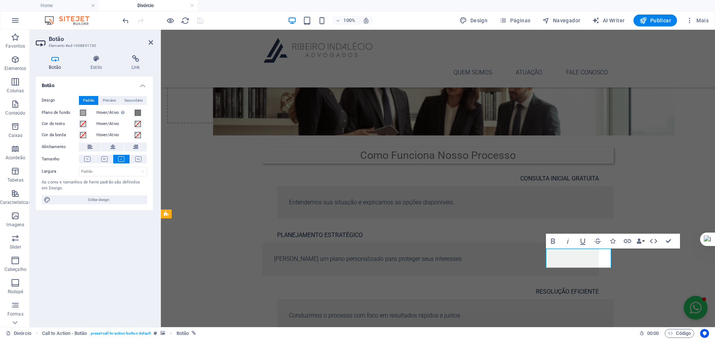
click at [79, 111] on label "Plano de fundo" at bounding box center [60, 112] width 37 height 9
click at [79, 111] on button "Plano de fundo" at bounding box center [83, 113] width 8 height 8
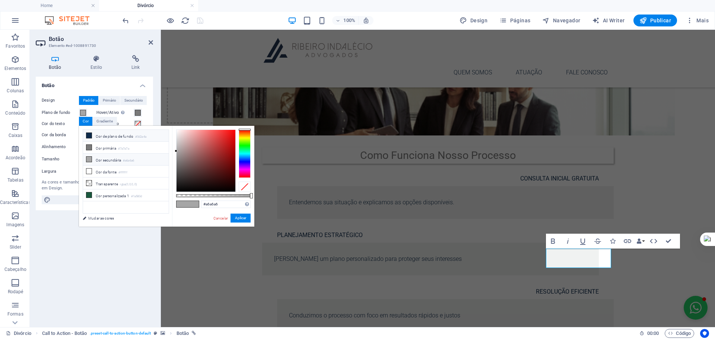
click at [102, 139] on li "Cor de plano de fundo #0d2a4a" at bounding box center [126, 136] width 86 height 12
type input "#0d2a4a"
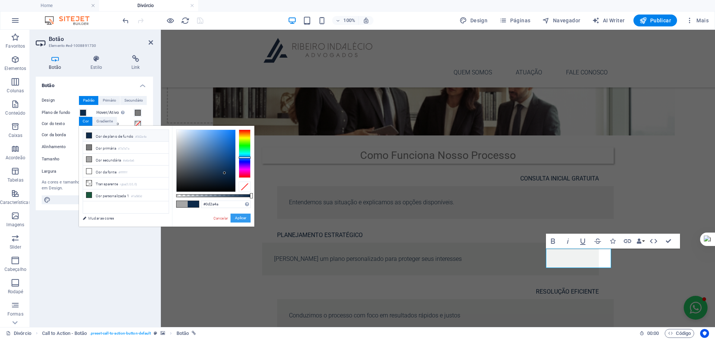
click at [235, 216] on button "Aplicar" at bounding box center [241, 218] width 20 height 9
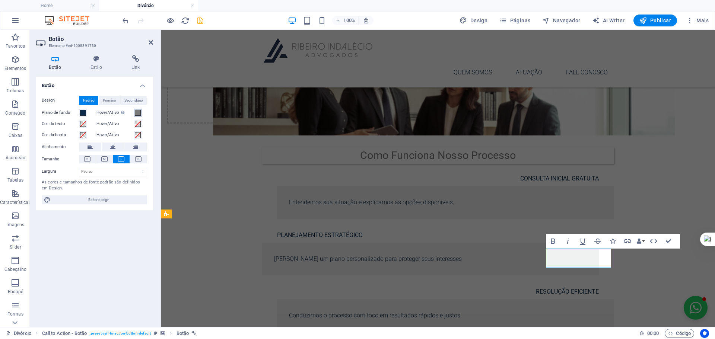
click at [137, 112] on span at bounding box center [138, 113] width 6 height 6
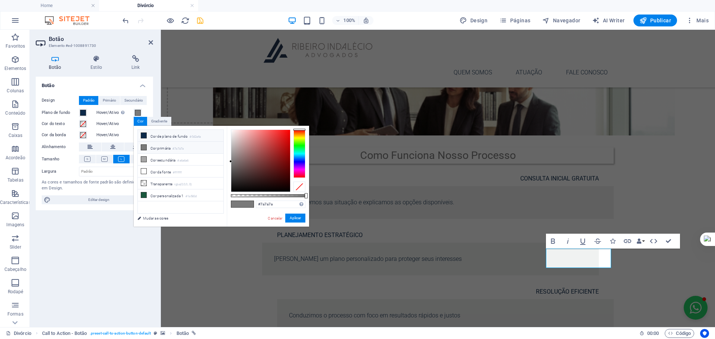
click at [163, 136] on li "Cor de plano de fundo #0d2a4a" at bounding box center [181, 136] width 86 height 12
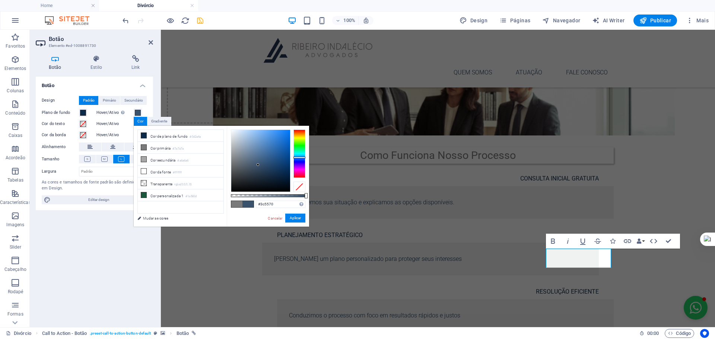
type input "#3d5671"
drag, startPoint x: 281, startPoint y: 173, endPoint x: 258, endPoint y: 164, distance: 24.8
click at [258, 164] on div at bounding box center [260, 161] width 59 height 62
click at [291, 216] on button "Aplicar" at bounding box center [295, 218] width 20 height 9
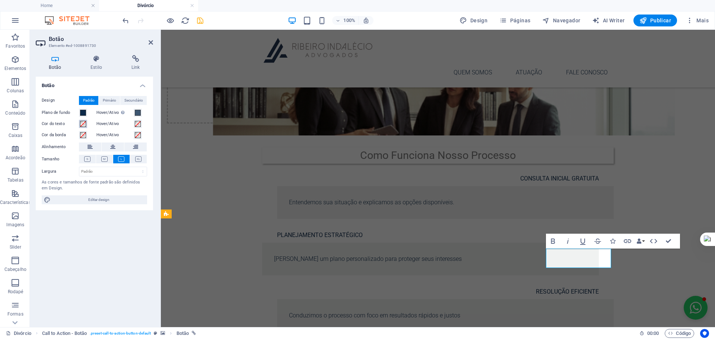
click at [79, 124] on button "Cor do texto" at bounding box center [83, 124] width 8 height 8
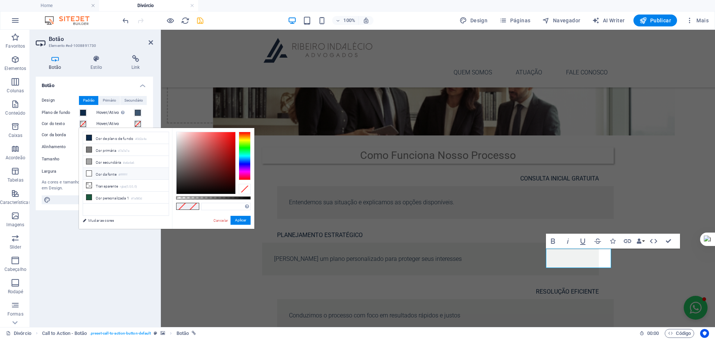
click at [102, 171] on li "Cor da fonte #ffffff" at bounding box center [126, 174] width 86 height 12
type input "#ffffff"
click at [236, 218] on button "Aplicar" at bounding box center [241, 220] width 20 height 9
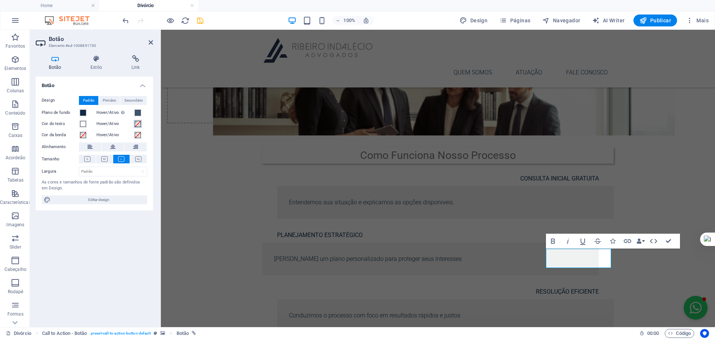
click at [138, 125] on span at bounding box center [138, 124] width 6 height 6
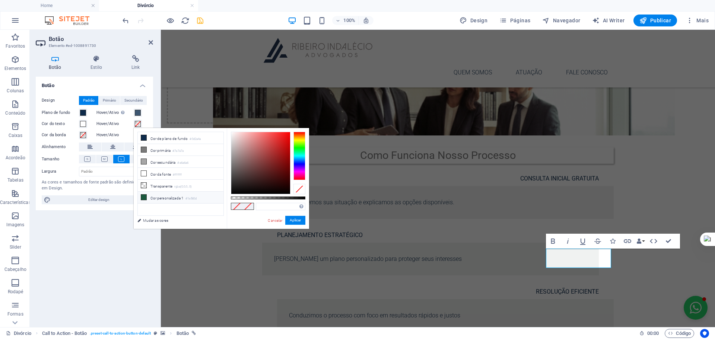
click at [151, 194] on li "Cor personalizada 1 #1a583d" at bounding box center [181, 198] width 86 height 12
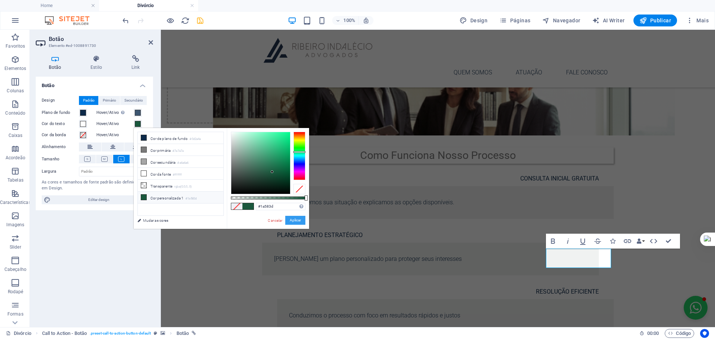
click at [295, 219] on button "Aplicar" at bounding box center [295, 220] width 20 height 9
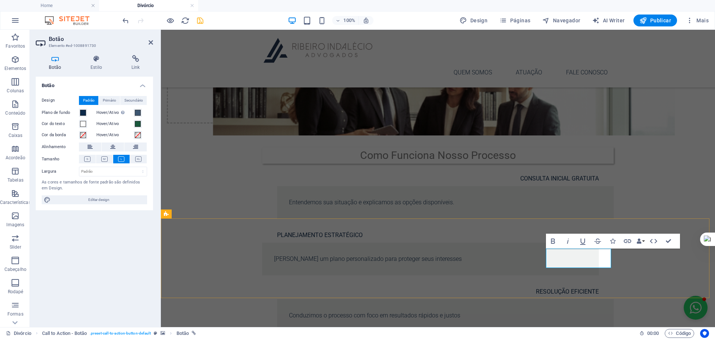
drag, startPoint x: 606, startPoint y: 257, endPoint x: 482, endPoint y: 245, distance: 124.7
click at [136, 122] on span at bounding box center [138, 124] width 6 height 6
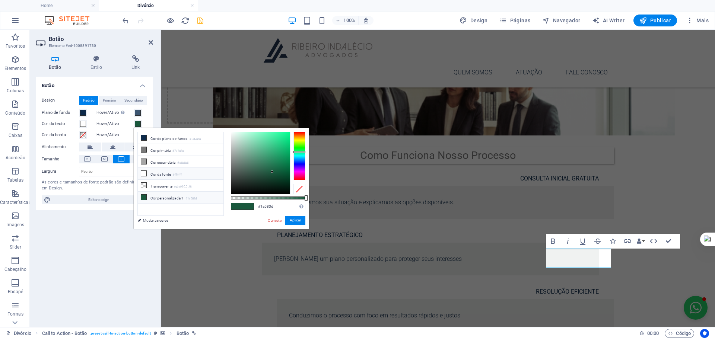
click at [165, 172] on li "Cor da fonte #ffffff" at bounding box center [181, 174] width 86 height 12
type input "#ffffff"
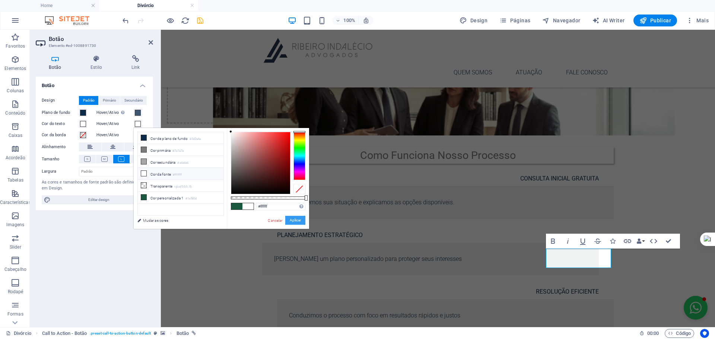
click at [295, 217] on button "Aplicar" at bounding box center [295, 220] width 20 height 9
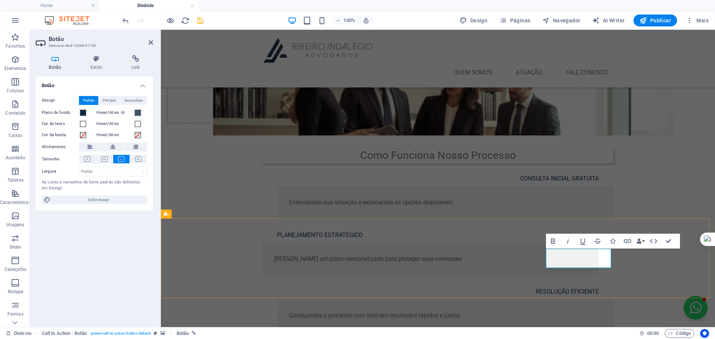
drag, startPoint x: 604, startPoint y: 256, endPoint x: 550, endPoint y: 256, distance: 53.6
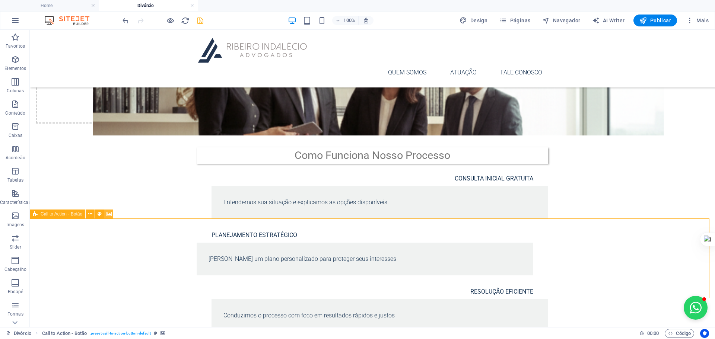
click at [107, 214] on icon at bounding box center [109, 214] width 6 height 8
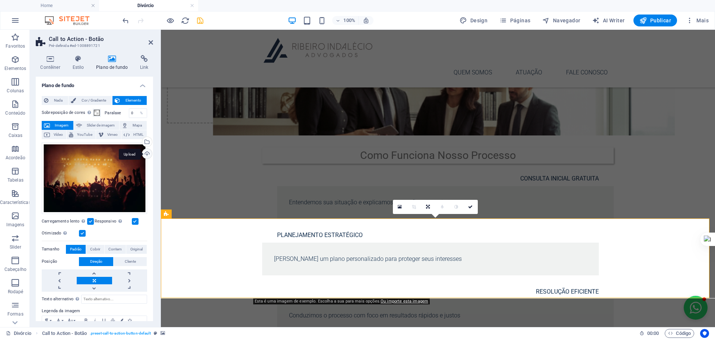
click at [146, 154] on div "Upload" at bounding box center [146, 154] width 11 height 11
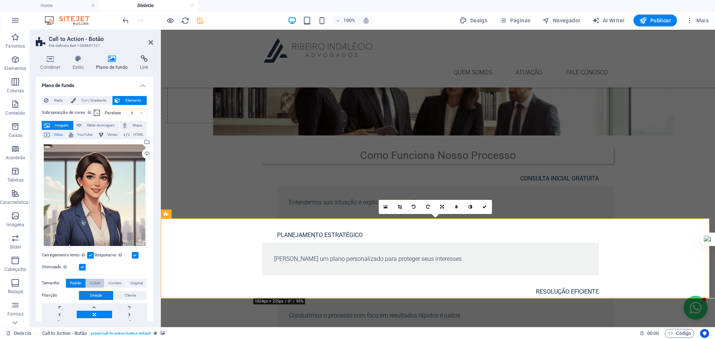
click at [93, 283] on span "Cobrir" at bounding box center [95, 283] width 10 height 9
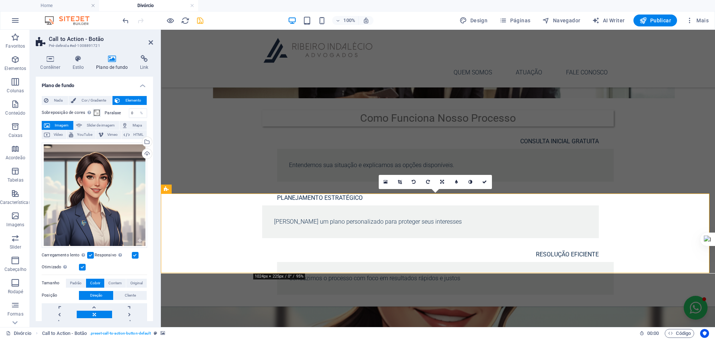
scroll to position [330, 0]
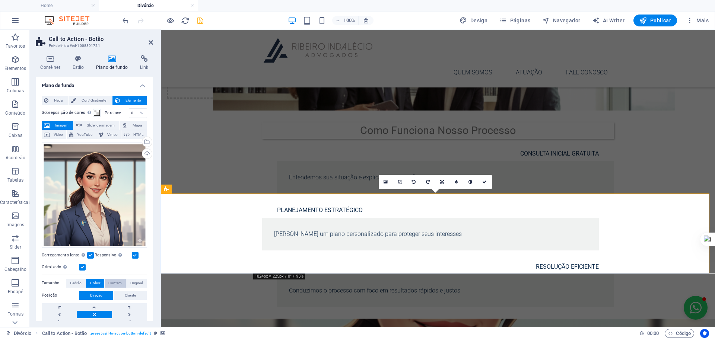
click at [116, 279] on span "Contem" at bounding box center [114, 283] width 13 height 9
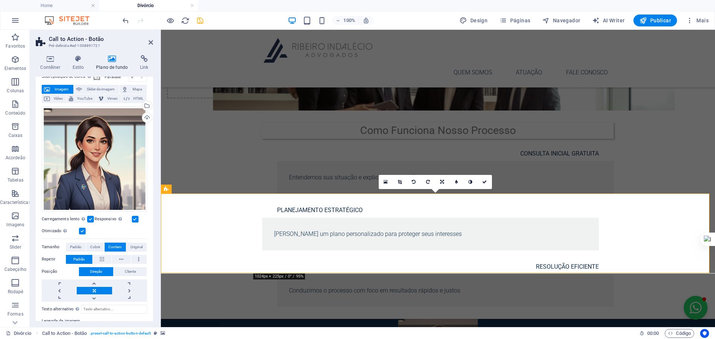
scroll to position [37, 0]
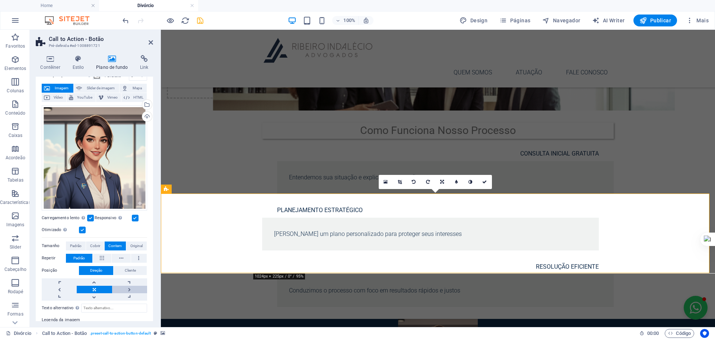
click at [130, 289] on link at bounding box center [129, 289] width 35 height 7
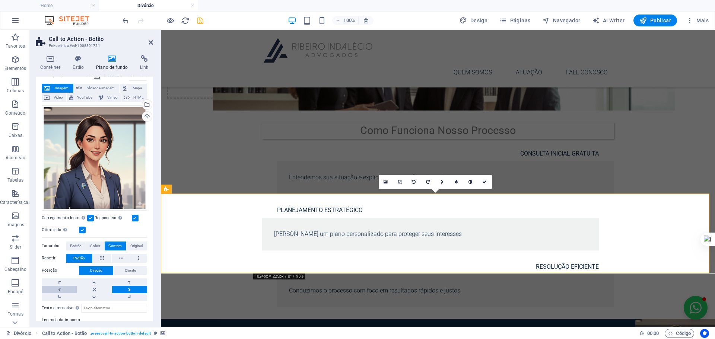
click at [64, 290] on link at bounding box center [59, 289] width 35 height 7
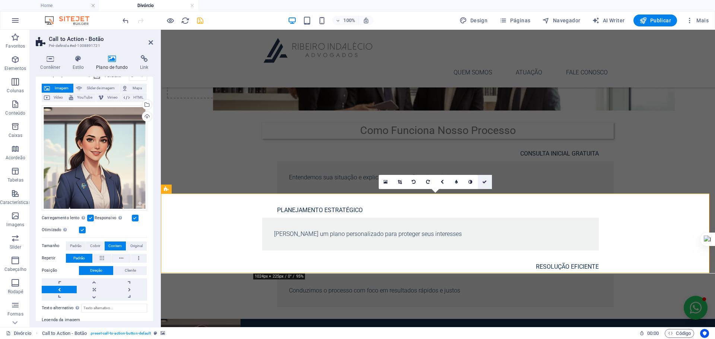
drag, startPoint x: 485, startPoint y: 180, endPoint x: 457, endPoint y: 150, distance: 40.9
click at [485, 180] on icon at bounding box center [484, 182] width 4 height 4
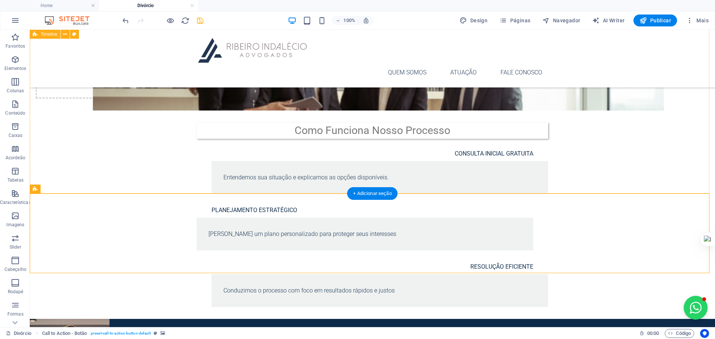
click at [608, 165] on div "Como Funciona Nosso Processo CONSULTA INICIAL GRATUITA Entendemos sua situação …" at bounding box center [372, 215] width 685 height 208
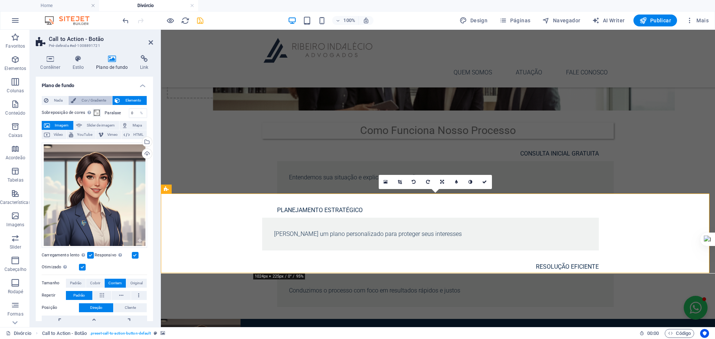
click at [89, 98] on span "Cor / Gradiente" at bounding box center [93, 100] width 31 height 9
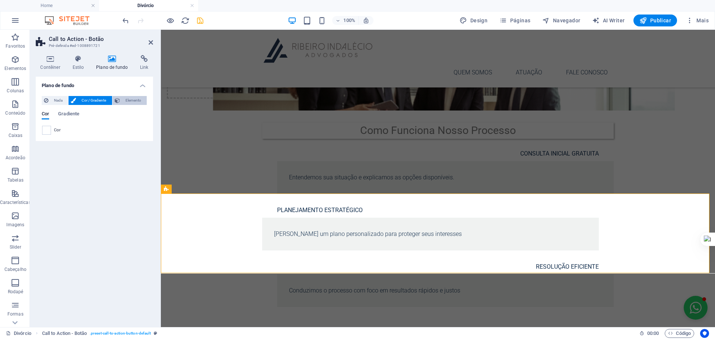
click at [123, 99] on span "Elemento" at bounding box center [133, 100] width 22 height 9
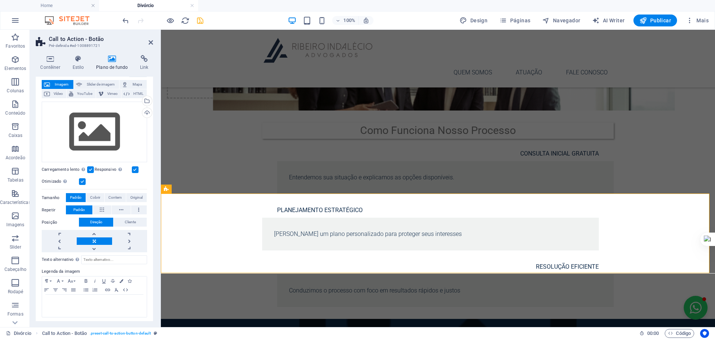
scroll to position [43, 0]
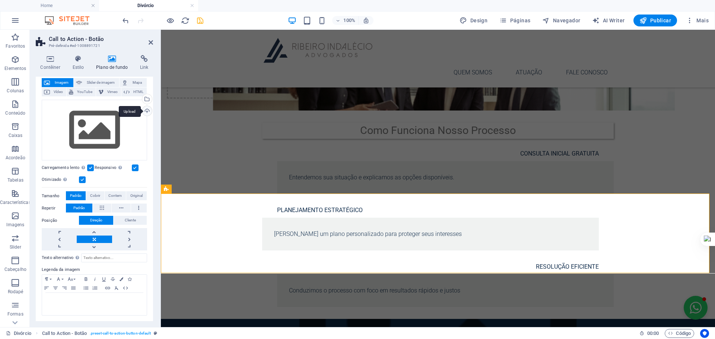
click at [146, 110] on div "Upload" at bounding box center [146, 111] width 11 height 11
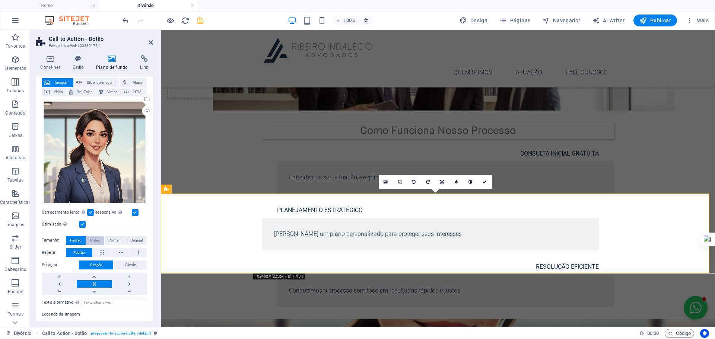
click at [96, 238] on span "Cobrir" at bounding box center [95, 240] width 10 height 9
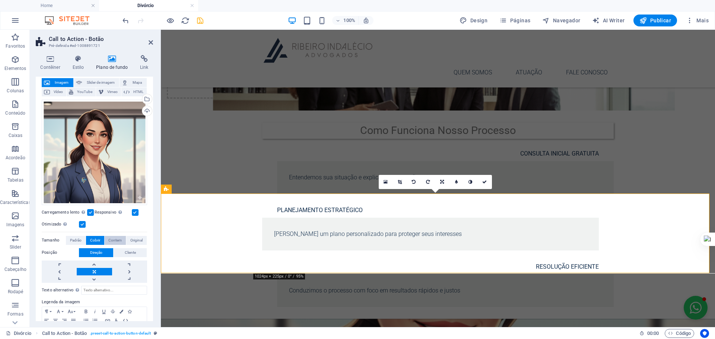
click at [109, 239] on span "Contem" at bounding box center [114, 240] width 13 height 9
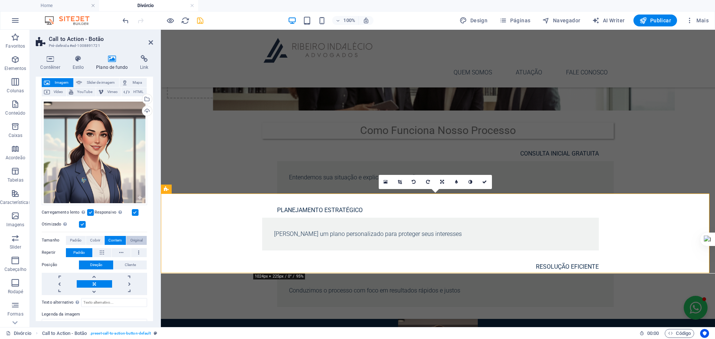
click at [133, 240] on span "Original" at bounding box center [136, 240] width 12 height 9
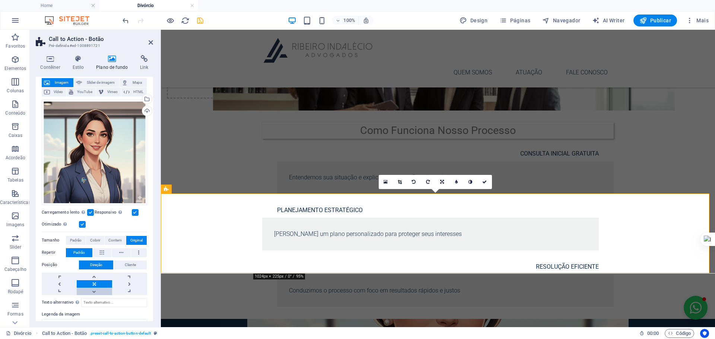
click at [93, 288] on link at bounding box center [94, 291] width 35 height 7
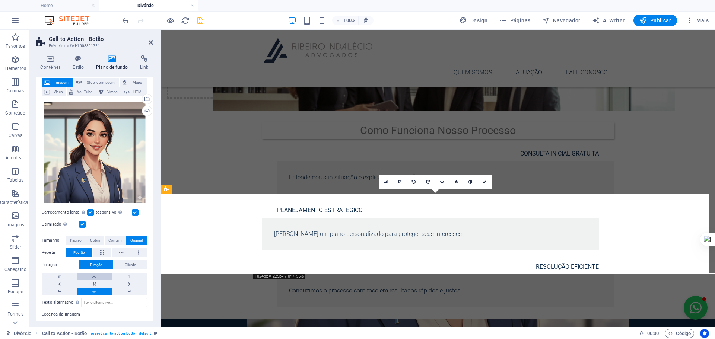
click at [93, 274] on link at bounding box center [94, 276] width 35 height 7
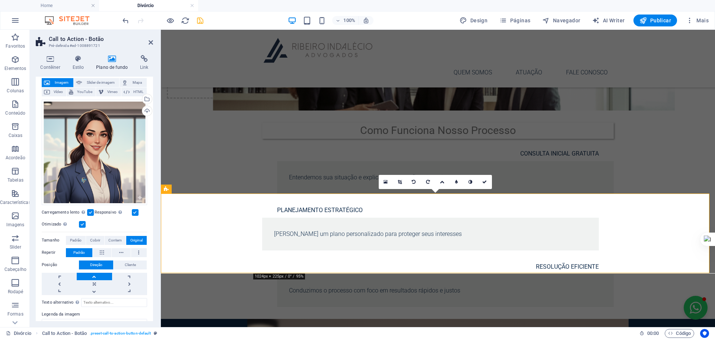
click at [93, 274] on link at bounding box center [94, 276] width 35 height 7
click at [94, 288] on link at bounding box center [94, 291] width 35 height 7
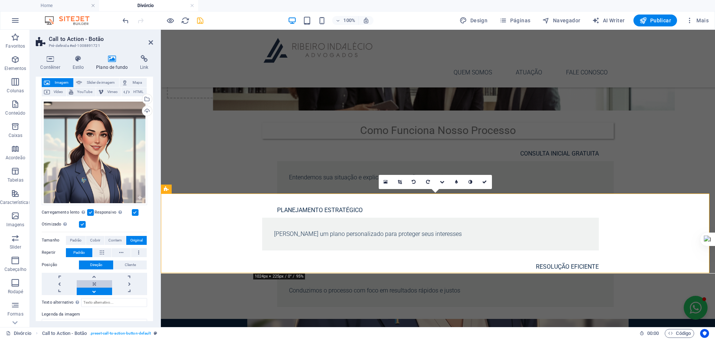
click at [95, 280] on link at bounding box center [94, 283] width 35 height 7
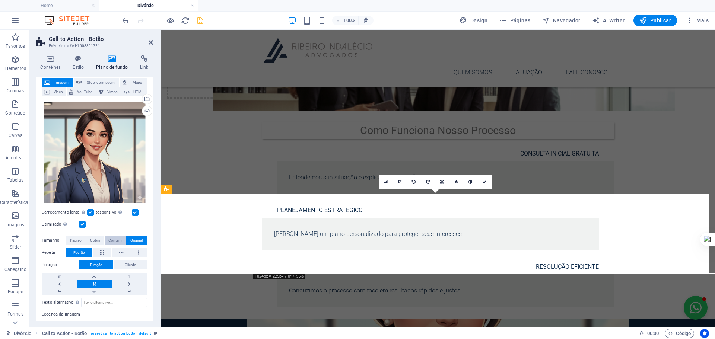
click at [115, 237] on span "Contem" at bounding box center [114, 240] width 13 height 9
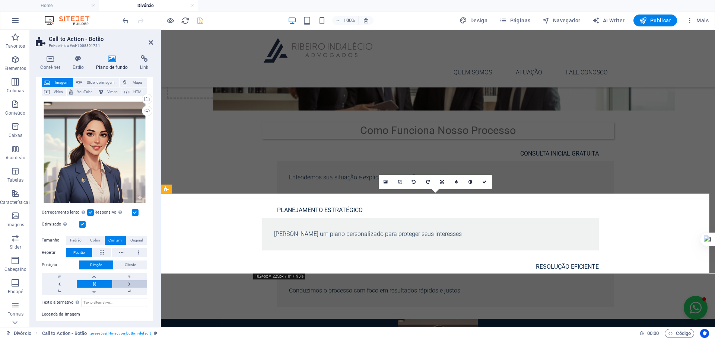
click at [128, 282] on link at bounding box center [129, 283] width 35 height 7
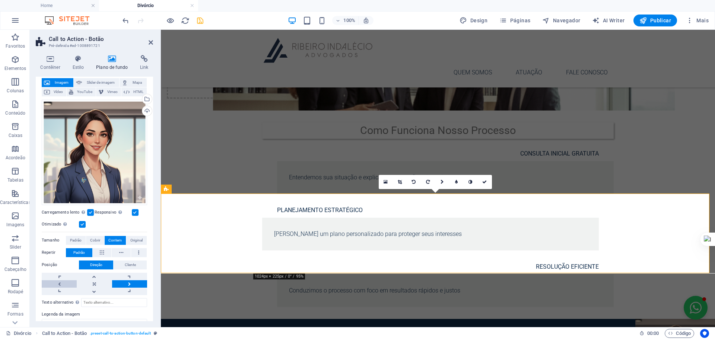
click at [50, 281] on link at bounding box center [59, 283] width 35 height 7
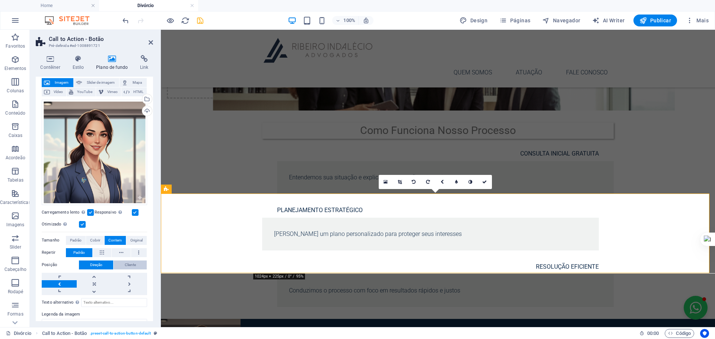
click at [118, 261] on button "Cliente" at bounding box center [130, 265] width 33 height 9
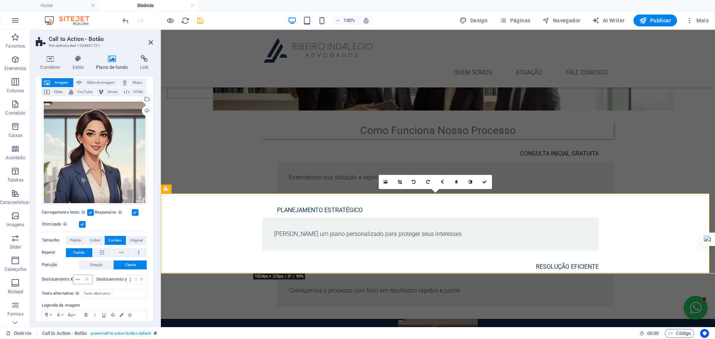
click at [80, 279] on span at bounding box center [77, 279] width 9 height 9
click at [85, 280] on select "px rem % vh vw" at bounding box center [87, 279] width 10 height 9
click at [77, 277] on icon at bounding box center [78, 279] width 4 height 4
click at [73, 278] on div "50 px rem % vh vw" at bounding box center [83, 280] width 20 height 10
click at [76, 278] on icon at bounding box center [78, 279] width 4 height 4
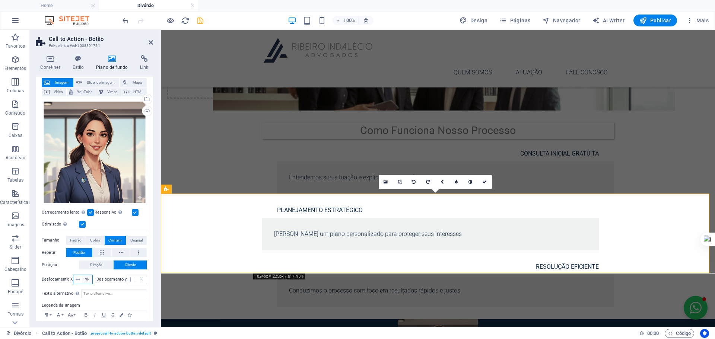
click at [82, 280] on select "px rem % vh vw" at bounding box center [87, 279] width 10 height 9
click at [95, 279] on div "Deslocamento y 50 px rem % vh vw" at bounding box center [121, 280] width 53 height 10
click at [87, 277] on select "px rem % vh vw" at bounding box center [87, 279] width 10 height 9
drag, startPoint x: 410, startPoint y: 207, endPoint x: 369, endPoint y: 210, distance: 41.1
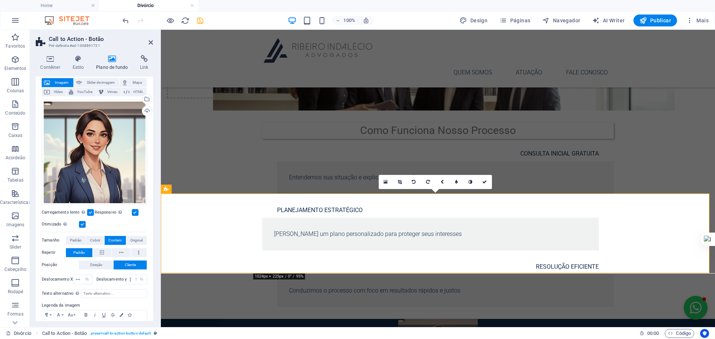
click at [442, 183] on icon at bounding box center [442, 182] width 3 height 4
click at [431, 181] on link at bounding box center [428, 182] width 14 height 14
click at [440, 181] on link at bounding box center [442, 182] width 14 height 14
click at [425, 182] on link at bounding box center [428, 182] width 14 height 14
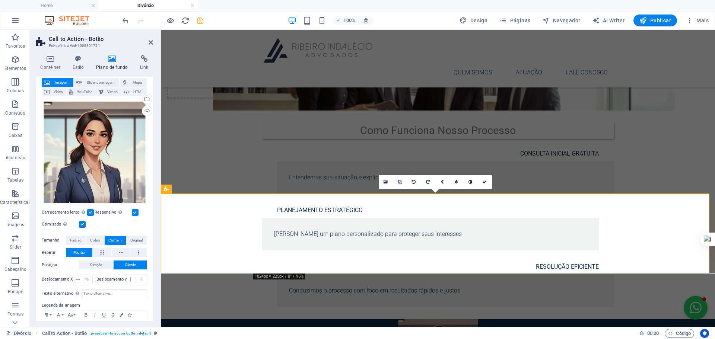
click at [425, 182] on link at bounding box center [428, 182] width 14 height 14
click at [441, 179] on link at bounding box center [442, 182] width 14 height 14
click at [444, 182] on icon at bounding box center [442, 182] width 4 height 4
click at [410, 181] on link at bounding box center [414, 182] width 14 height 14
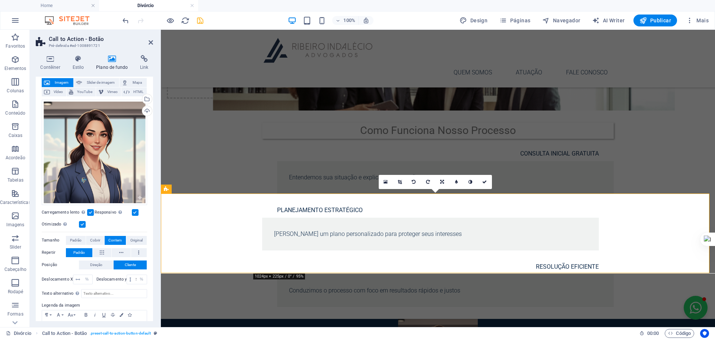
click at [77, 277] on icon at bounding box center [78, 279] width 4 height 4
click at [64, 277] on label "Deslocamento X" at bounding box center [57, 279] width 31 height 4
click at [86, 277] on select "px rem % vh vw" at bounding box center [87, 279] width 10 height 9
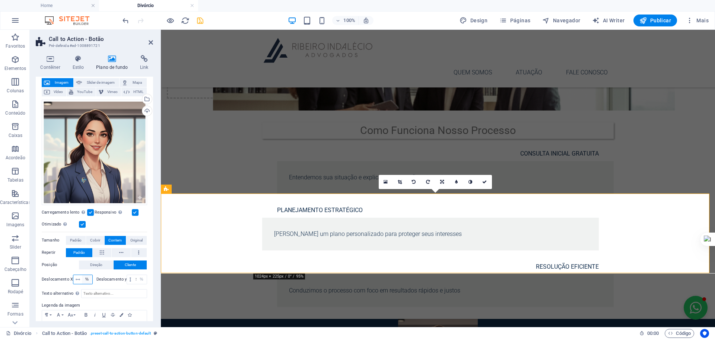
click at [86, 277] on select "px rem % vh vw" at bounding box center [87, 279] width 10 height 9
click at [77, 277] on icon at bounding box center [78, 279] width 4 height 4
click at [84, 277] on select "px rem % vh vw" at bounding box center [87, 279] width 10 height 9
click at [102, 263] on button "Direção" at bounding box center [96, 265] width 34 height 9
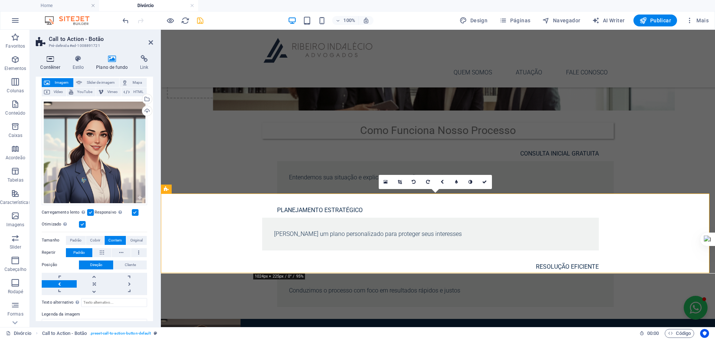
click at [50, 62] on icon at bounding box center [50, 58] width 29 height 7
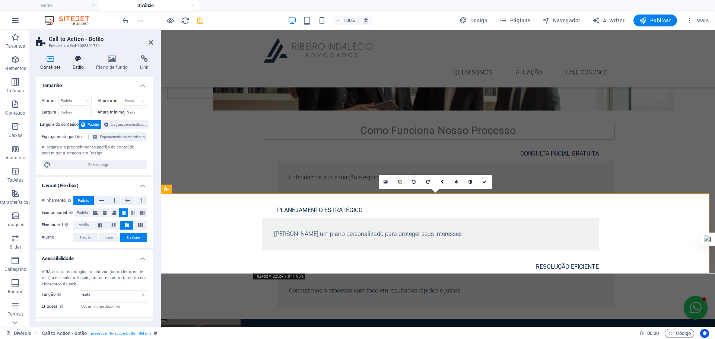
click at [79, 63] on h4 "Estilo" at bounding box center [80, 63] width 24 height 16
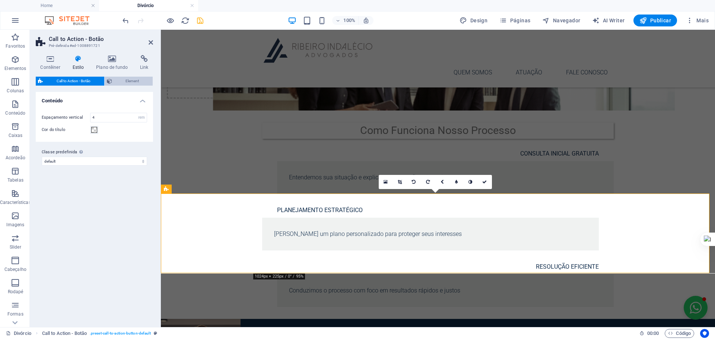
click at [135, 83] on span "Element" at bounding box center [132, 81] width 37 height 9
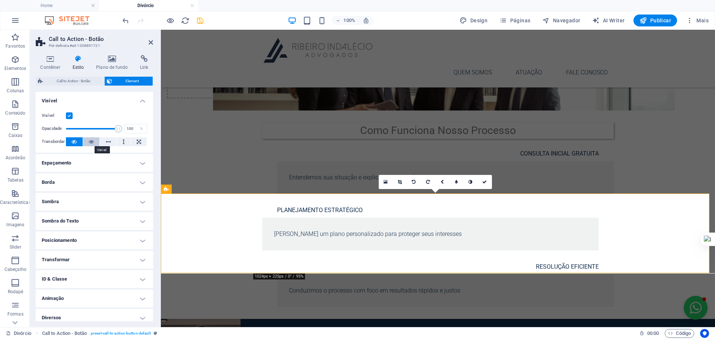
click at [91, 137] on icon at bounding box center [91, 141] width 5 height 9
click at [72, 142] on icon at bounding box center [74, 141] width 5 height 9
drag, startPoint x: 113, startPoint y: 130, endPoint x: 95, endPoint y: 130, distance: 17.9
click at [95, 130] on span at bounding box center [95, 128] width 7 height 7
type input "100"
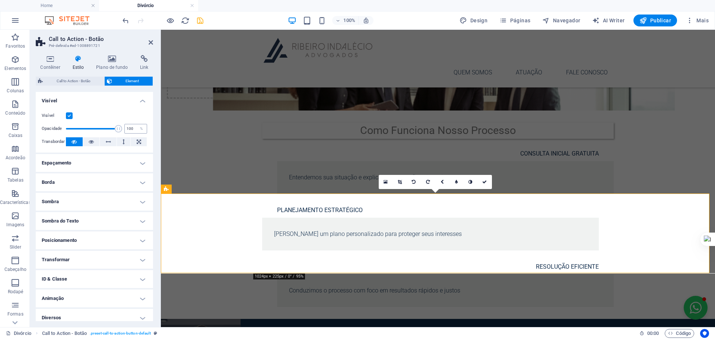
drag, startPoint x: 95, startPoint y: 127, endPoint x: 126, endPoint y: 127, distance: 30.9
click at [126, 127] on div "Opacidade 100 %" at bounding box center [94, 128] width 105 height 11
click at [109, 62] on icon at bounding box center [112, 58] width 41 height 7
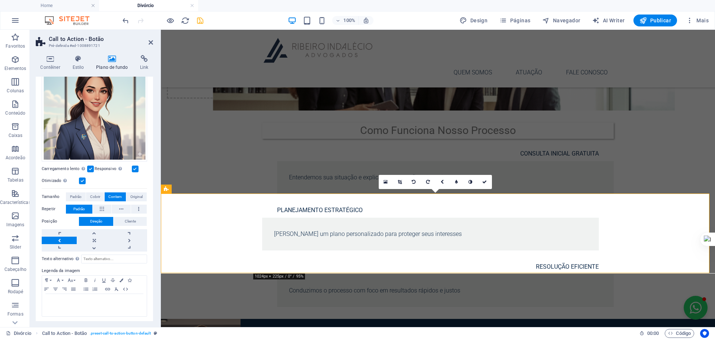
scroll to position [87, 0]
click at [193, 111] on div "Como Funciona Nosso Processo CONSULTA INICIAL GRATUITA Entendemos sua situação …" at bounding box center [438, 215] width 554 height 208
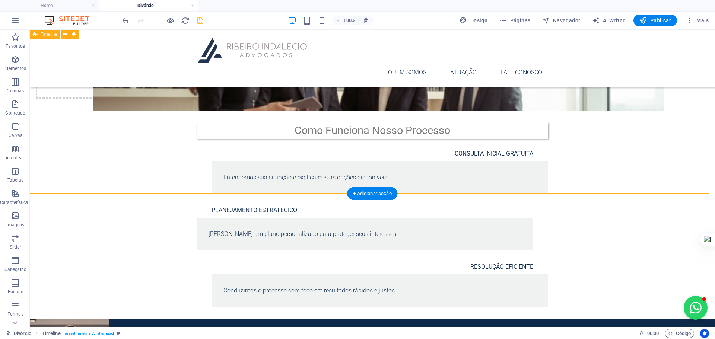
click at [651, 172] on div "Como Funciona Nosso Processo CONSULTA INICIAL GRATUITA Entendemos sua situação …" at bounding box center [372, 215] width 685 height 208
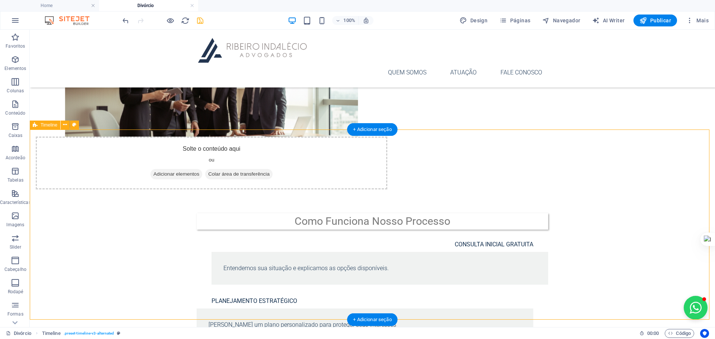
scroll to position [242, 0]
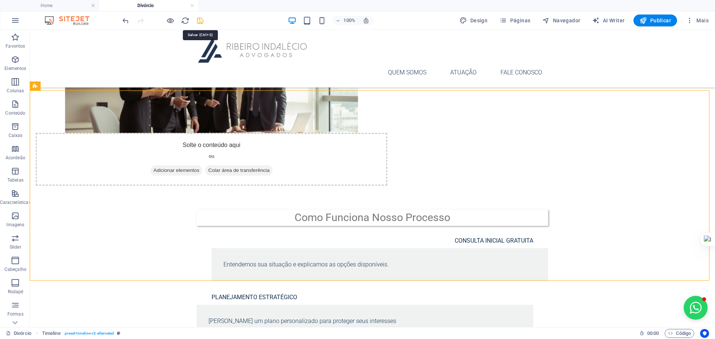
click at [197, 19] on icon "save" at bounding box center [200, 20] width 9 height 9
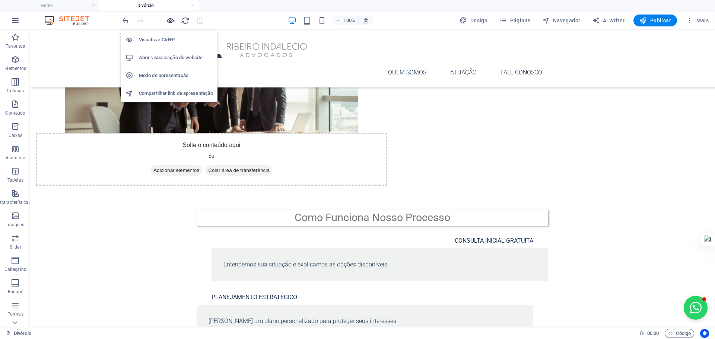
click at [170, 20] on icon "button" at bounding box center [170, 20] width 9 height 9
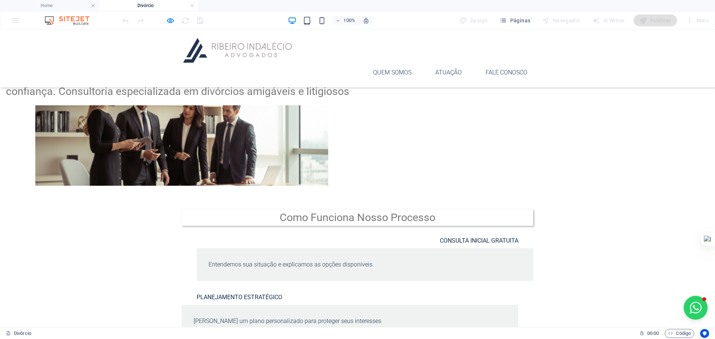
scroll to position [236, 0]
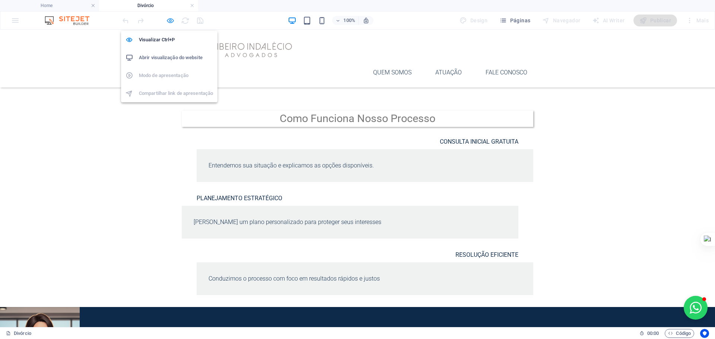
click at [172, 18] on icon "button" at bounding box center [170, 20] width 9 height 9
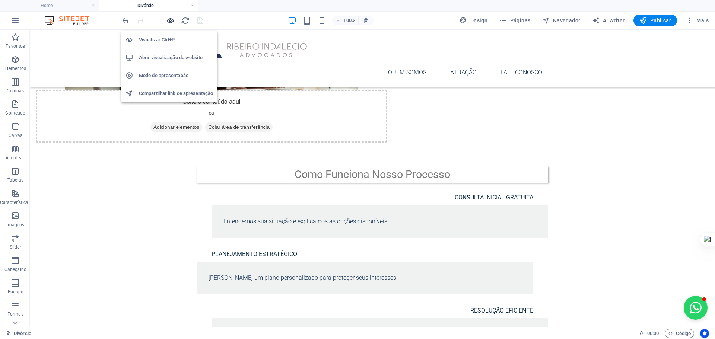
click at [171, 21] on icon "button" at bounding box center [170, 20] width 9 height 9
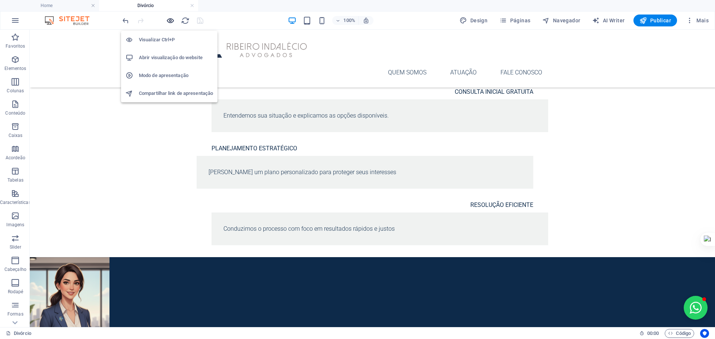
scroll to position [236, 0]
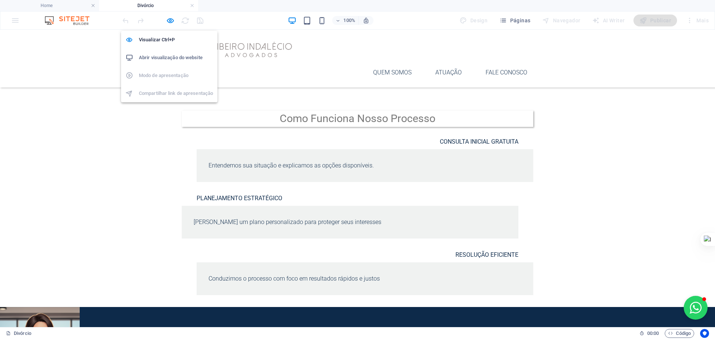
click at [166, 58] on h6 "Abrir visualização do website" at bounding box center [176, 57] width 74 height 9
click at [169, 20] on icon "button" at bounding box center [170, 20] width 9 height 9
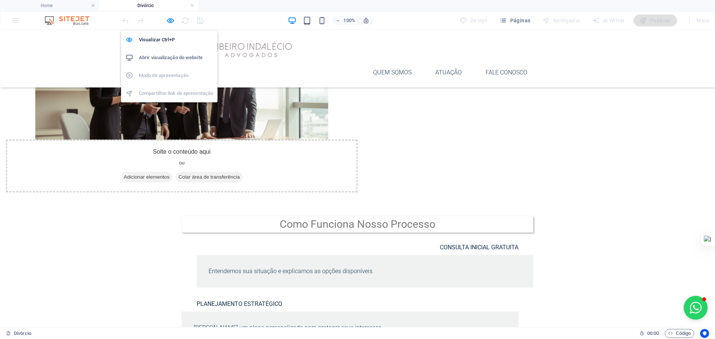
scroll to position [286, 0]
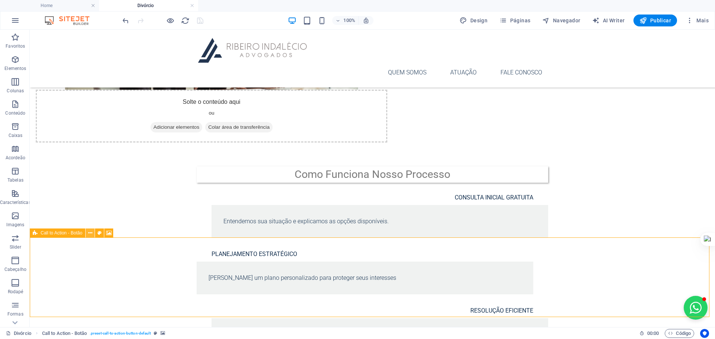
click at [90, 232] on icon at bounding box center [90, 233] width 4 height 8
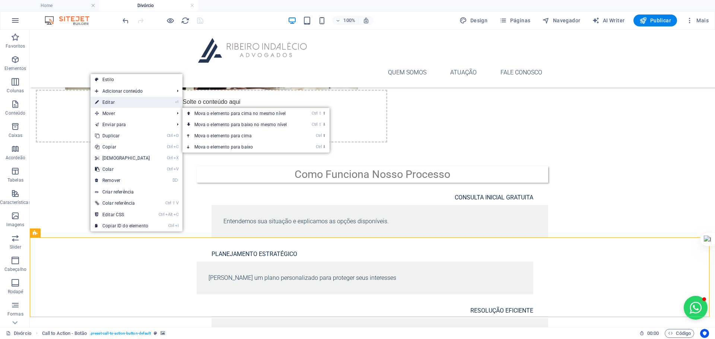
click at [127, 97] on link "⏎ Editar" at bounding box center [123, 102] width 64 height 11
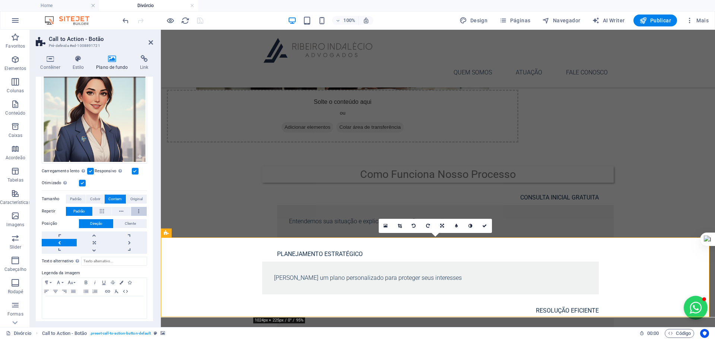
scroll to position [87, 0]
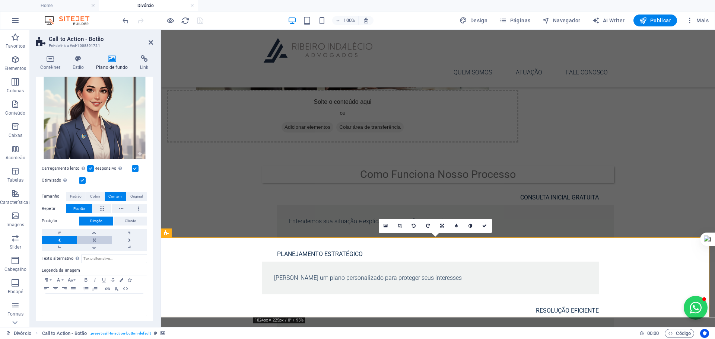
click at [98, 238] on link at bounding box center [94, 240] width 35 height 7
click at [175, 155] on div "Como Funciona Nosso Processo CONSULTA INICIAL GRATUITA Entendemos sua situação …" at bounding box center [438, 259] width 554 height 208
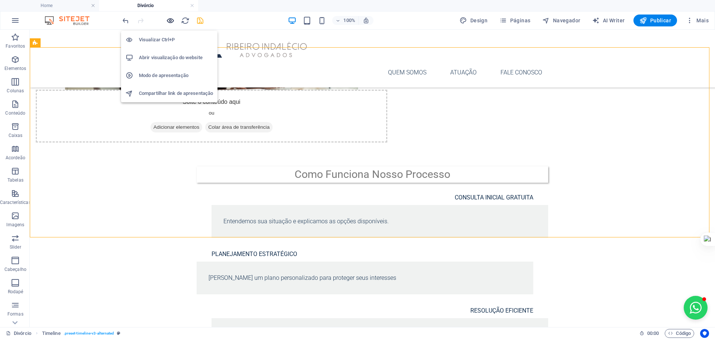
click at [169, 20] on icon "button" at bounding box center [170, 20] width 9 height 9
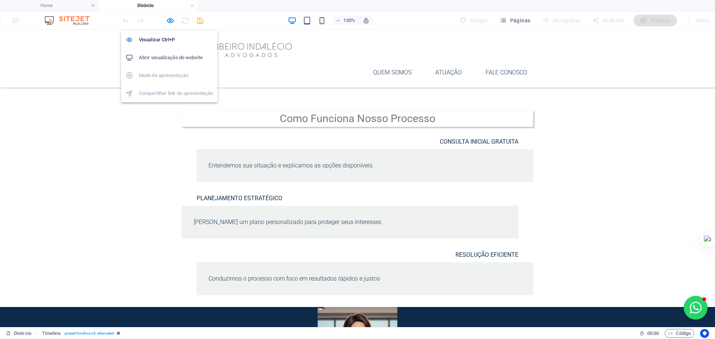
click at [173, 57] on h6 "Abrir visualização do website" at bounding box center [176, 57] width 74 height 9
click at [171, 21] on icon "button" at bounding box center [170, 20] width 9 height 9
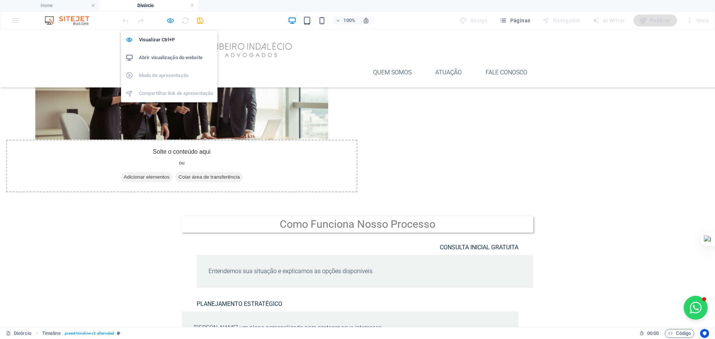
scroll to position [286, 0]
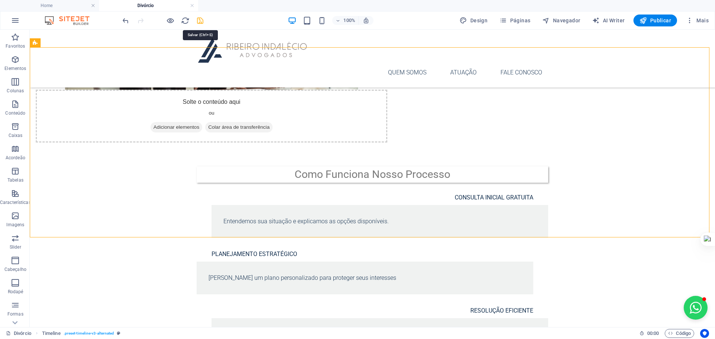
click at [202, 20] on icon "save" at bounding box center [200, 20] width 9 height 9
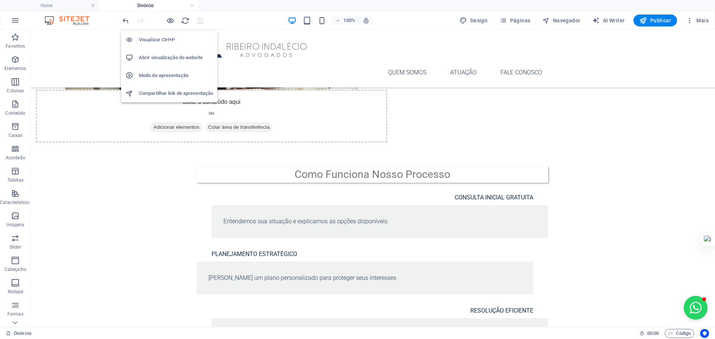
click at [172, 53] on h6 "Abrir visualização do website" at bounding box center [176, 57] width 74 height 9
click at [172, 22] on icon "button" at bounding box center [170, 20] width 9 height 9
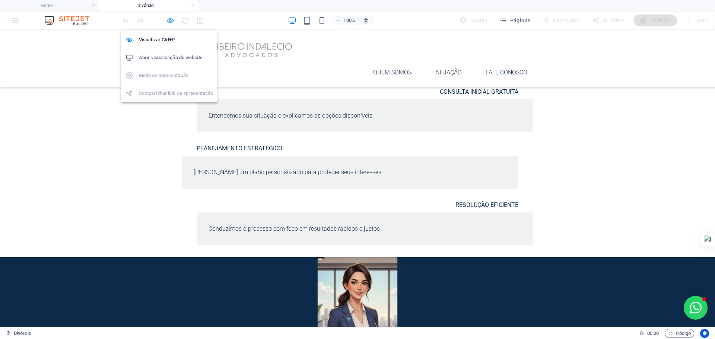
scroll to position [236, 0]
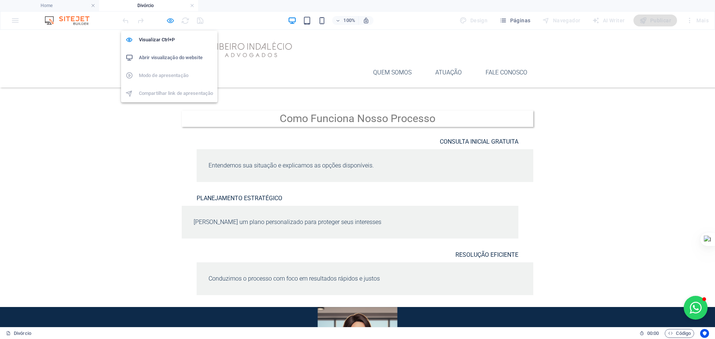
click at [169, 22] on icon "button" at bounding box center [170, 20] width 9 height 9
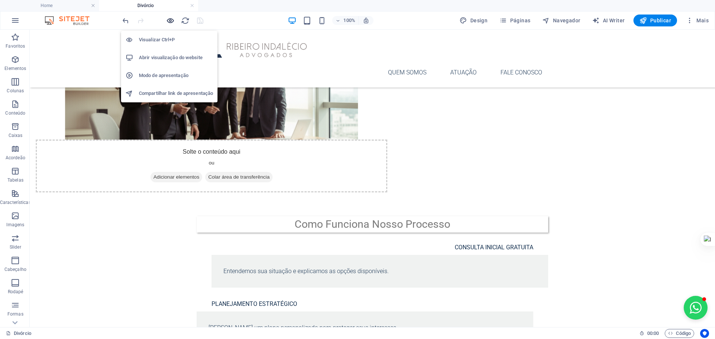
scroll to position [286, 0]
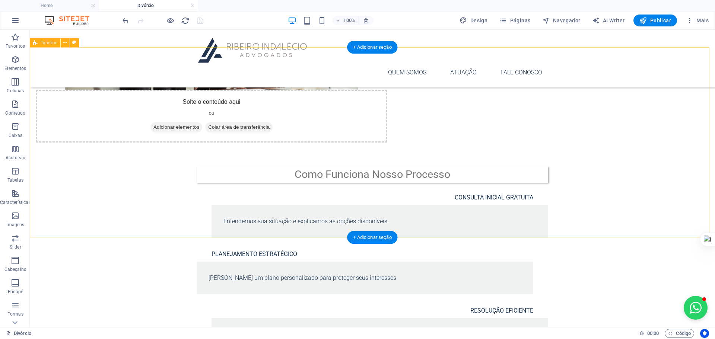
click at [130, 155] on div "Como Funciona Nosso Processo CONSULTA INICIAL GRATUITA Entendemos sua situação …" at bounding box center [372, 259] width 685 height 208
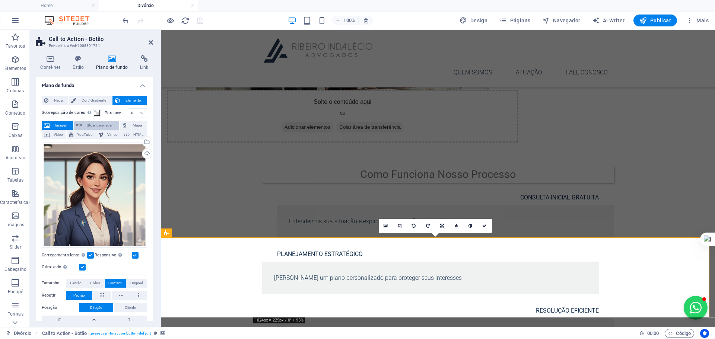
click at [95, 125] on span "Slider de imagem" at bounding box center [100, 125] width 33 height 9
select select "ms"
select select "s"
select select "progressive"
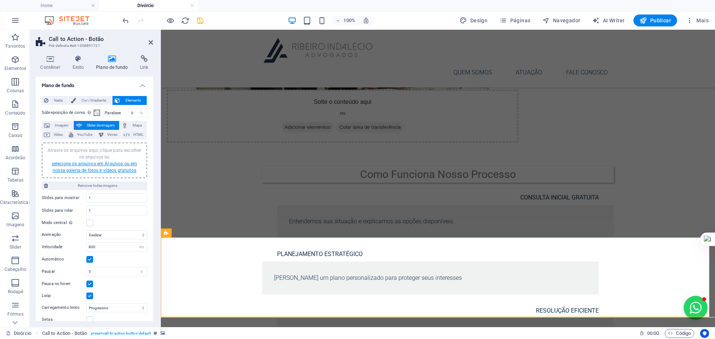
click at [91, 165] on link "selecione os arquivos em Arquivos ou em nossa galeria de fotos e vídeos gratuit…" at bounding box center [94, 167] width 85 height 12
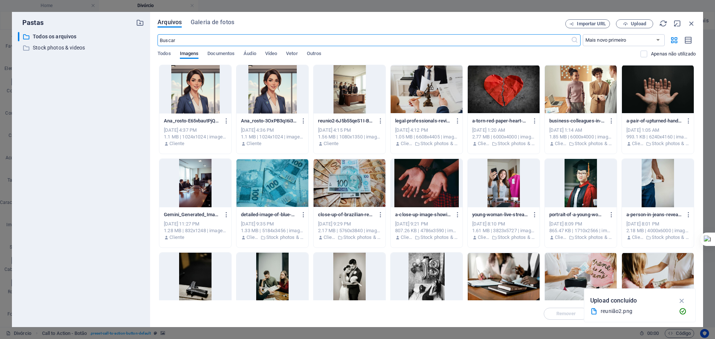
click at [203, 96] on div at bounding box center [195, 89] width 72 height 48
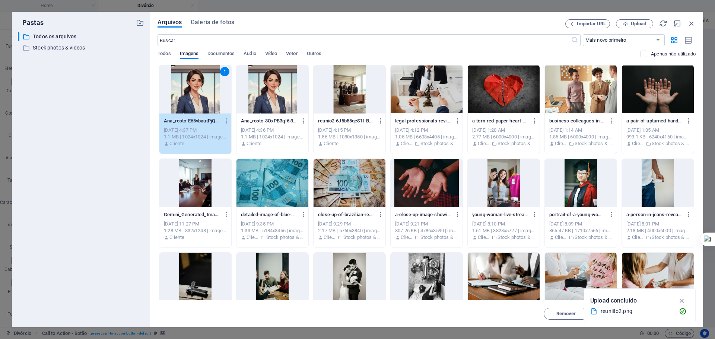
click at [203, 96] on div "1" at bounding box center [195, 89] width 72 height 48
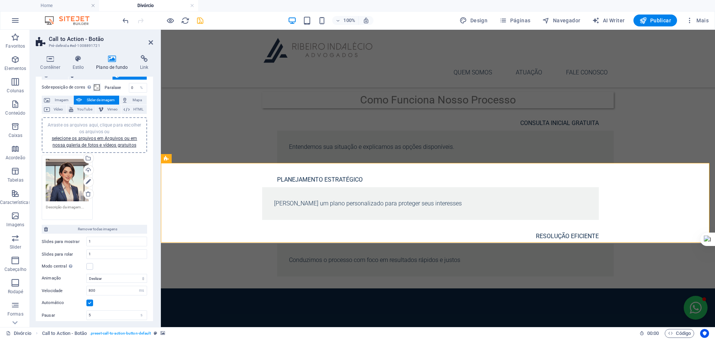
scroll to position [50, 0]
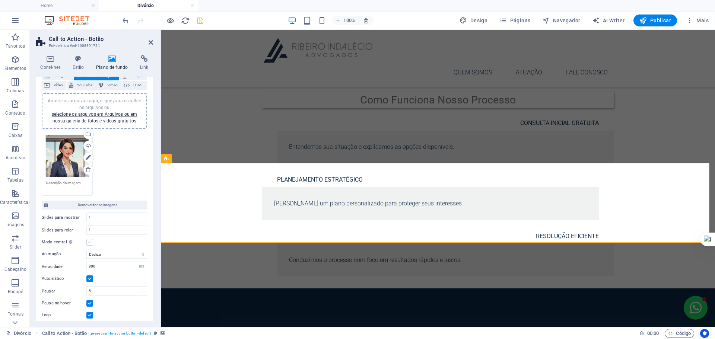
click at [92, 244] on label at bounding box center [89, 242] width 7 height 7
click at [0, 0] on input "Modo central Ativa a visualização centralizada com slide parcial anterior/próxi…" at bounding box center [0, 0] width 0 height 0
click at [90, 242] on label at bounding box center [89, 242] width 7 height 7
click at [0, 0] on input "Modo central Ativa a visualização centralizada com slide parcial anterior/próxi…" at bounding box center [0, 0] width 0 height 0
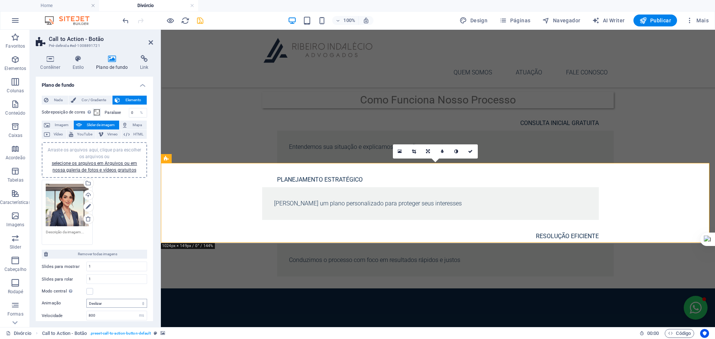
scroll to position [0, 0]
click at [132, 124] on span "Mapa" at bounding box center [137, 125] width 15 height 9
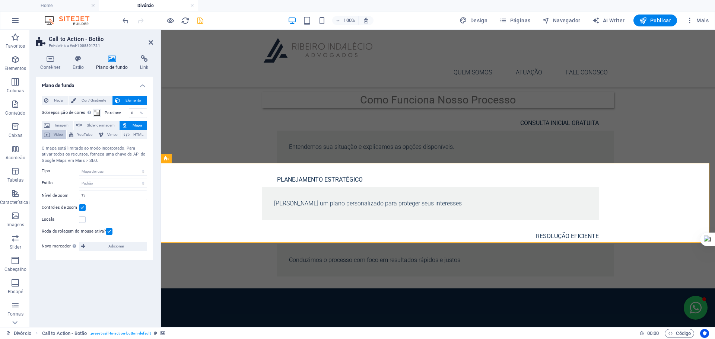
click at [61, 137] on span "Vídeo" at bounding box center [58, 134] width 12 height 9
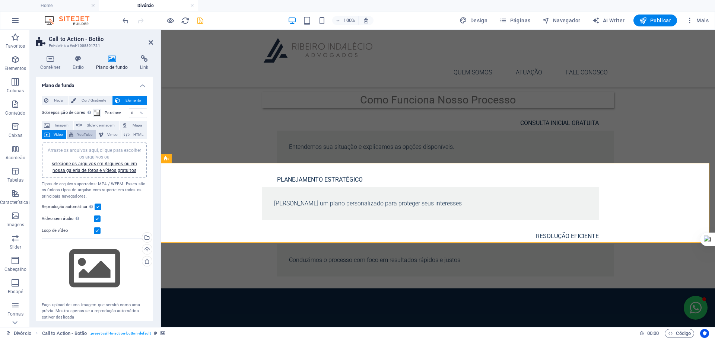
click at [74, 137] on button "YouTube" at bounding box center [81, 134] width 29 height 9
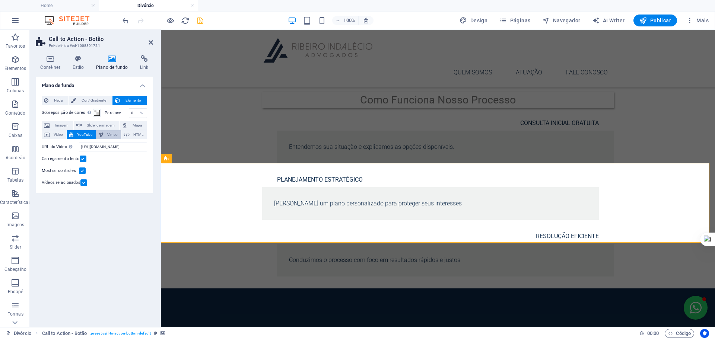
click at [111, 137] on span "Vimeo" at bounding box center [112, 134] width 13 height 9
select select "ar16_9"
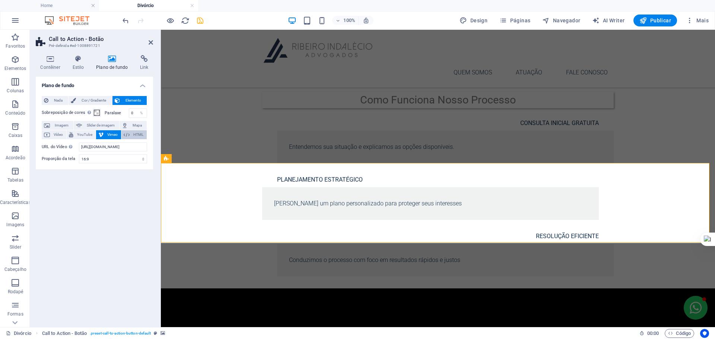
click at [134, 136] on span "HTML" at bounding box center [138, 134] width 13 height 9
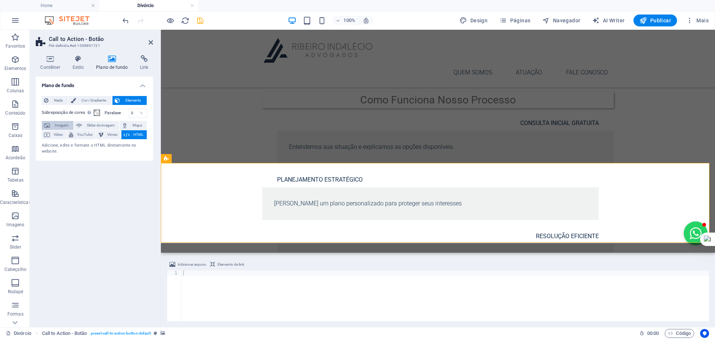
click at [57, 123] on span "Imagem" at bounding box center [61, 125] width 19 height 9
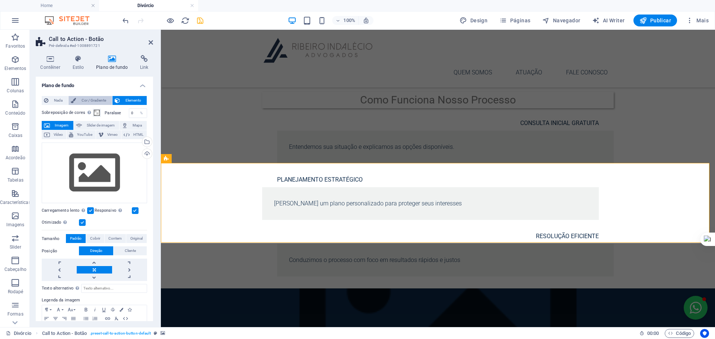
click at [91, 98] on span "Cor / Gradiente" at bounding box center [93, 100] width 31 height 9
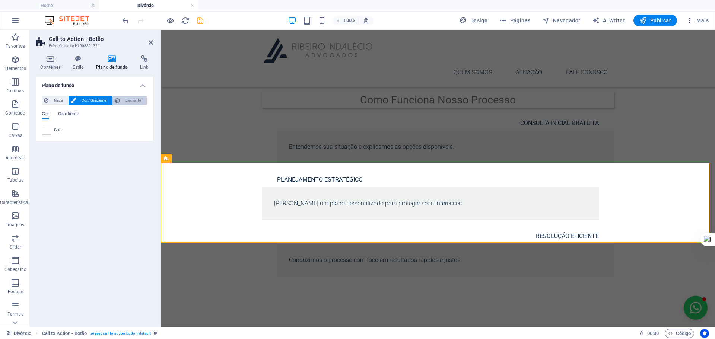
click at [131, 99] on span "Elemento" at bounding box center [133, 100] width 22 height 9
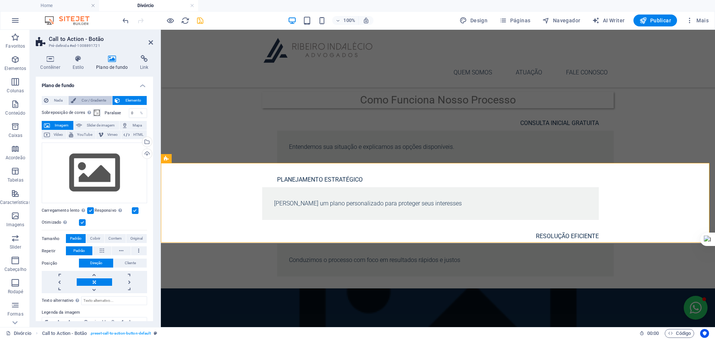
click at [97, 101] on span "Cor / Gradiente" at bounding box center [93, 100] width 31 height 9
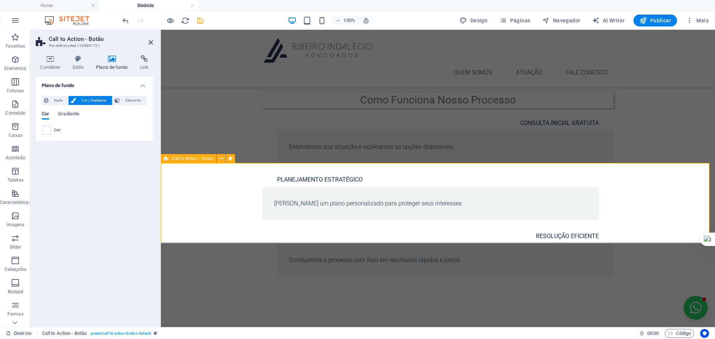
drag, startPoint x: 363, startPoint y: 235, endPoint x: 366, endPoint y: 228, distance: 7.7
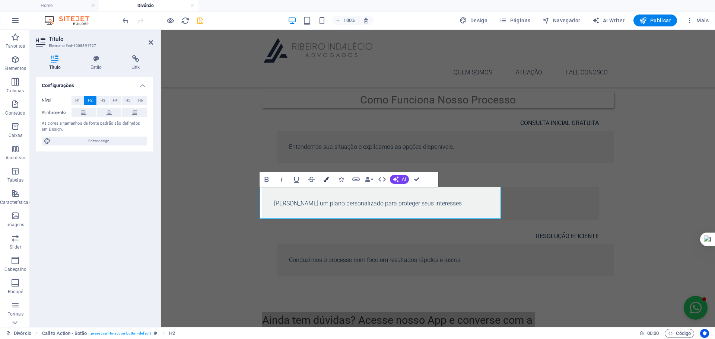
click at [327, 180] on icon "button" at bounding box center [326, 179] width 5 height 5
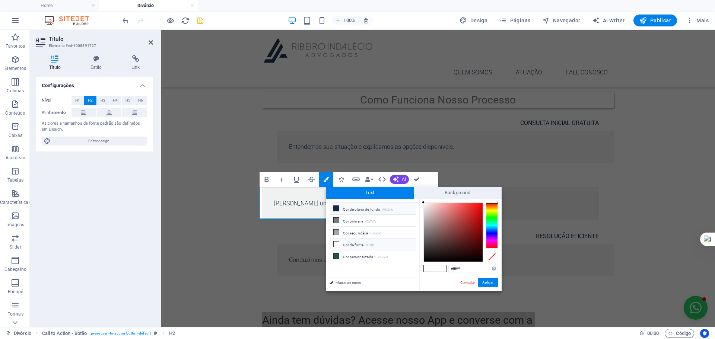
click at [363, 208] on li "Cor de plano de fundo #0d2a4a" at bounding box center [373, 209] width 86 height 12
type input "#0d2a4a"
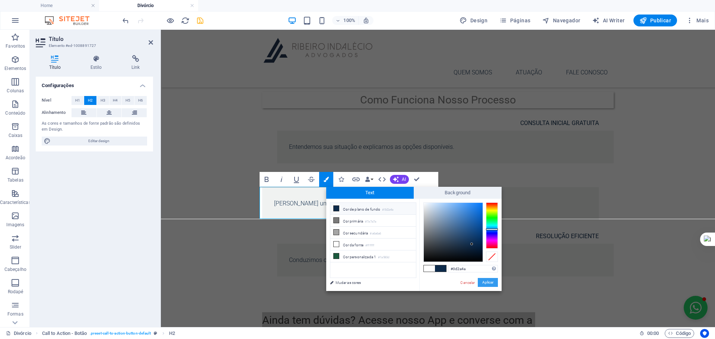
click at [489, 279] on button "Aplicar" at bounding box center [488, 282] width 20 height 9
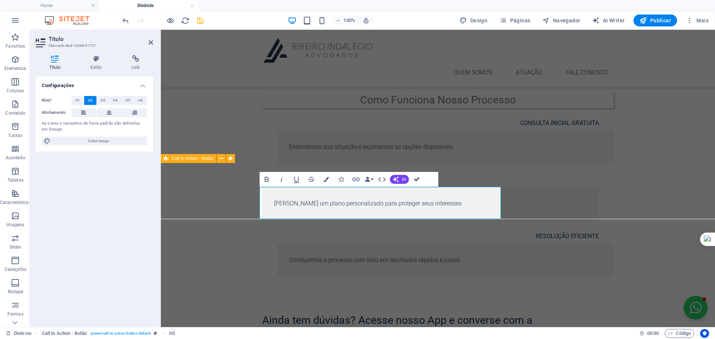
drag, startPoint x: 417, startPoint y: 180, endPoint x: 382, endPoint y: 165, distance: 37.9
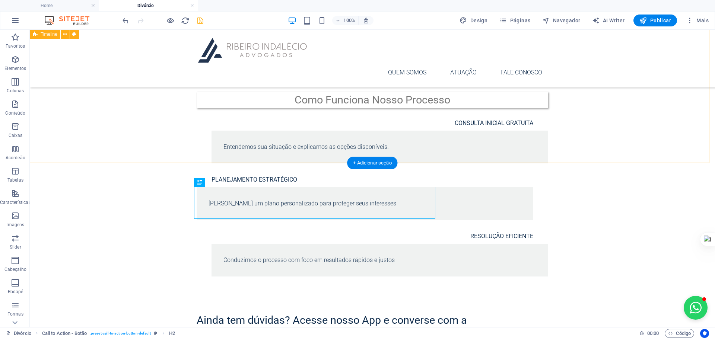
click at [641, 139] on div "Como Funciona Nosso Processo CONSULTA INICIAL GRATUITA Entendemos sua situação …" at bounding box center [372, 184] width 685 height 208
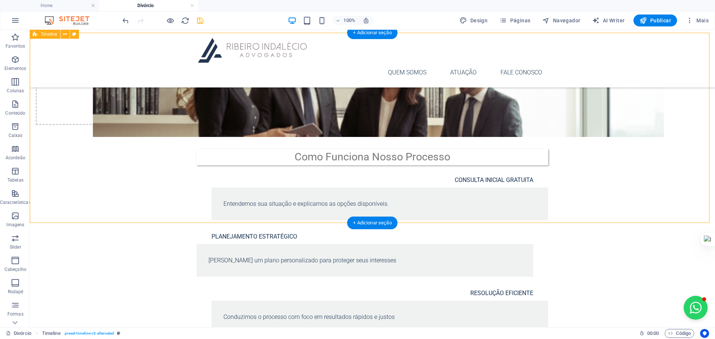
scroll to position [298, 0]
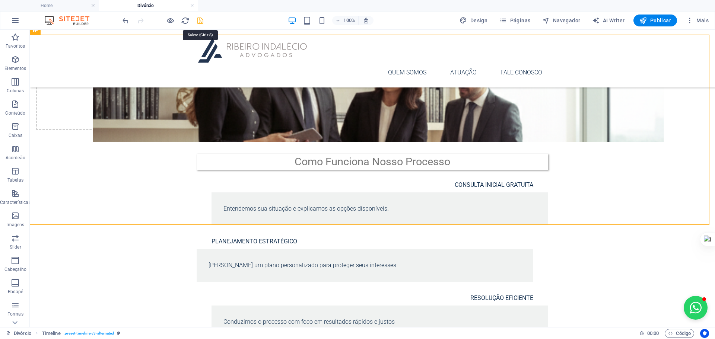
click at [198, 18] on icon "save" at bounding box center [200, 20] width 9 height 9
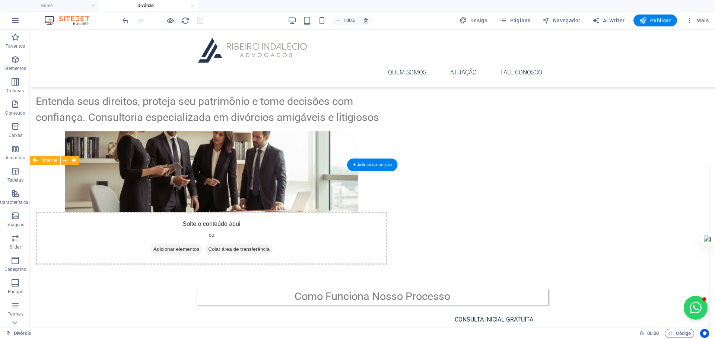
scroll to position [174, 0]
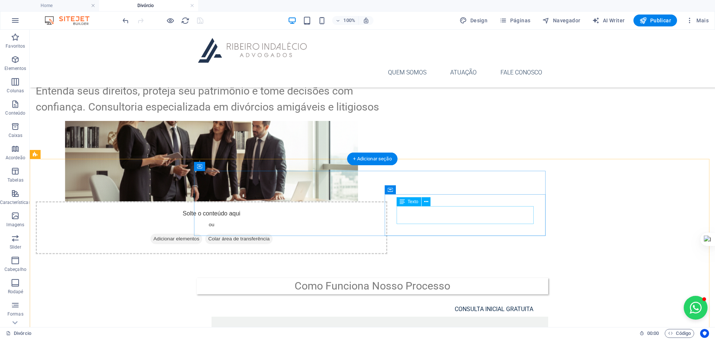
click at [420, 329] on div "Entendemos sua situação e explicamos as opções disponíveis." at bounding box center [379, 333] width 313 height 9
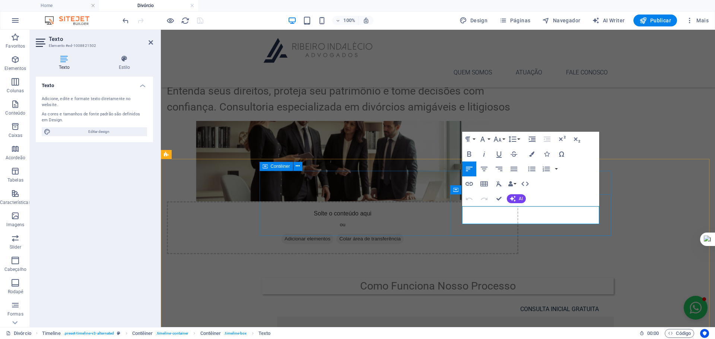
click at [501, 329] on p "Entendemos sua situação e explicamos as opções disponíveis." at bounding box center [445, 333] width 313 height 9
drag, startPoint x: 624, startPoint y: 236, endPoint x: 441, endPoint y: 285, distance: 189.0
click at [463, 329] on p "Entendemos sua situação e explicamos as opções disponíveis." at bounding box center [445, 333] width 313 height 9
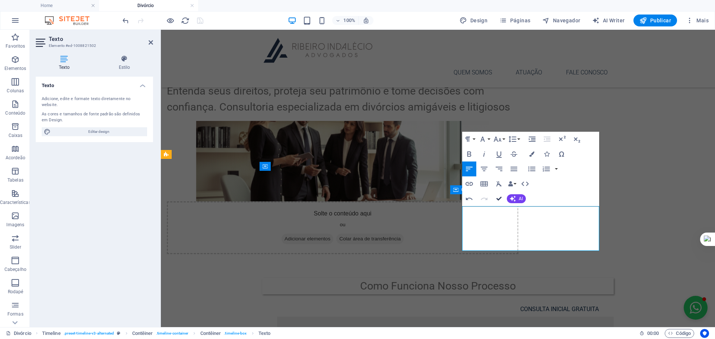
drag, startPoint x: 499, startPoint y: 194, endPoint x: 468, endPoint y: 167, distance: 41.2
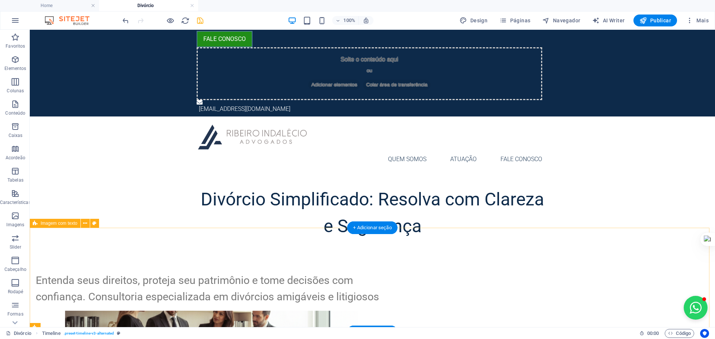
scroll to position [0, 0]
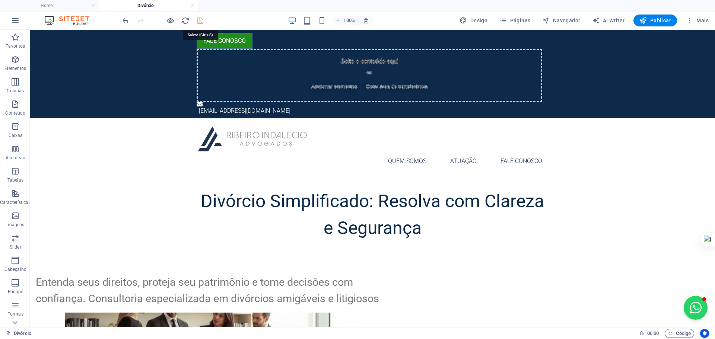
click at [200, 22] on icon "save" at bounding box center [200, 20] width 9 height 9
click at [516, 18] on span "Páginas" at bounding box center [514, 20] width 31 height 7
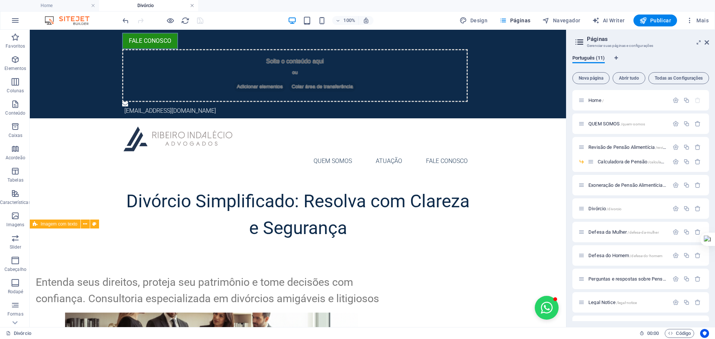
click at [191, 6] on link at bounding box center [192, 5] width 4 height 7
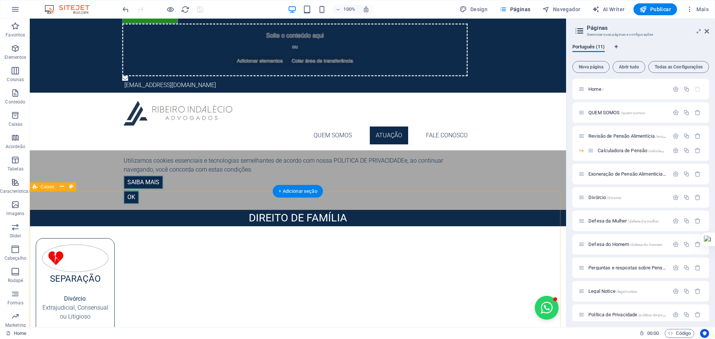
scroll to position [37, 0]
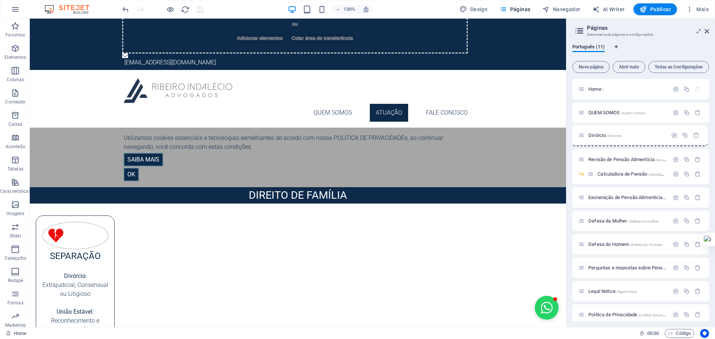
drag, startPoint x: 582, startPoint y: 198, endPoint x: 582, endPoint y: 134, distance: 64.1
click at [582, 134] on div "Home / QUEM SOMOS /quem-somos Revisão de Pensão Alimentícia /revisao-de-pensao-…" at bounding box center [640, 202] width 137 height 246
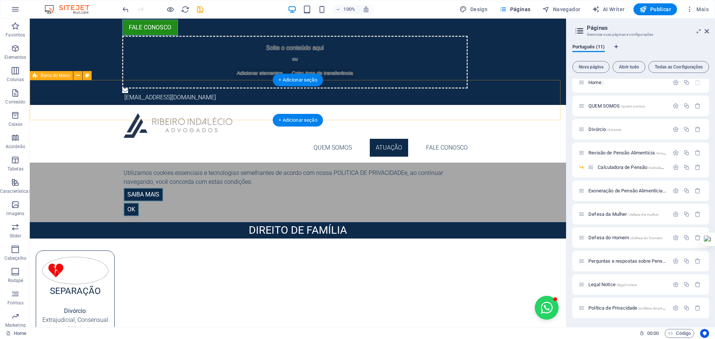
scroll to position [0, 0]
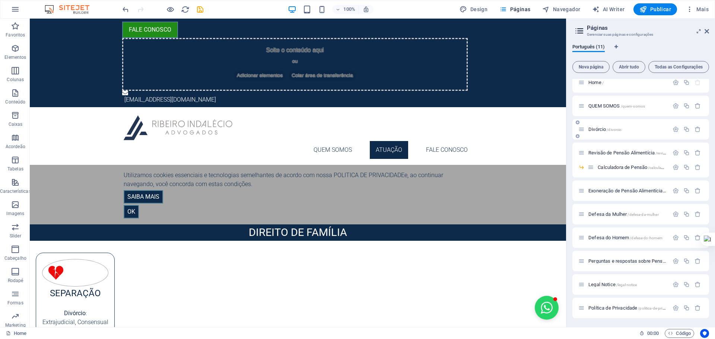
click at [598, 130] on span "Divórcio /divorcio" at bounding box center [604, 130] width 33 height 6
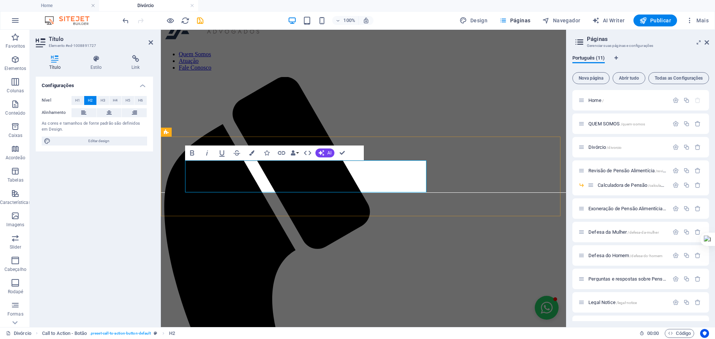
drag, startPoint x: 282, startPoint y: 167, endPoint x: 292, endPoint y: 188, distance: 23.5
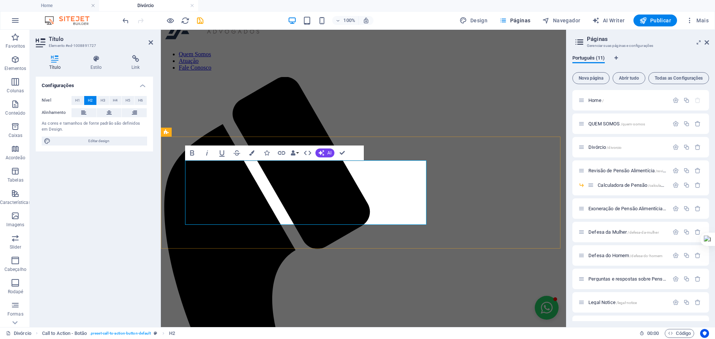
drag, startPoint x: 225, startPoint y: 185, endPoint x: 233, endPoint y: 193, distance: 11.3
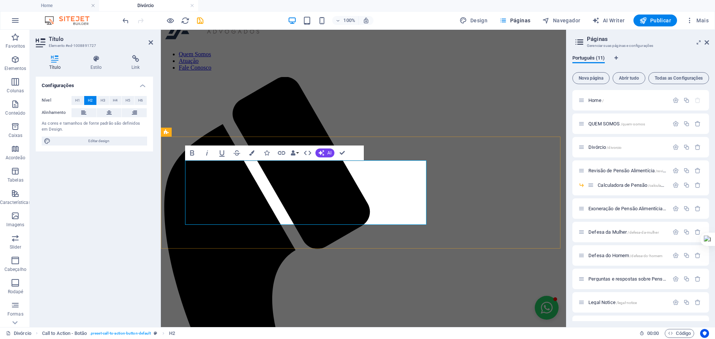
drag, startPoint x: 280, startPoint y: 169, endPoint x: 285, endPoint y: 183, distance: 15.6
drag, startPoint x: 374, startPoint y: 170, endPoint x: 374, endPoint y: 178, distance: 8.2
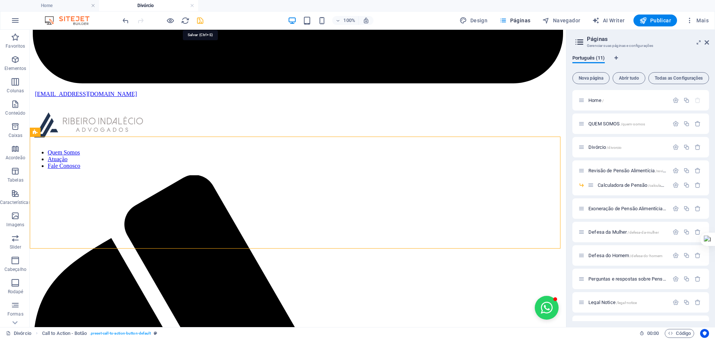
click at [202, 20] on icon "save" at bounding box center [200, 20] width 9 height 9
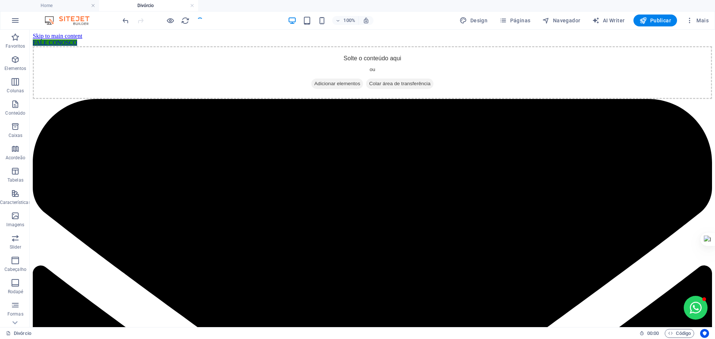
drag, startPoint x: 61, startPoint y: 6, endPoint x: 128, endPoint y: 9, distance: 66.7
click at [61, 6] on h4 "Home" at bounding box center [49, 5] width 99 height 8
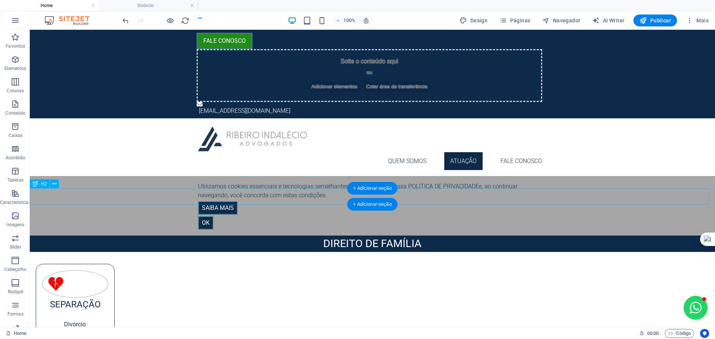
scroll to position [1, 0]
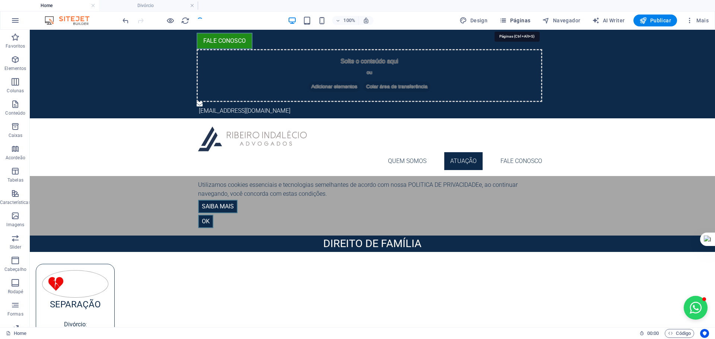
click at [515, 20] on span "Páginas" at bounding box center [514, 20] width 31 height 7
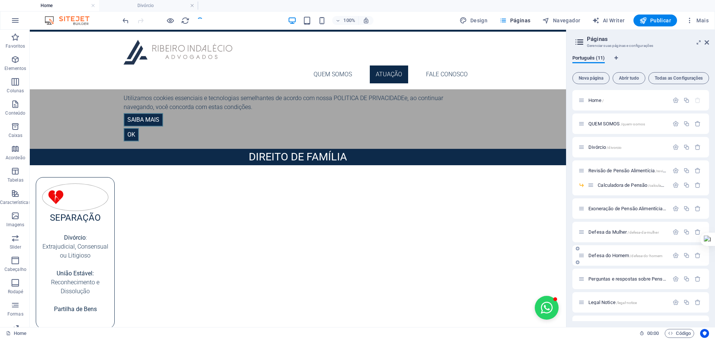
scroll to position [18, 0]
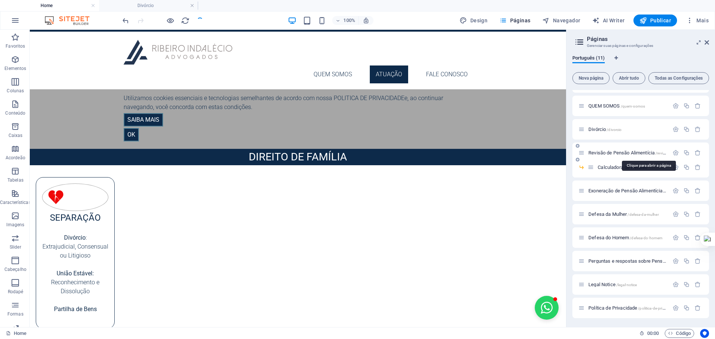
click at [609, 153] on span "Revisão de Pensão Alimentícia /revisao-de-pensao-alimenticia" at bounding box center [647, 153] width 118 height 6
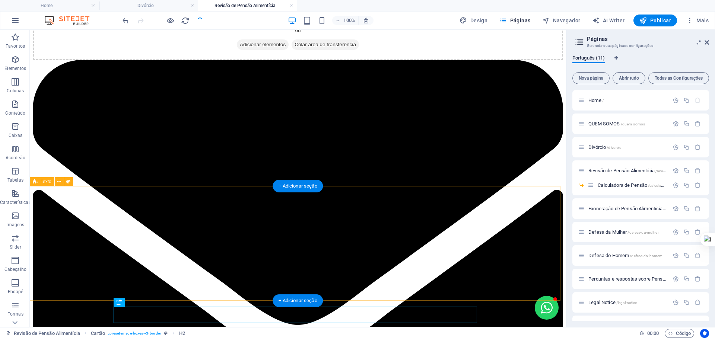
scroll to position [37, 0]
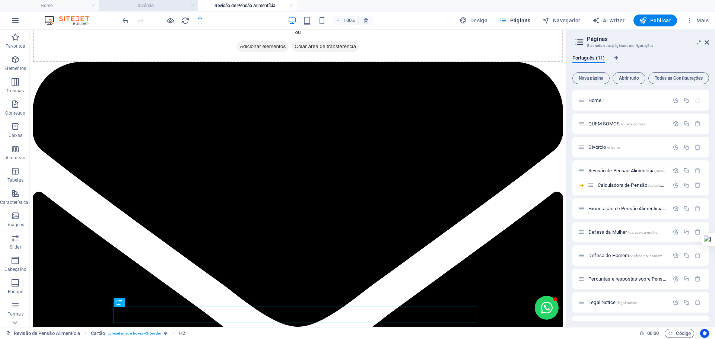
click at [144, 5] on h4 "Divórcio" at bounding box center [148, 5] width 99 height 8
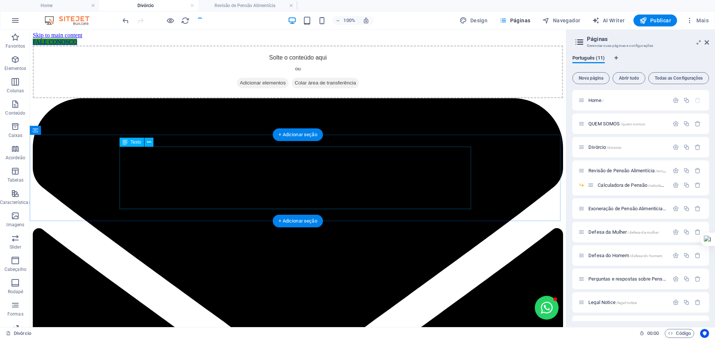
scroll to position [0, 0]
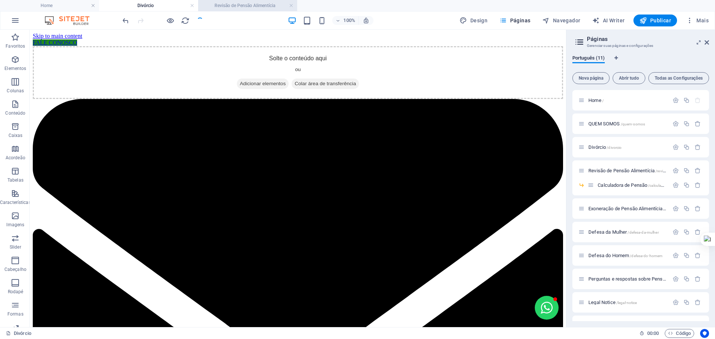
click at [237, 4] on h4 "Revisão de Pensão Alimentícia" at bounding box center [247, 5] width 99 height 8
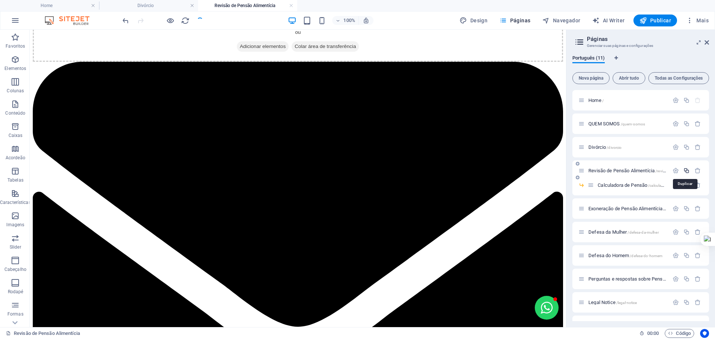
click at [685, 169] on icon "button" at bounding box center [686, 171] width 6 height 6
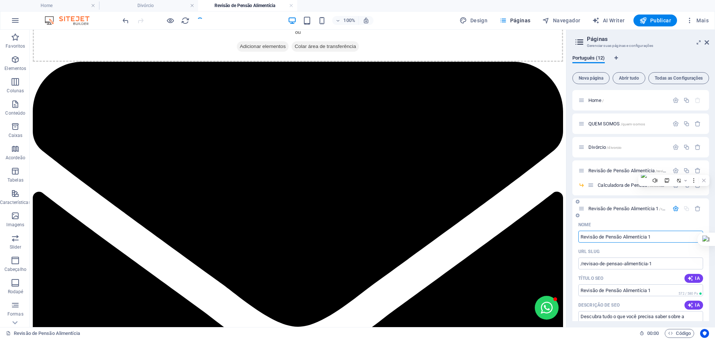
click at [657, 238] on input "Revisão de Pensão Alimentícia 1" at bounding box center [640, 237] width 125 height 12
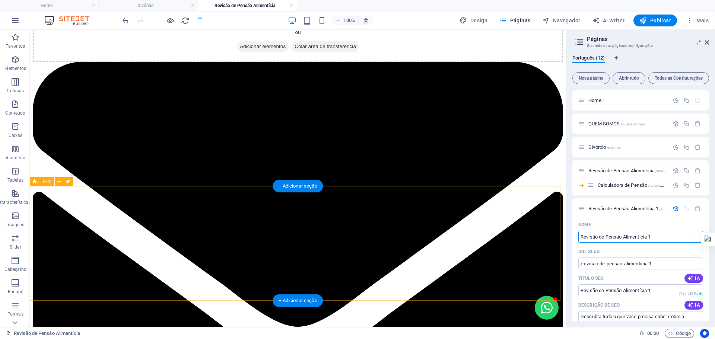
drag, startPoint x: 549, startPoint y: 231, endPoint x: 542, endPoint y: 231, distance: 6.7
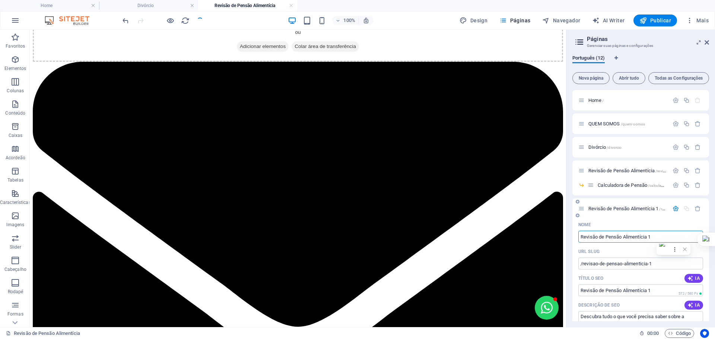
click at [600, 238] on input "Revisão de Pensão Alimentícia 1" at bounding box center [640, 237] width 125 height 12
click at [604, 237] on input "Revisão de Pensão Alimentícia 1" at bounding box center [640, 237] width 125 height 12
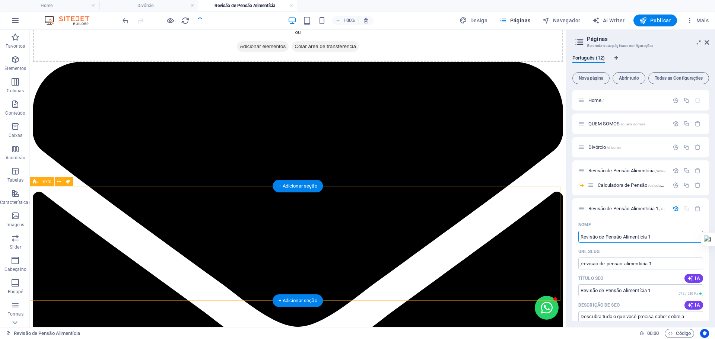
drag, startPoint x: 635, startPoint y: 266, endPoint x: 552, endPoint y: 237, distance: 88.2
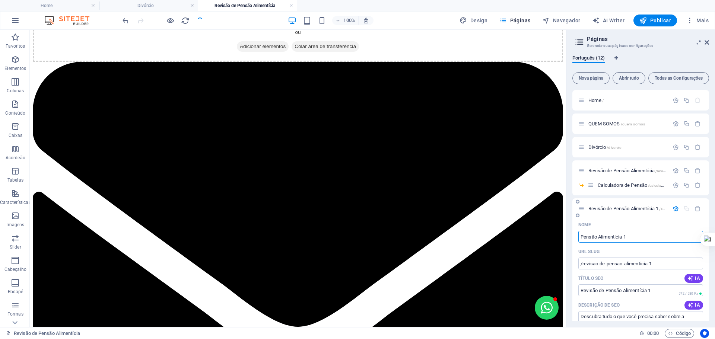
click at [640, 235] on input "Pensão Alimentícia 1" at bounding box center [640, 237] width 125 height 12
type input "Pensão Alimentícia 1"
type input "/pensao-alimenticia-1"
type input "Pensão Alimentícia 1"
click at [632, 238] on input "Pensão Alimentícia 1" at bounding box center [640, 237] width 125 height 12
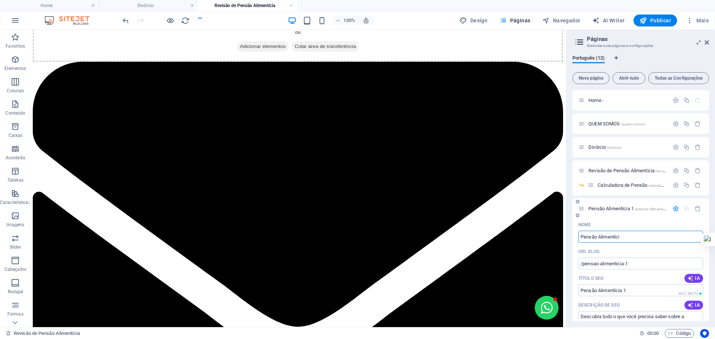
type input "Pensão Alimentíci"
type input "/pensao-alimentici"
type input "Pensão Alimentíci"
type input "Pensão Alimentícia"
type input "/pensao-alimenticia"
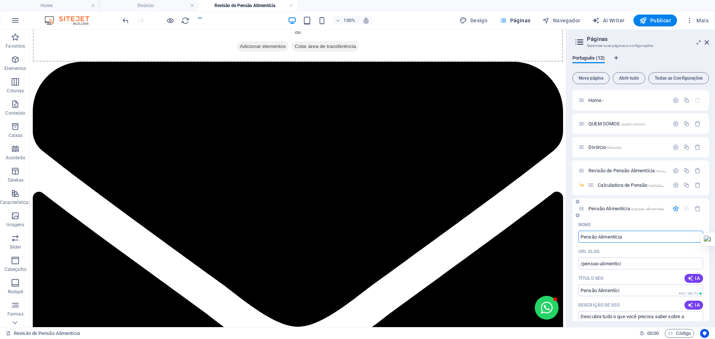
type input "Pensão Alimentícia"
click at [699, 254] on div "URL SLUG" at bounding box center [640, 252] width 125 height 12
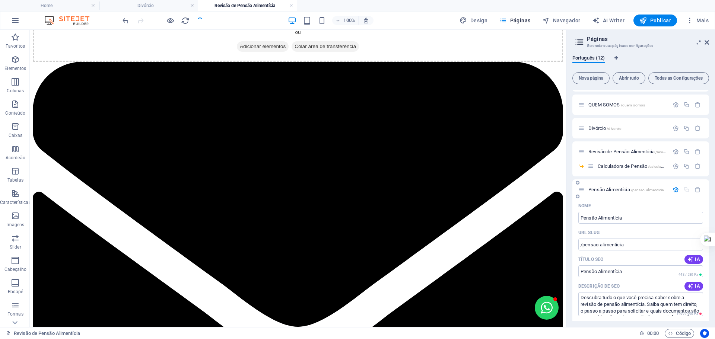
scroll to position [25, 0]
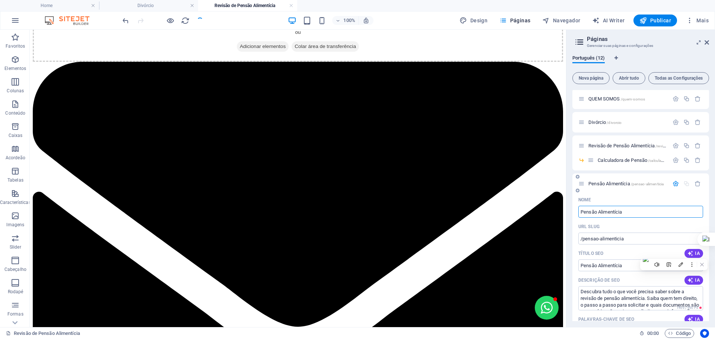
click at [597, 211] on input "Pensão Alimentícia" at bounding box center [640, 212] width 125 height 12
click at [597, 209] on input "Pensão Alimentícia" at bounding box center [640, 212] width 125 height 12
drag, startPoint x: 597, startPoint y: 211, endPoint x: 631, endPoint y: 212, distance: 33.2
click at [631, 212] on input "Pensão Alimentícia" at bounding box center [640, 212] width 125 height 12
type input "PensãoeG"
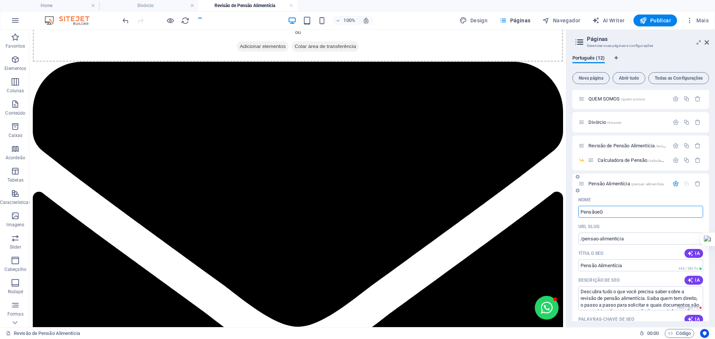
type input "/pensaoe"
type input "Pensãoe"
type input "PensãoeGua"
type input "/pensaoeg"
type input "PensãoeG"
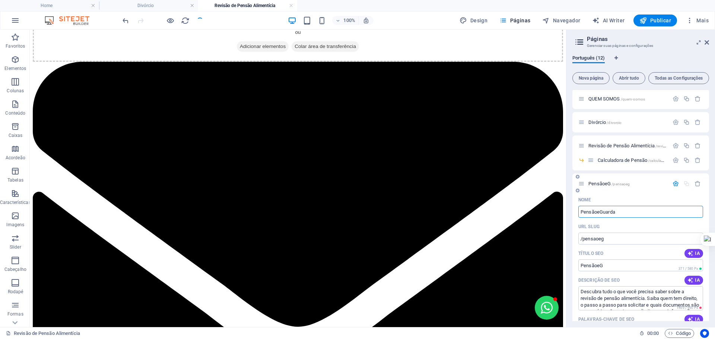
type input "PensãoeGuarda"
type input "/pensaoeguarda"
type input "PensãoeGuarda"
click at [156, 4] on h4 "Divórcio" at bounding box center [148, 5] width 99 height 8
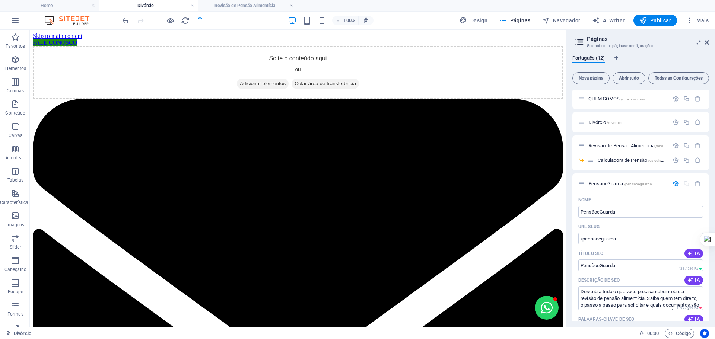
scroll to position [0, 0]
click at [63, 7] on h4 "Home" at bounding box center [49, 5] width 99 height 8
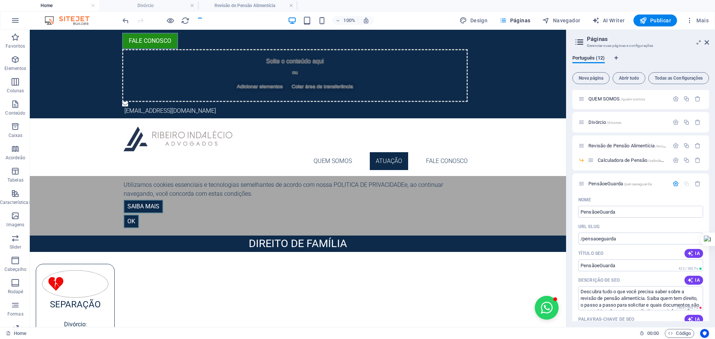
scroll to position [87, 0]
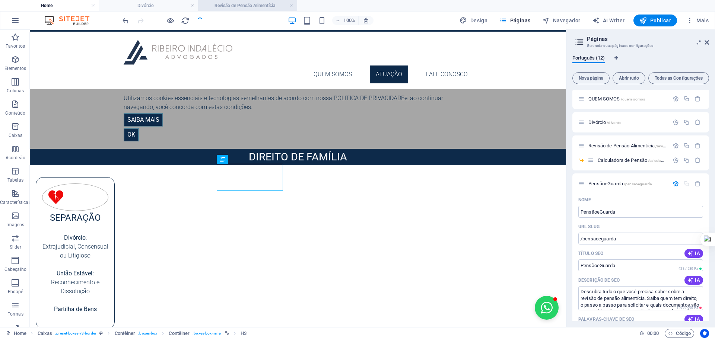
click at [250, 6] on h4 "Revisão de Pensão Alimentícia" at bounding box center [247, 5] width 99 height 8
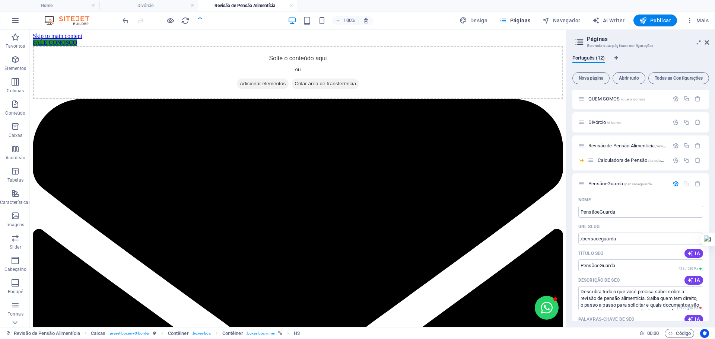
scroll to position [37, 0]
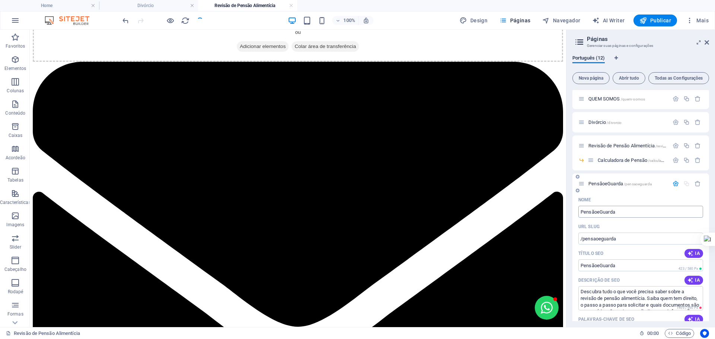
click at [644, 212] on input "PensãoeGuarda" at bounding box center [640, 212] width 125 height 12
click at [633, 237] on input "/pensaoeguarda" at bounding box center [640, 239] width 125 height 12
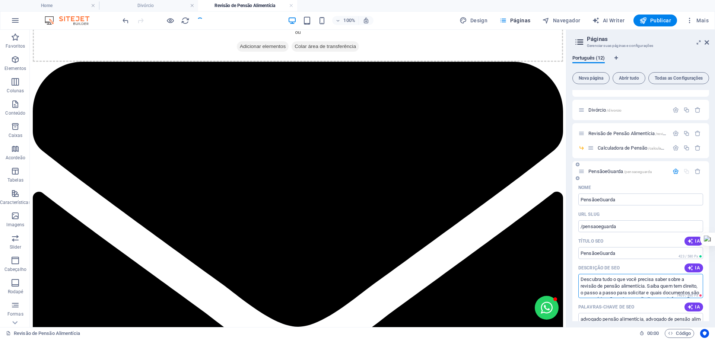
drag, startPoint x: 581, startPoint y: 281, endPoint x: 681, endPoint y: 286, distance: 100.0
click at [681, 286] on textarea "Descubra tudo o que você precisa saber sobre a revisão de pensão alimentícia. S…" at bounding box center [640, 286] width 125 height 24
click at [659, 285] on textarea "Descubra tudo o que você precisa saber sobre a revisão de pensão alimentícia. S…" at bounding box center [640, 286] width 125 height 24
drag, startPoint x: 580, startPoint y: 277, endPoint x: 713, endPoint y: 301, distance: 135.5
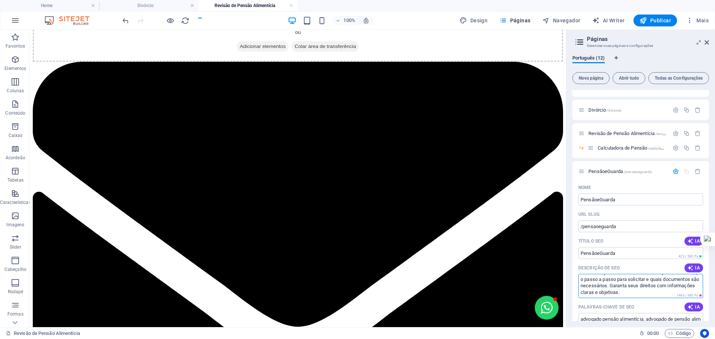
click at [713, 301] on div "Português (12) Nova página Abrir tudo Todas as Configurações Home / QUEM SOMOS …" at bounding box center [641, 188] width 149 height 278
click at [688, 269] on icon "button" at bounding box center [691, 268] width 6 height 6
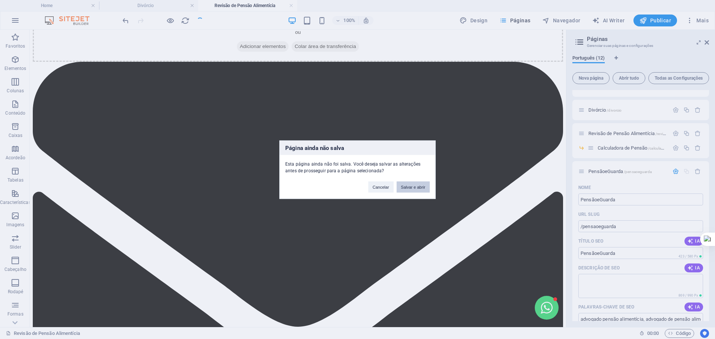
click at [414, 185] on button "Salvar e abrir" at bounding box center [413, 186] width 33 height 11
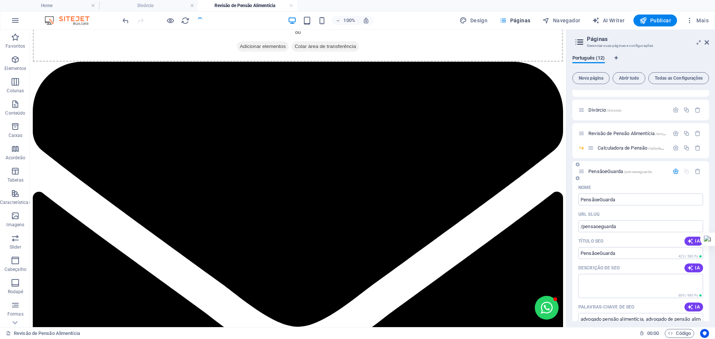
click at [607, 173] on span "PensãoeGuarda /pensaoeguarda" at bounding box center [619, 172] width 63 height 6
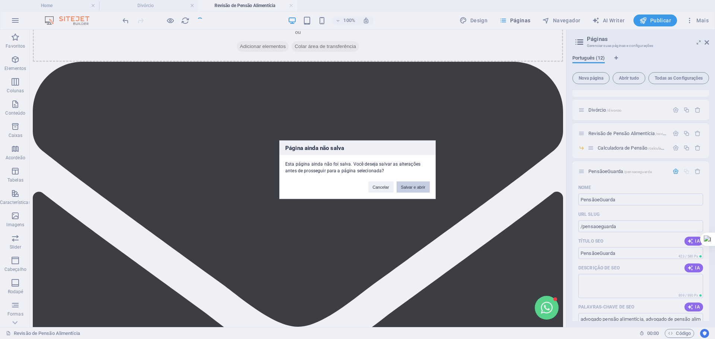
click at [425, 188] on button "Salvar e abrir" at bounding box center [413, 186] width 33 height 11
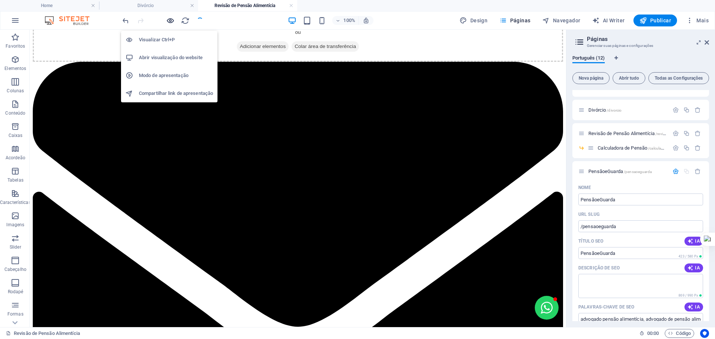
click at [166, 20] on icon "button" at bounding box center [170, 20] width 9 height 9
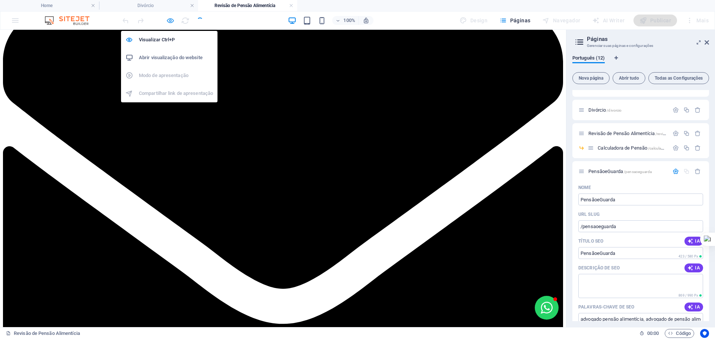
scroll to position [12, 0]
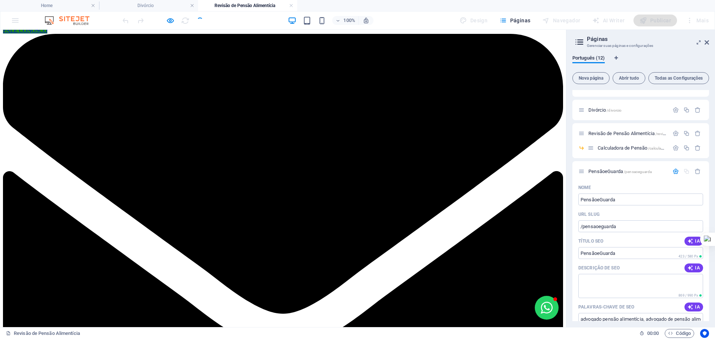
click at [200, 22] on div at bounding box center [162, 21] width 83 height 12
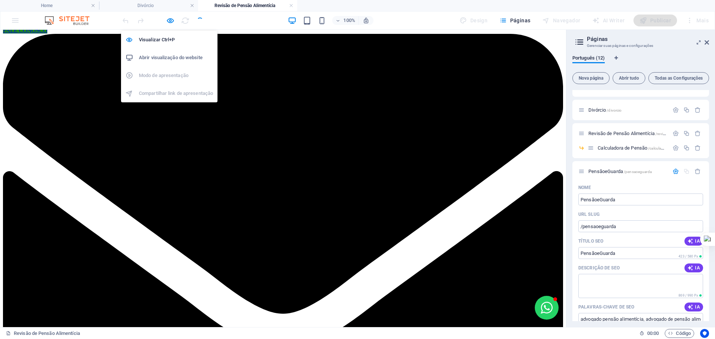
click at [165, 54] on h6 "Abrir visualização do website" at bounding box center [176, 57] width 74 height 9
click at [171, 20] on icon "button" at bounding box center [170, 20] width 9 height 9
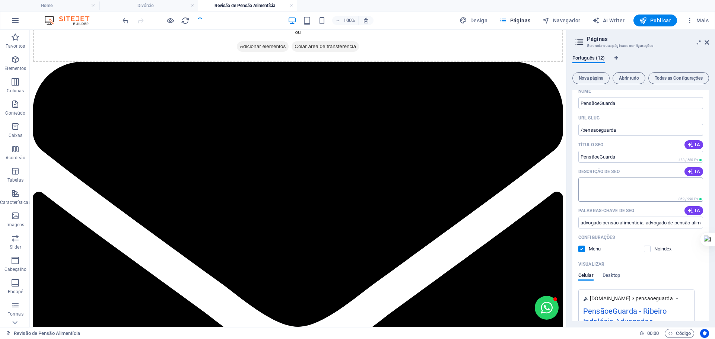
scroll to position [124, 0]
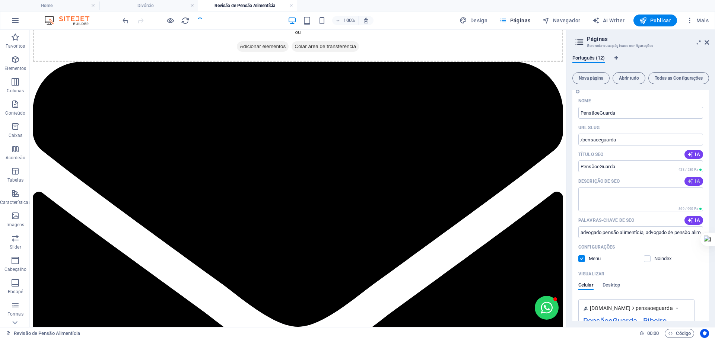
click at [692, 181] on span "IA" at bounding box center [694, 181] width 13 height 6
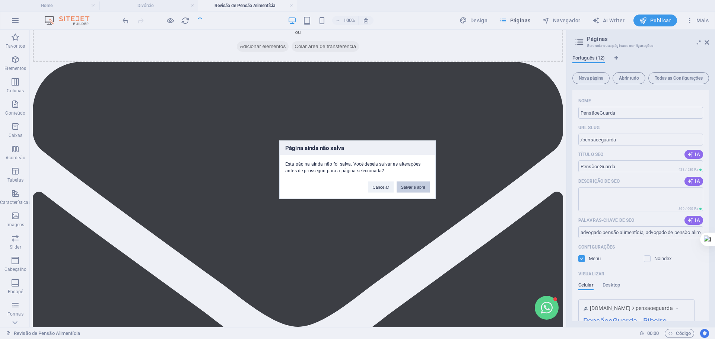
click at [406, 186] on button "Salvar e abrir" at bounding box center [413, 186] width 33 height 11
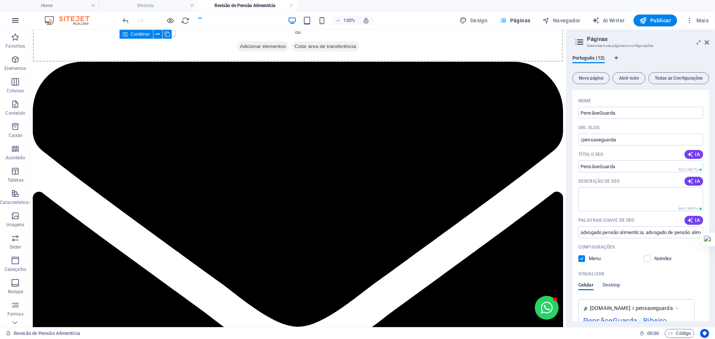
click at [17, 22] on icon "button" at bounding box center [15, 20] width 9 height 9
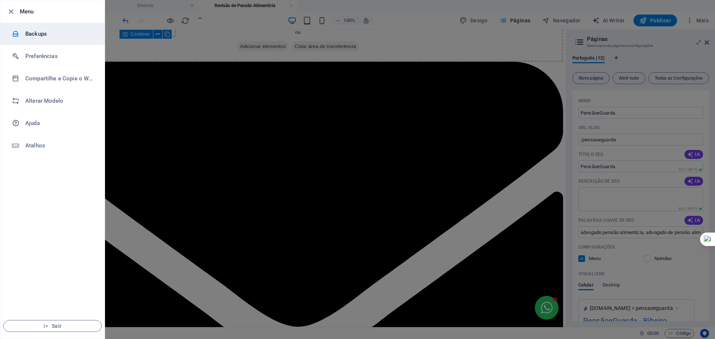
click at [39, 31] on h6 "Backups" at bounding box center [59, 33] width 69 height 9
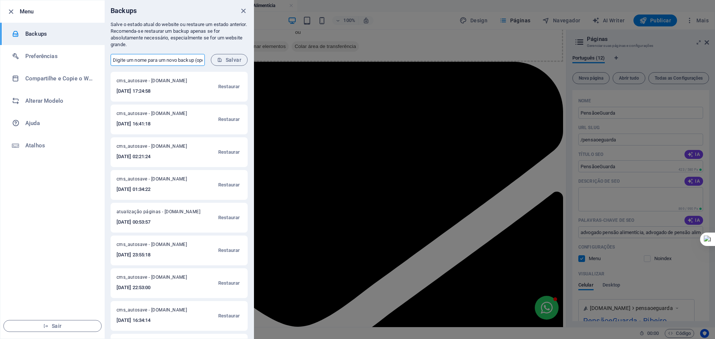
click at [166, 59] on input "text" at bounding box center [158, 60] width 94 height 12
type input "PENSÃOEGUARDA"
click at [238, 55] on button "Salvar" at bounding box center [229, 60] width 37 height 12
click at [379, 100] on div at bounding box center [357, 169] width 715 height 339
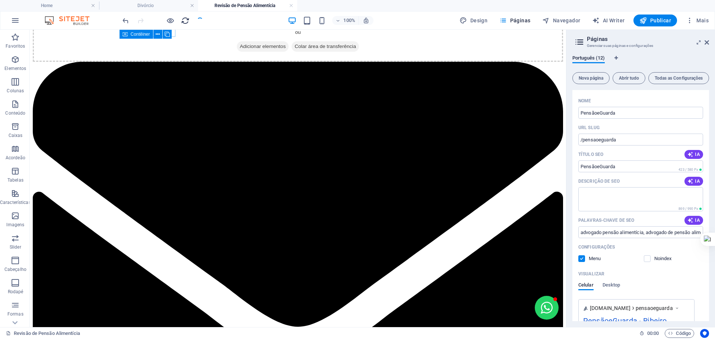
click at [185, 20] on icon "reload" at bounding box center [185, 20] width 9 height 9
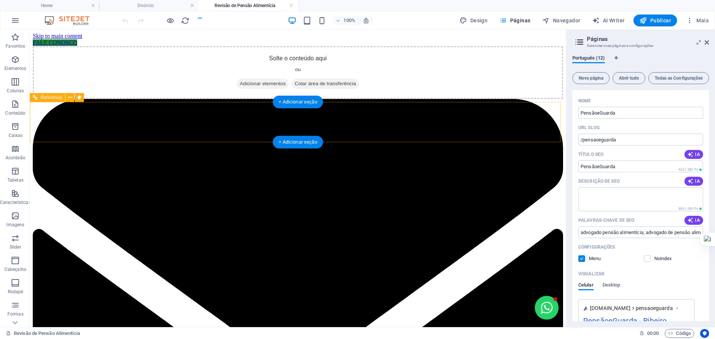
scroll to position [0, 0]
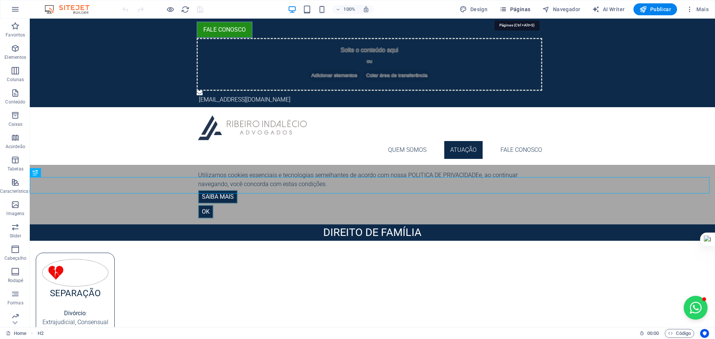
click at [515, 9] on span "Páginas" at bounding box center [514, 9] width 31 height 7
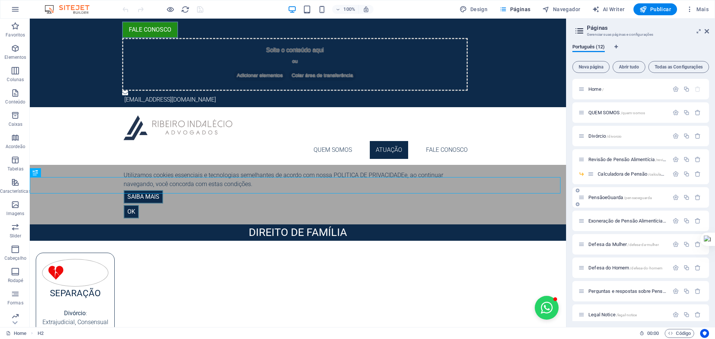
click at [604, 195] on span "PensãoeGuarda /pensaoeguarda" at bounding box center [619, 198] width 63 height 6
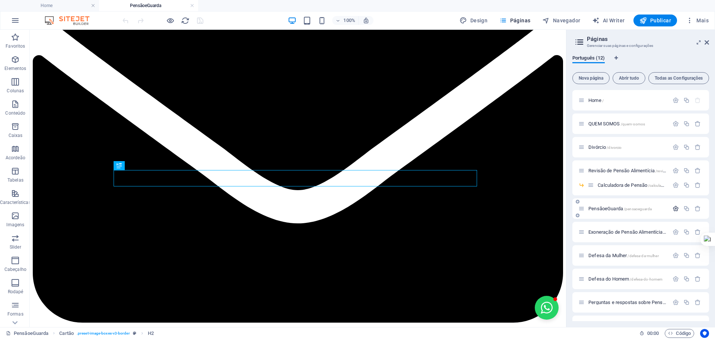
click at [675, 209] on icon "button" at bounding box center [676, 209] width 6 height 6
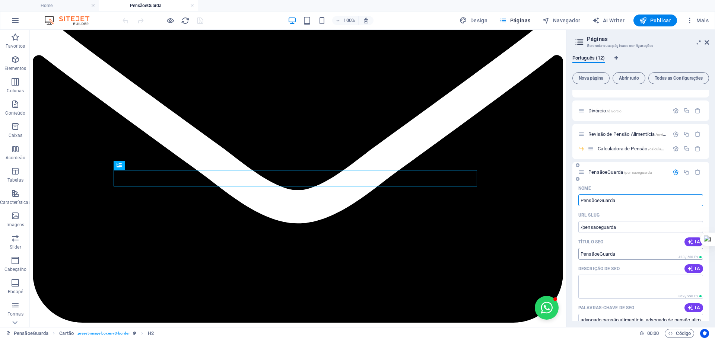
scroll to position [37, 0]
click at [691, 267] on icon "button" at bounding box center [691, 268] width 6 height 6
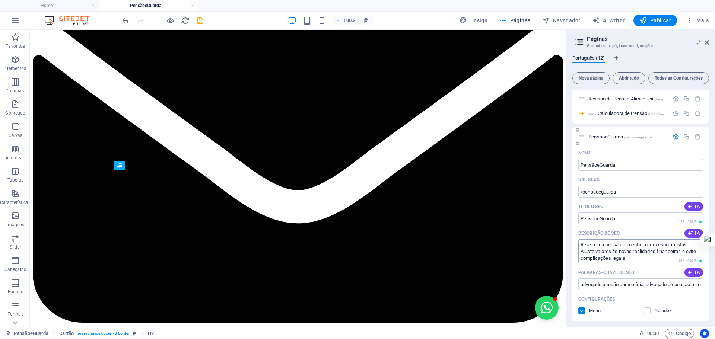
scroll to position [74, 0]
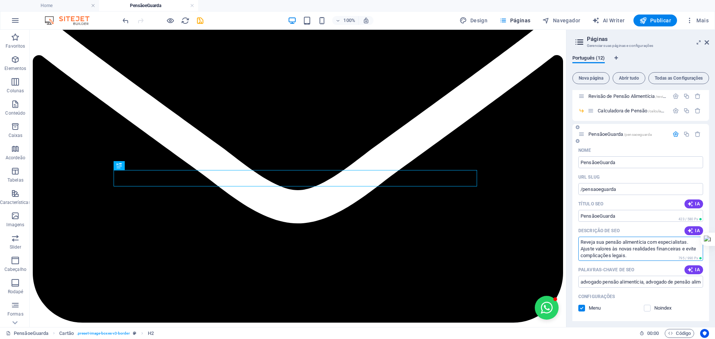
drag, startPoint x: 630, startPoint y: 254, endPoint x: 581, endPoint y: 244, distance: 49.6
click at [581, 244] on textarea "Reveja sua pensão alimentícia com especialistas. Ajuste valores às novas realid…" at bounding box center [640, 249] width 125 height 24
drag, startPoint x: 599, startPoint y: 247, endPoint x: 616, endPoint y: 247, distance: 16.8
click at [599, 247] on textarea "Em uma separação é importante documetnar a fixação de pensão e com quem ficará …" at bounding box center [640, 249] width 125 height 24
click at [691, 232] on icon "button" at bounding box center [691, 231] width 6 height 6
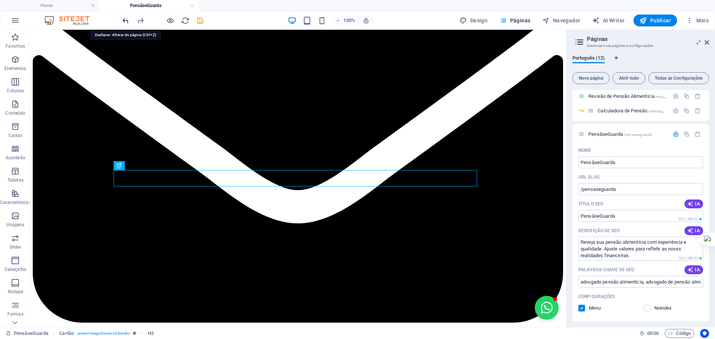
click at [124, 17] on icon "undo" at bounding box center [125, 20] width 9 height 9
drag, startPoint x: 581, startPoint y: 242, endPoint x: 709, endPoint y: 260, distance: 128.6
click at [709, 260] on div "Home / QUEM SOMOS /quem-somos Divórcio /divorcio Revisão de Pensão Alimentícia …" at bounding box center [640, 205] width 137 height 231
drag, startPoint x: 621, startPoint y: 239, endPoint x: 612, endPoint y: 242, distance: 9.8
click at [621, 239] on textarea "Em uma separação é importante documetnar a fixação de pensão e com quem ficará …" at bounding box center [640, 249] width 125 height 24
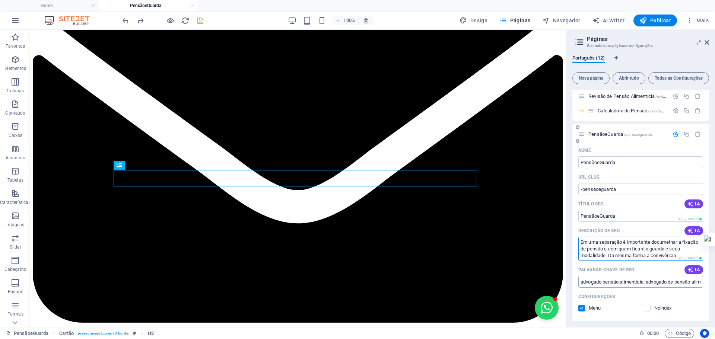
drag, startPoint x: 581, startPoint y: 241, endPoint x: 687, endPoint y: 279, distance: 112.3
click at [687, 279] on div "Nome PensãoeGuarda ​ URL SLUG /pensaoeguarda ​ Título SEO IA PensãoeGuarda ​ 42…" at bounding box center [640, 300] width 137 height 310
paste textarea "Na separação, é fundamental registrar quem paga a pensão, com quem ficará a gua…"
type textarea "Na separação, é fundamental registrar quem paga a pensão, com quem ficará a gua…"
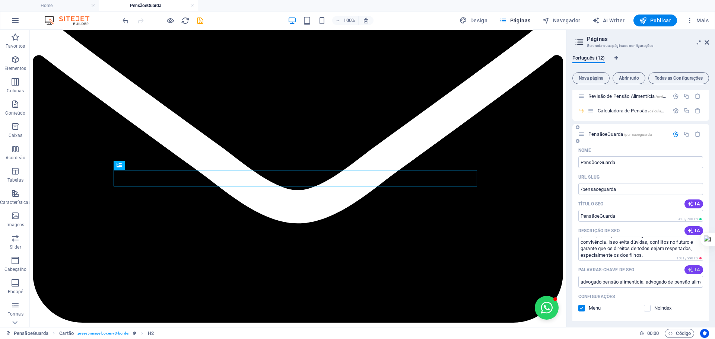
click at [692, 270] on icon "button" at bounding box center [691, 270] width 6 height 6
drag, startPoint x: 578, startPoint y: 268, endPoint x: 640, endPoint y: 270, distance: 61.9
click at [640, 270] on div "Nome PensãoeGuarda ​ URL SLUG /pensaoeguarda ​ Título SEO IA PensãoeGuarda ​ 42…" at bounding box center [640, 304] width 137 height 318
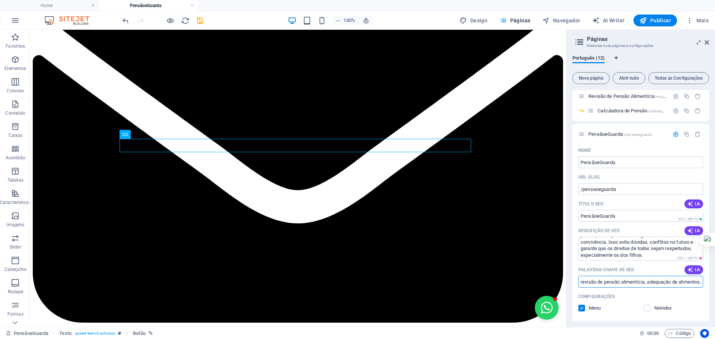
scroll to position [0, 217]
drag, startPoint x: 582, startPoint y: 282, endPoint x: 827, endPoint y: 276, distance: 245.5
click at [715, 276] on html "Ribeiro Indalécio Advogados Home PensãoeGuarda Favoritos Elementos Colunas Cont…" at bounding box center [357, 169] width 715 height 339
type input "r"
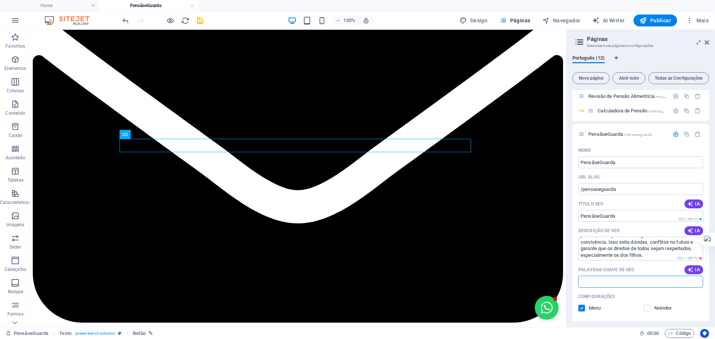
paste input "separação conjugal, guarda dos filhos, modalidade de guarda, pensão alimentícia…"
click at [636, 284] on input "separação conjugal, guarda dos filhos, modalidade de guarda, pensão alimentícia…" at bounding box center [640, 282] width 125 height 12
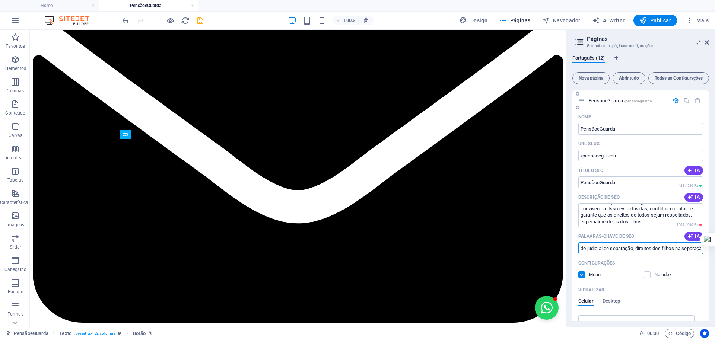
scroll to position [87, 0]
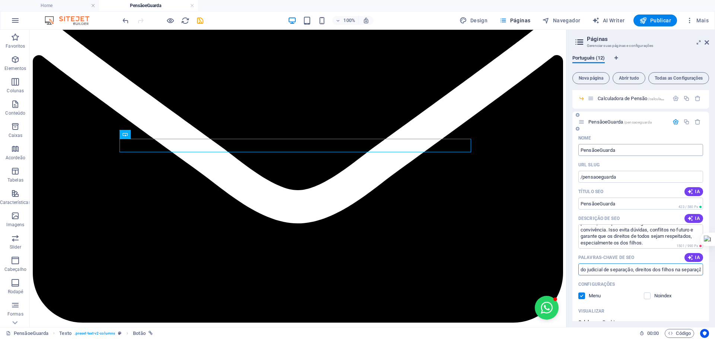
type input "separação conjugal, guarda dos filhos, modalidade de guarda, pensão alimentícia…"
click at [596, 148] on input "PensãoeGuarda" at bounding box center [640, 150] width 125 height 12
type input "Pensão eGuarda"
type input "/pensao-eguarda"
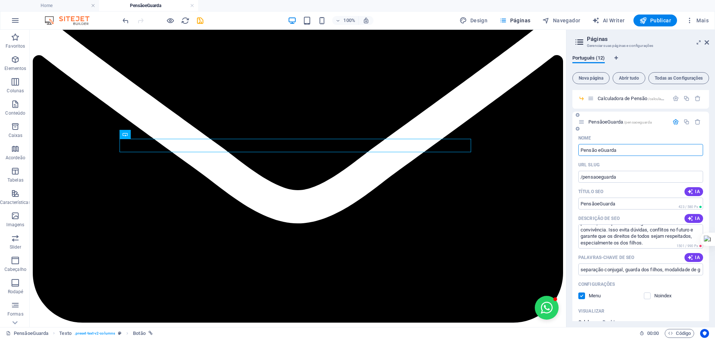
type input "Pensão eGuarda"
drag, startPoint x: 599, startPoint y: 149, endPoint x: 621, endPoint y: 153, distance: 22.4
click at [600, 149] on input "Pensão eGuarda" at bounding box center [640, 150] width 125 height 12
type input "Pensão Guarda"
type input "/pensao-guarda"
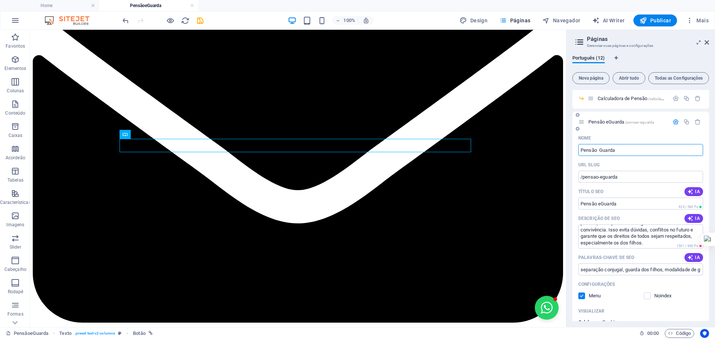
type input "Pensão Guarda"
type input "Pensão e Guarda"
type input "/pensao-e-guarda"
type input "Pensão e Guarda"
drag, startPoint x: 597, startPoint y: 147, endPoint x: 600, endPoint y: 153, distance: 6.7
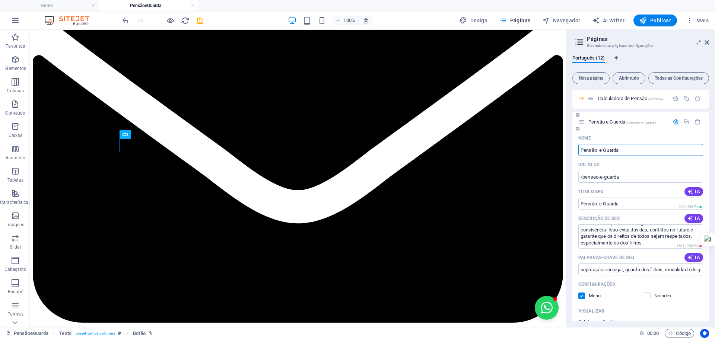
click at [597, 147] on input "Pensão e Guarda" at bounding box center [640, 150] width 125 height 12
type input "Pensão Guarda"
type input "/pensao-guarda"
type input "Pensão Guarda"
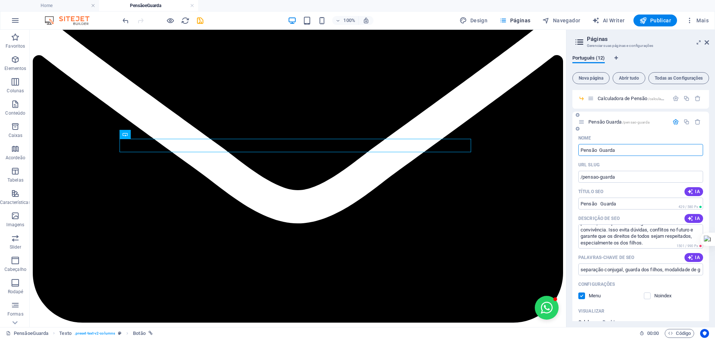
type input "Pensão Guarda"
type input "PensãoGuarda"
type input "/pensaoguarda"
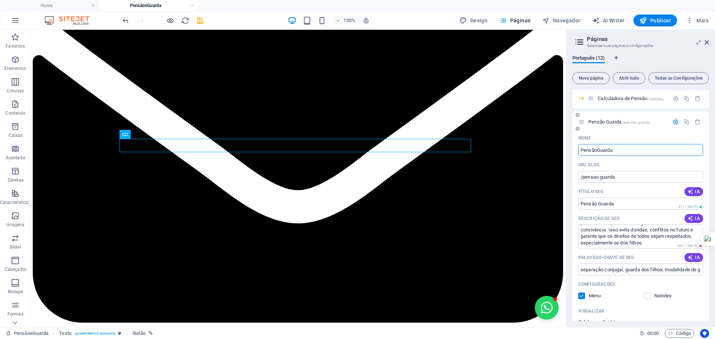
type input "PensãoGuarda"
type input "Pensão e Guarda"
type input "/pensao-e-guarda"
type input "Pensão e Guarda"
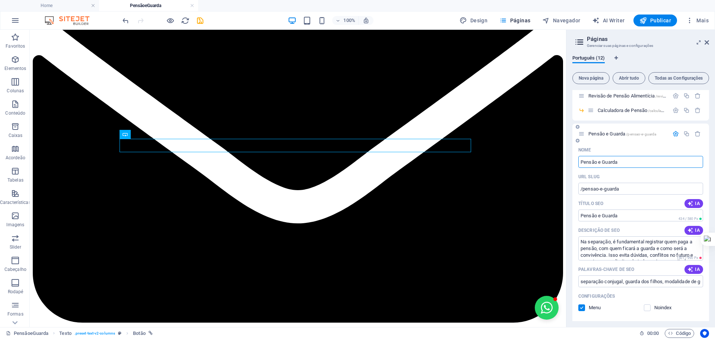
scroll to position [74, 0]
type input "Pensão e Guarda"
click at [200, 21] on icon "save" at bounding box center [200, 20] width 9 height 9
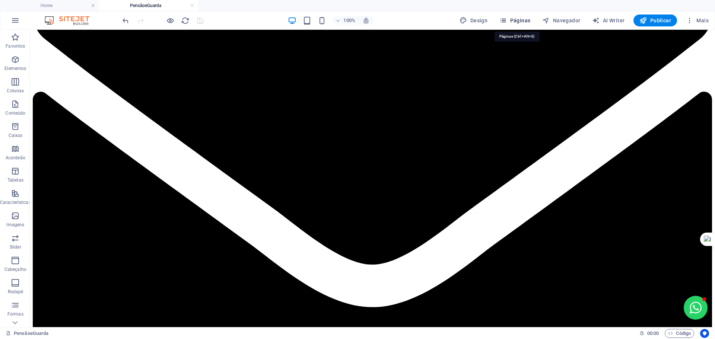
click at [521, 18] on span "Páginas" at bounding box center [514, 20] width 31 height 7
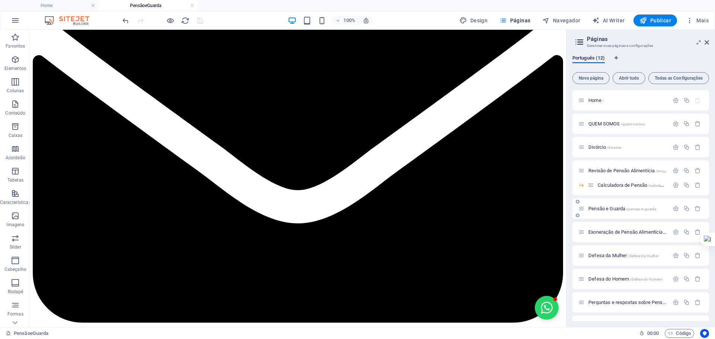
click at [607, 204] on div "Pensão e Guarda /pensao-e-guarda" at bounding box center [640, 209] width 137 height 20
click at [607, 208] on span "Pensão e Guarda /pensao-e-guarda" at bounding box center [622, 209] width 68 height 6
click at [673, 209] on icon "button" at bounding box center [676, 209] width 6 height 6
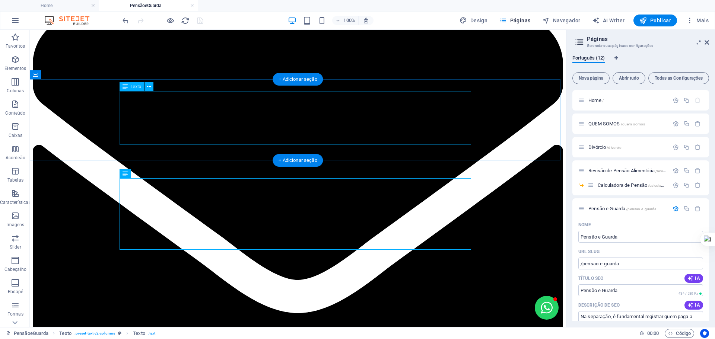
scroll to position [62, 0]
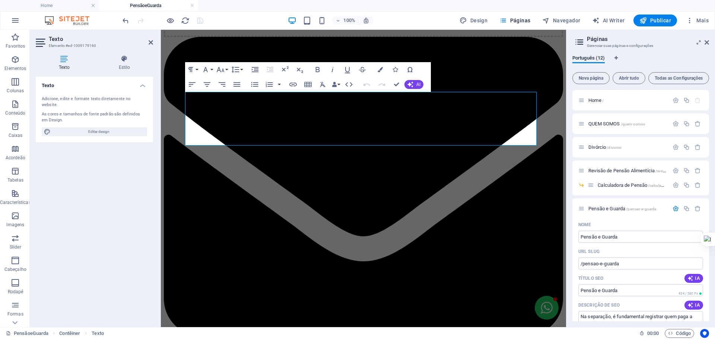
click at [147, 39] on h2 "Texto" at bounding box center [101, 39] width 104 height 7
click at [150, 40] on icon at bounding box center [151, 42] width 4 height 6
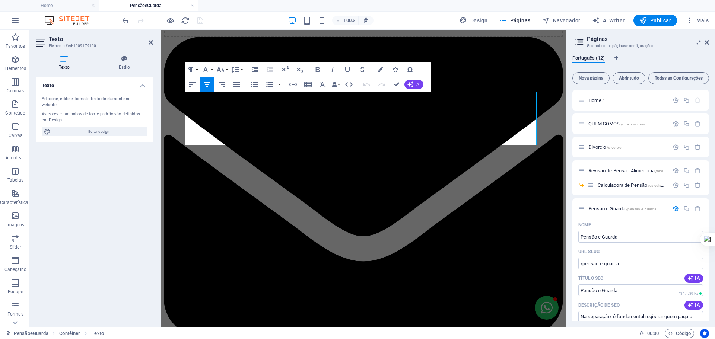
drag, startPoint x: 482, startPoint y: 136, endPoint x: 205, endPoint y: 102, distance: 279.1
drag, startPoint x: 393, startPoint y: 87, endPoint x: 372, endPoint y: 105, distance: 27.5
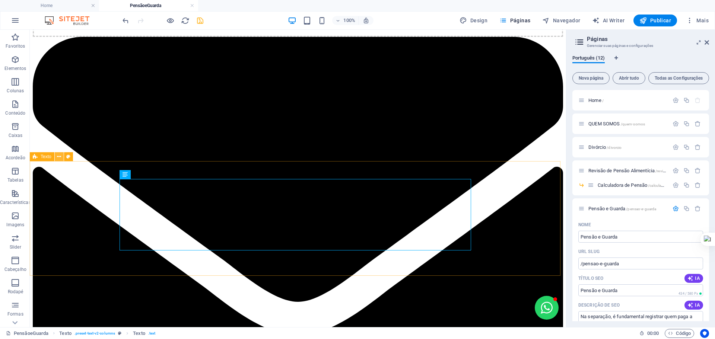
click at [60, 156] on icon at bounding box center [59, 157] width 4 height 8
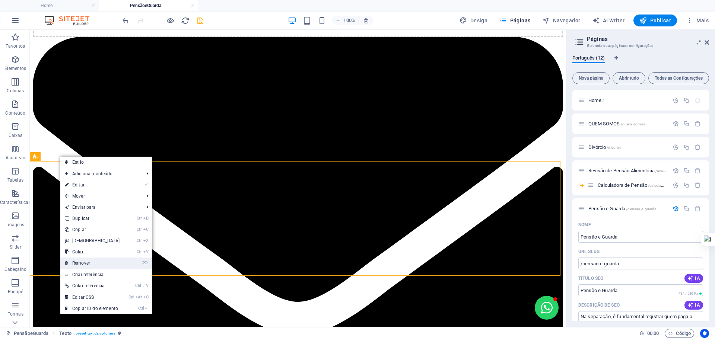
click at [106, 262] on link "⌦ Remover" at bounding box center [92, 263] width 64 height 11
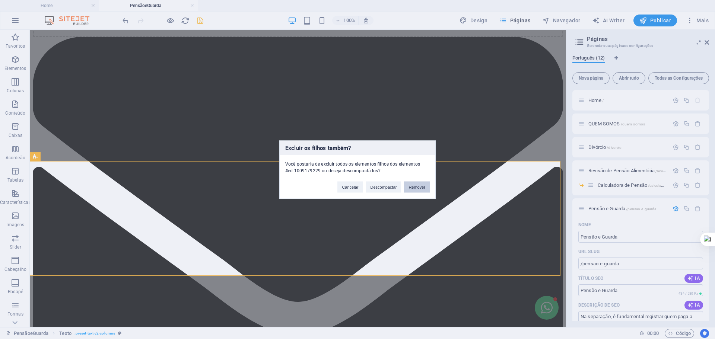
click at [417, 185] on button "Remover" at bounding box center [417, 186] width 26 height 11
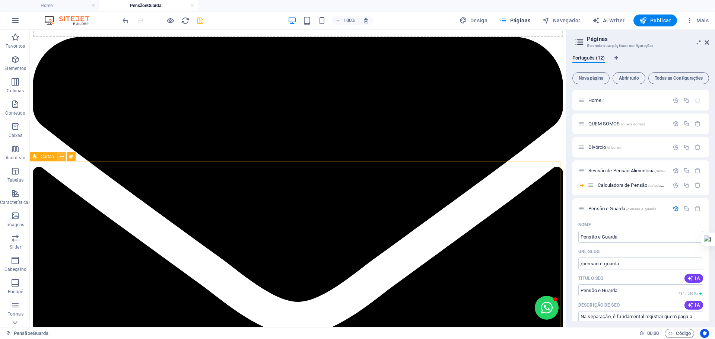
click at [61, 157] on icon at bounding box center [62, 157] width 4 height 8
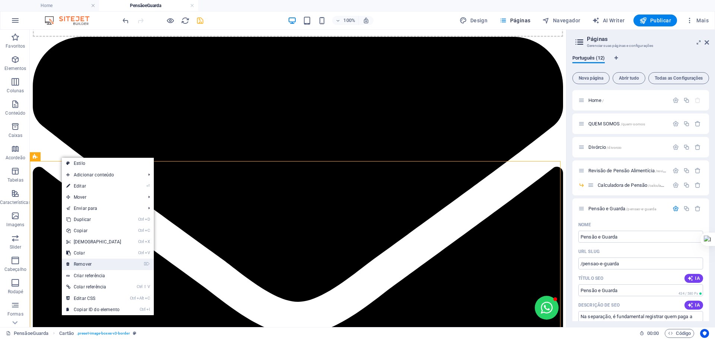
click at [96, 261] on link "⌦ Remover" at bounding box center [94, 264] width 64 height 11
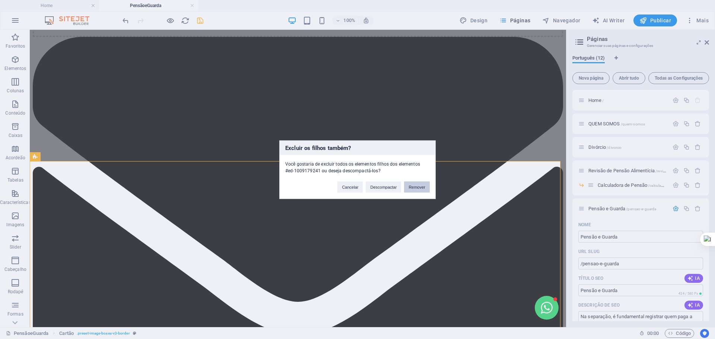
click at [416, 185] on button "Remover" at bounding box center [417, 186] width 26 height 11
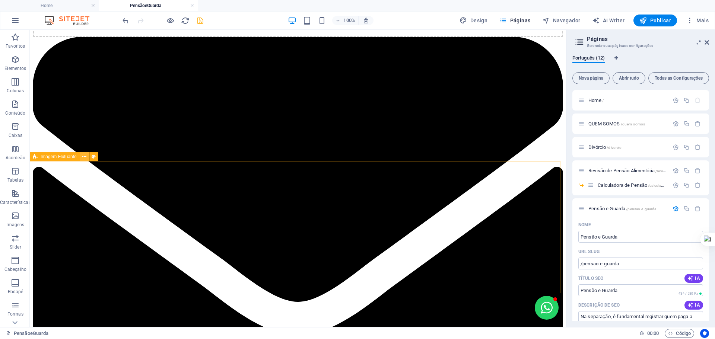
click at [83, 157] on icon at bounding box center [84, 157] width 4 height 8
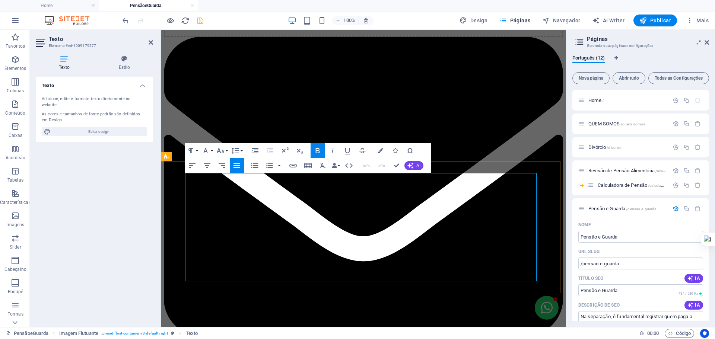
drag, startPoint x: 336, startPoint y: 187, endPoint x: 454, endPoint y: 269, distance: 144.1
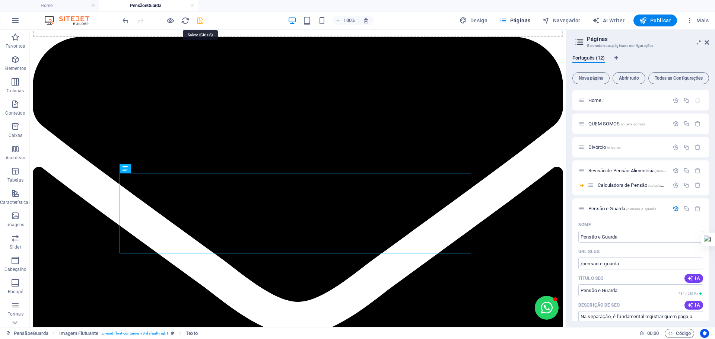
click at [204, 20] on icon "save" at bounding box center [200, 20] width 9 height 9
